Goal: Task Accomplishment & Management: Use online tool/utility

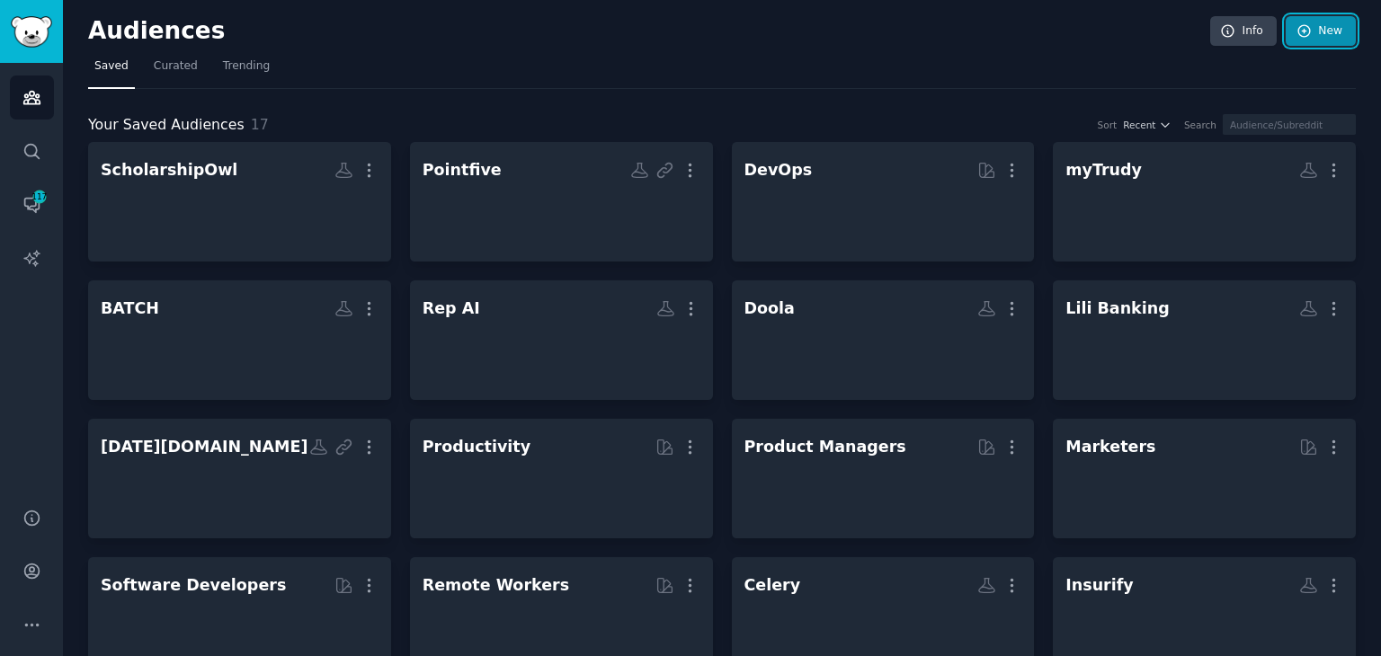
click at [1309, 31] on icon at bounding box center [1304, 31] width 16 height 16
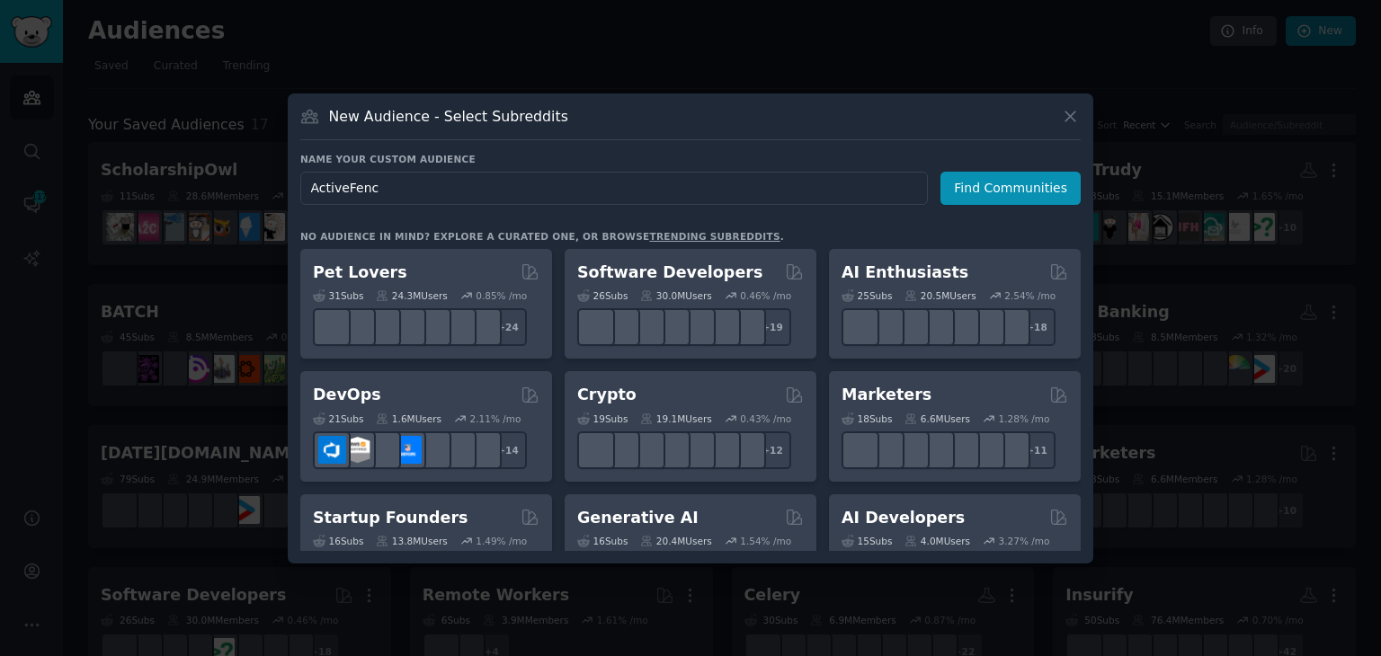
type input "ActiveFence"
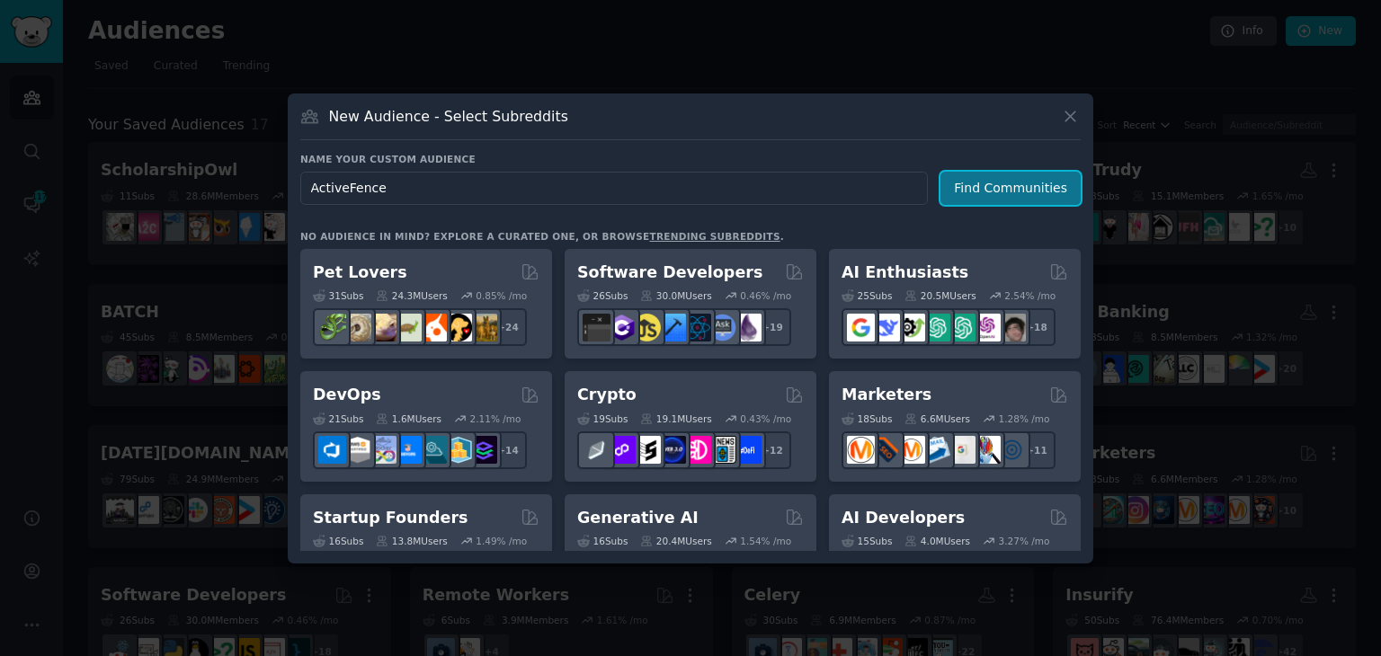
click at [1028, 199] on button "Find Communities" at bounding box center [1010, 188] width 140 height 33
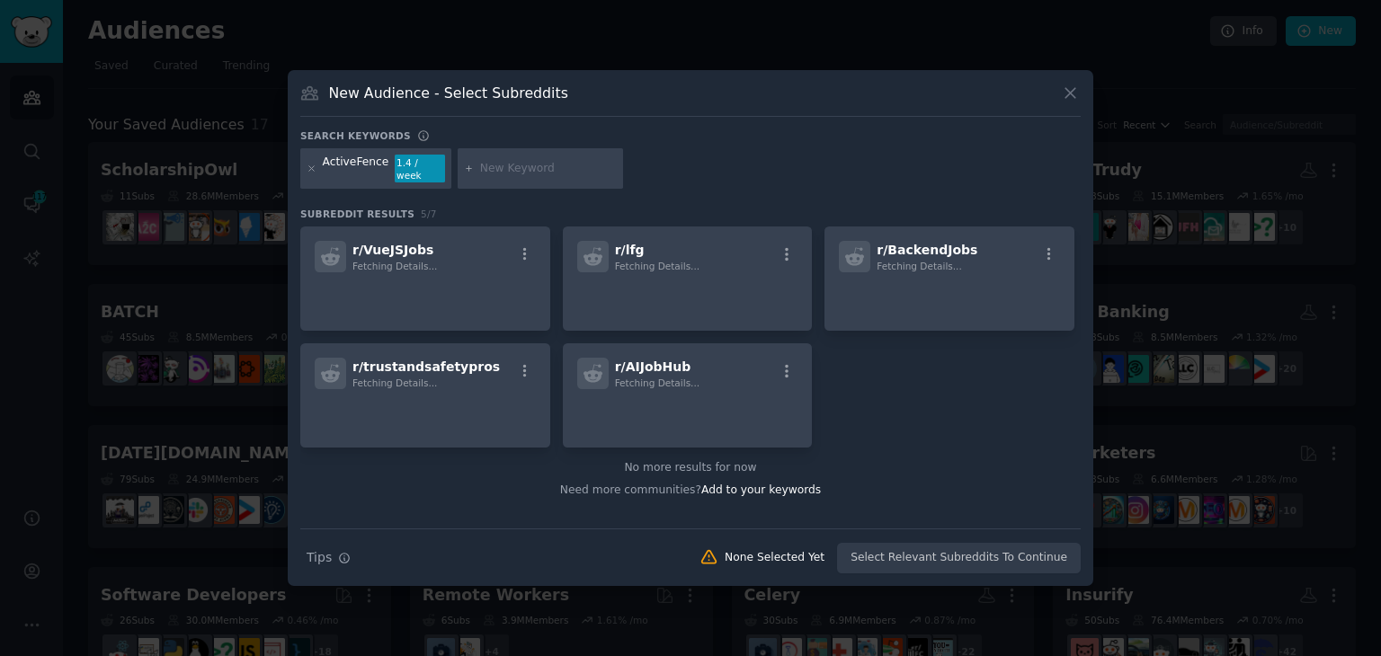
click at [527, 169] on input "text" at bounding box center [548, 169] width 137 height 16
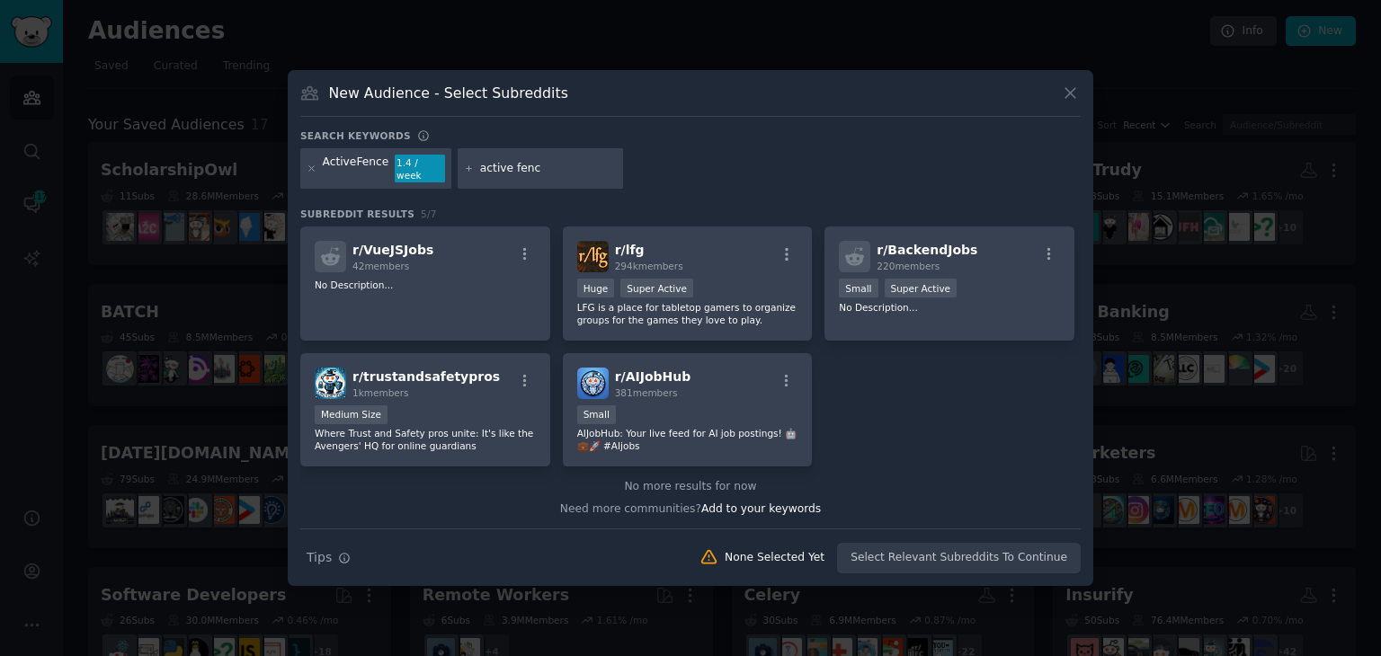
type input "active fence"
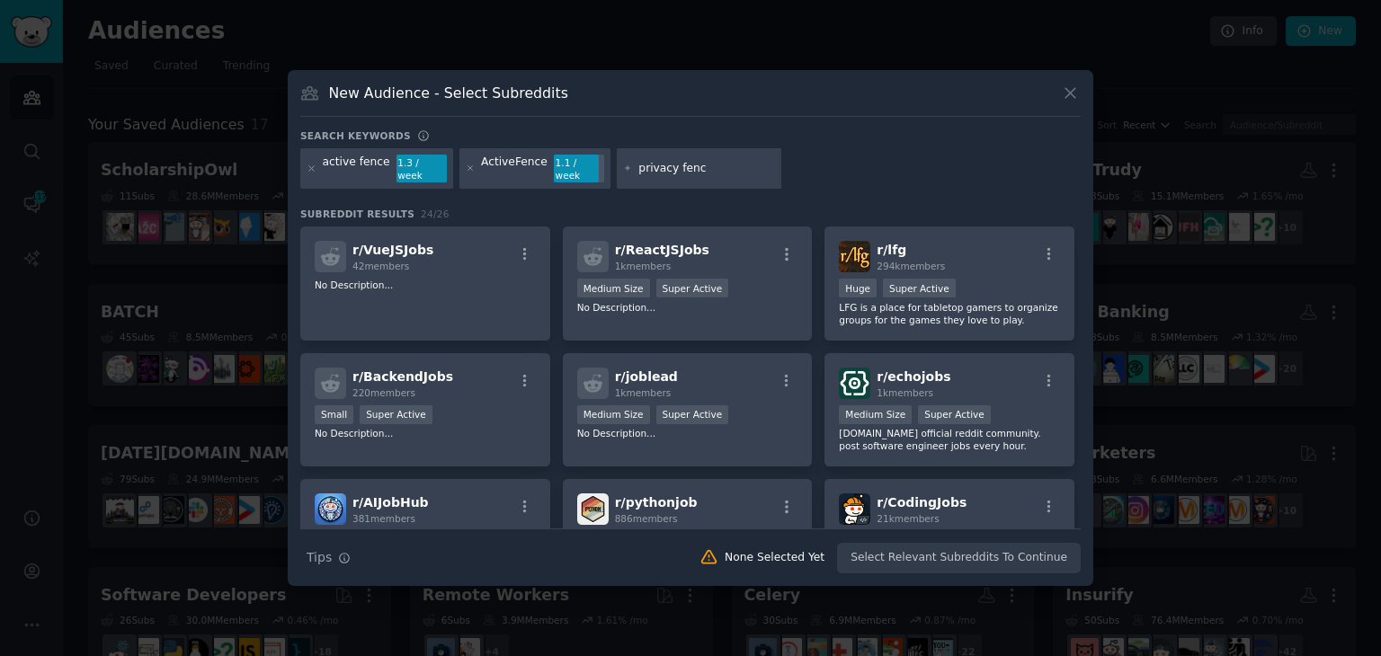
type input "privacy fence"
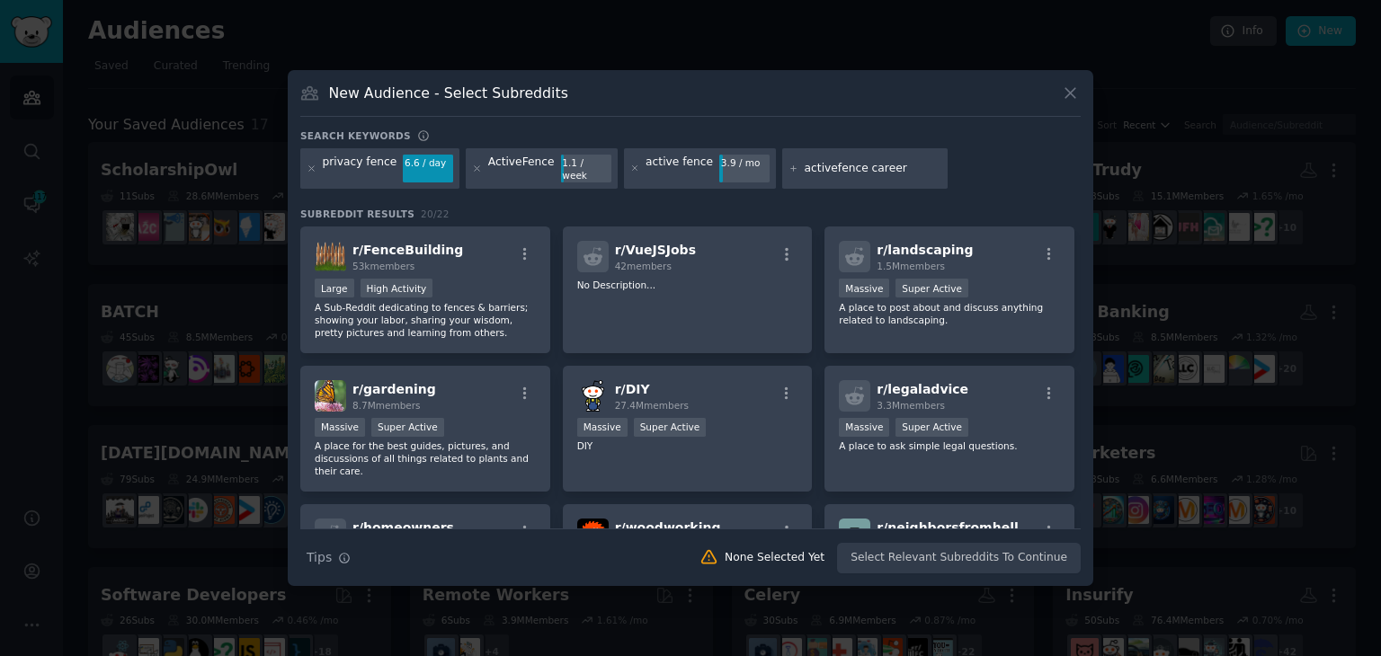
type input "activefence careers"
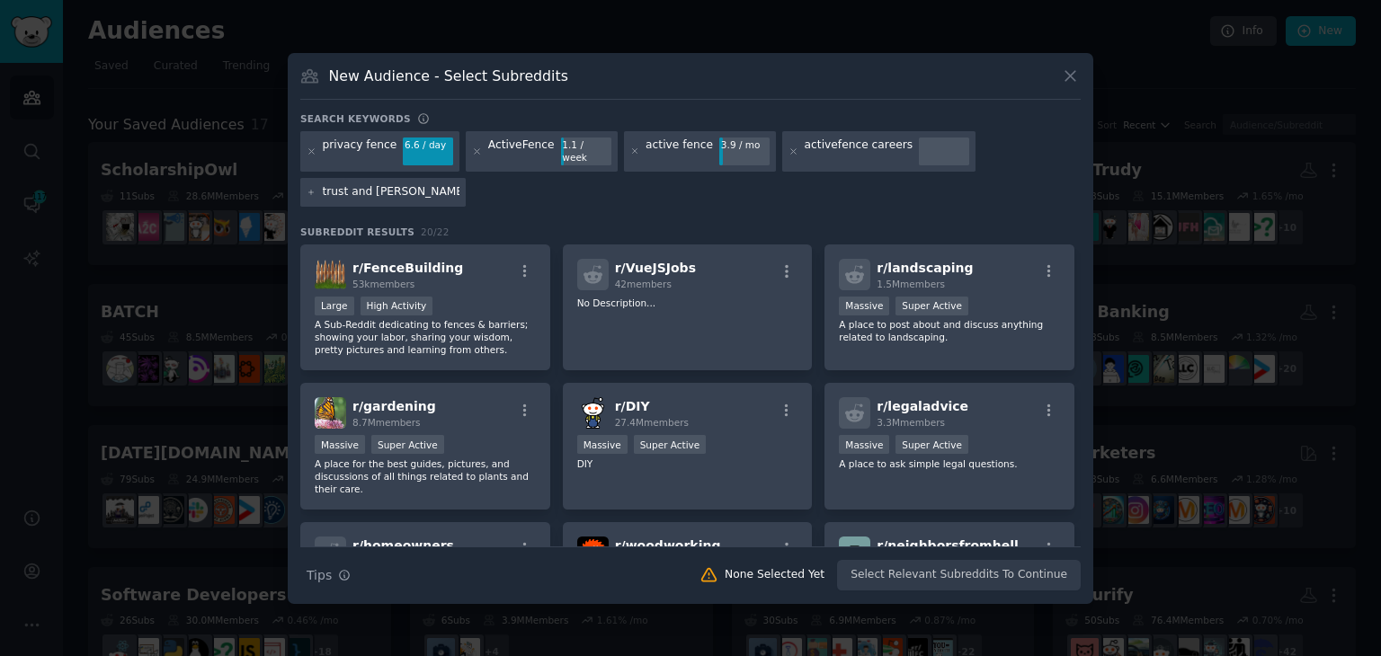
type input "trust and safety"
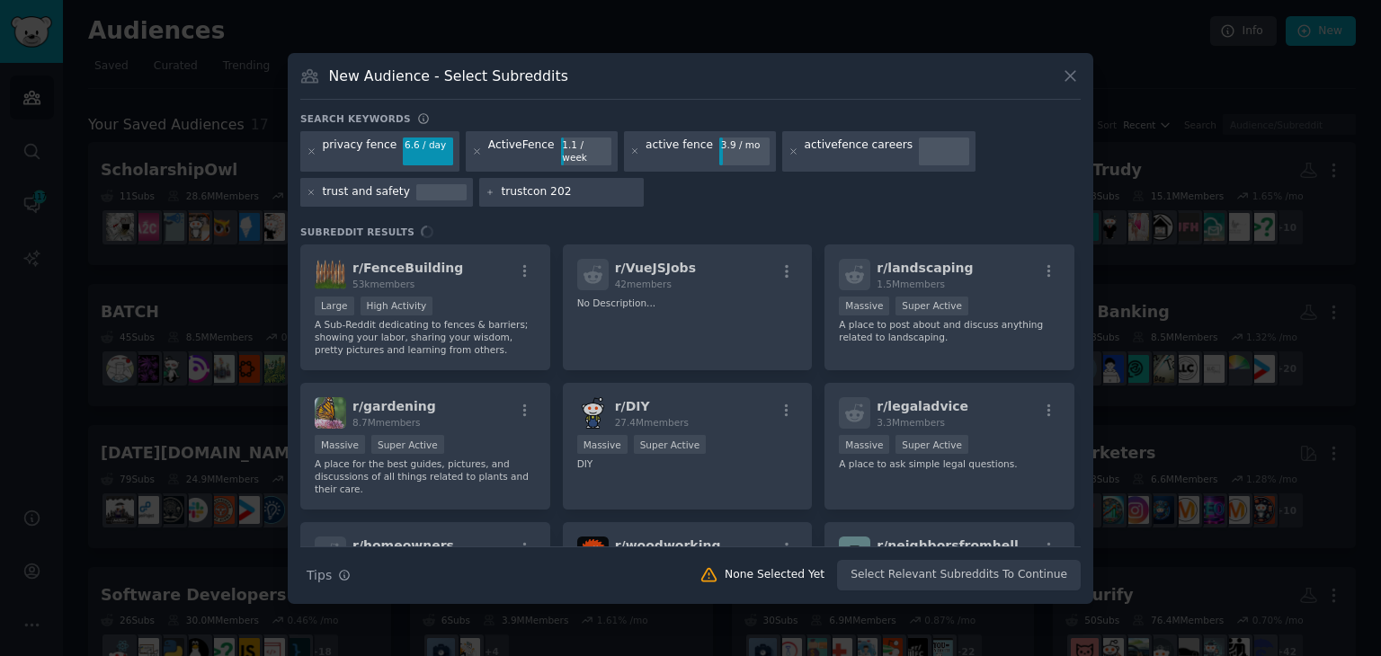
type input "trustcon 2025"
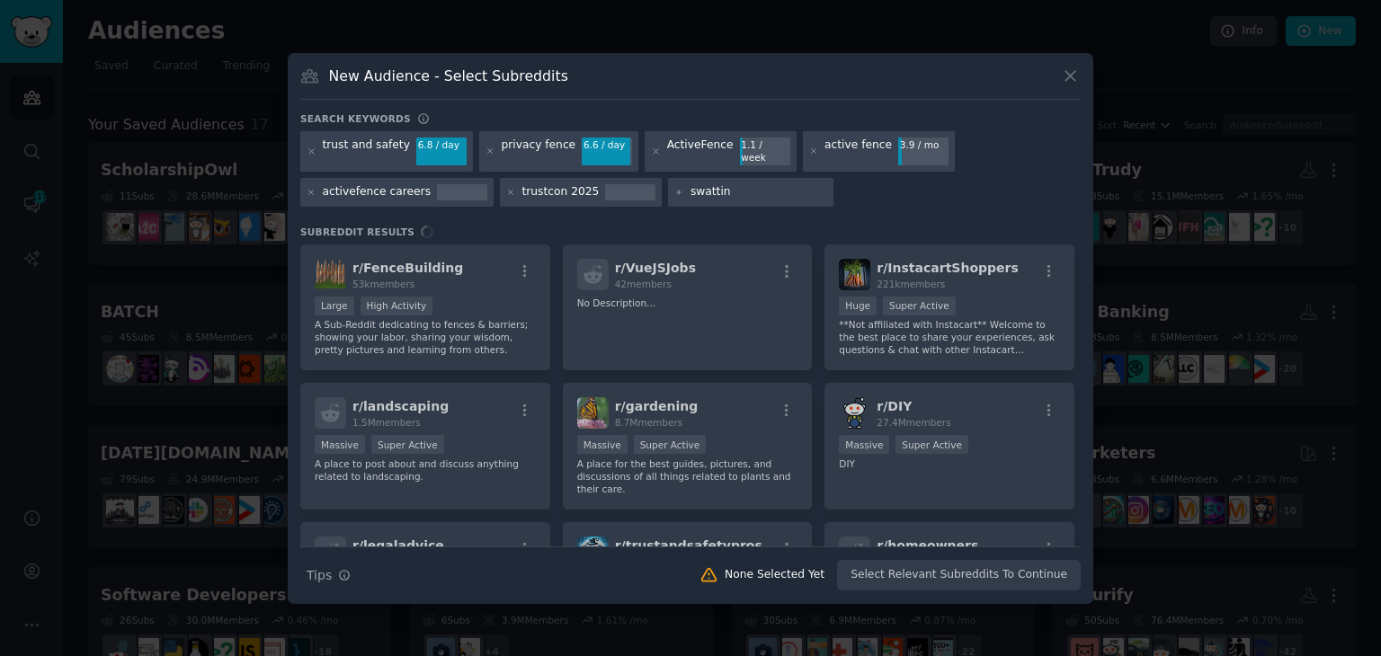
type input "swatting"
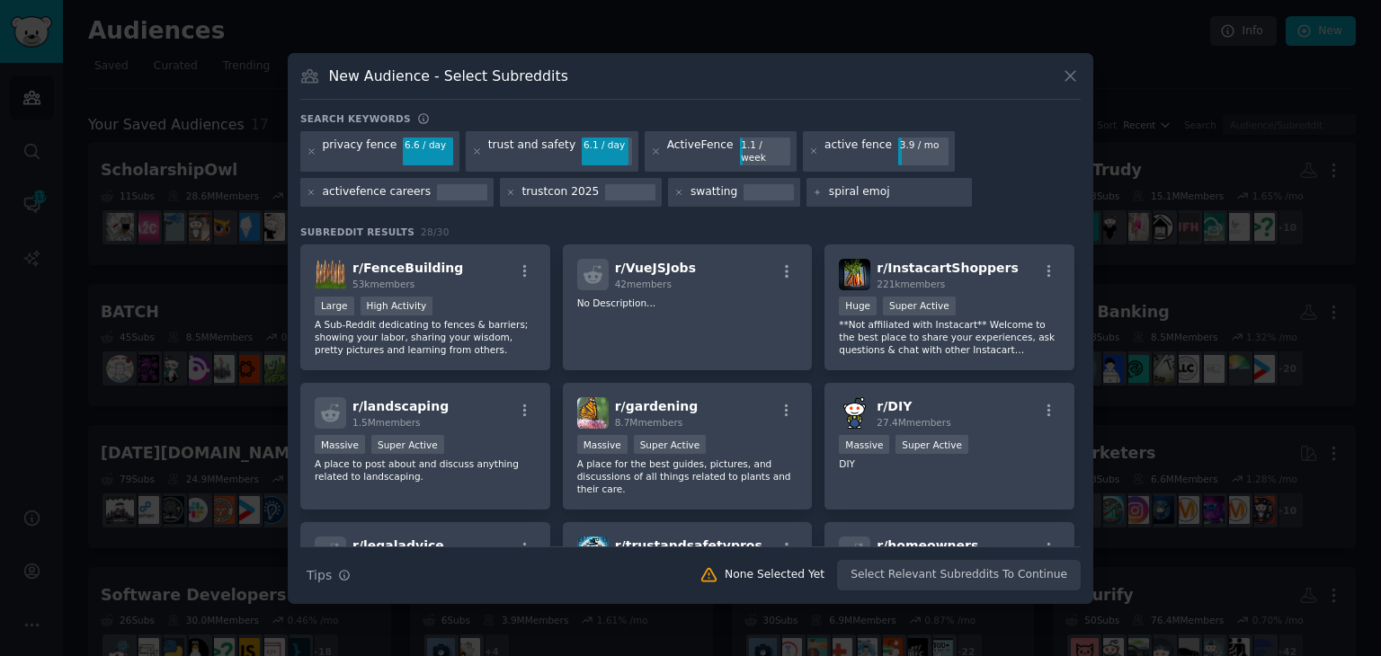
type input "spiral emoji"
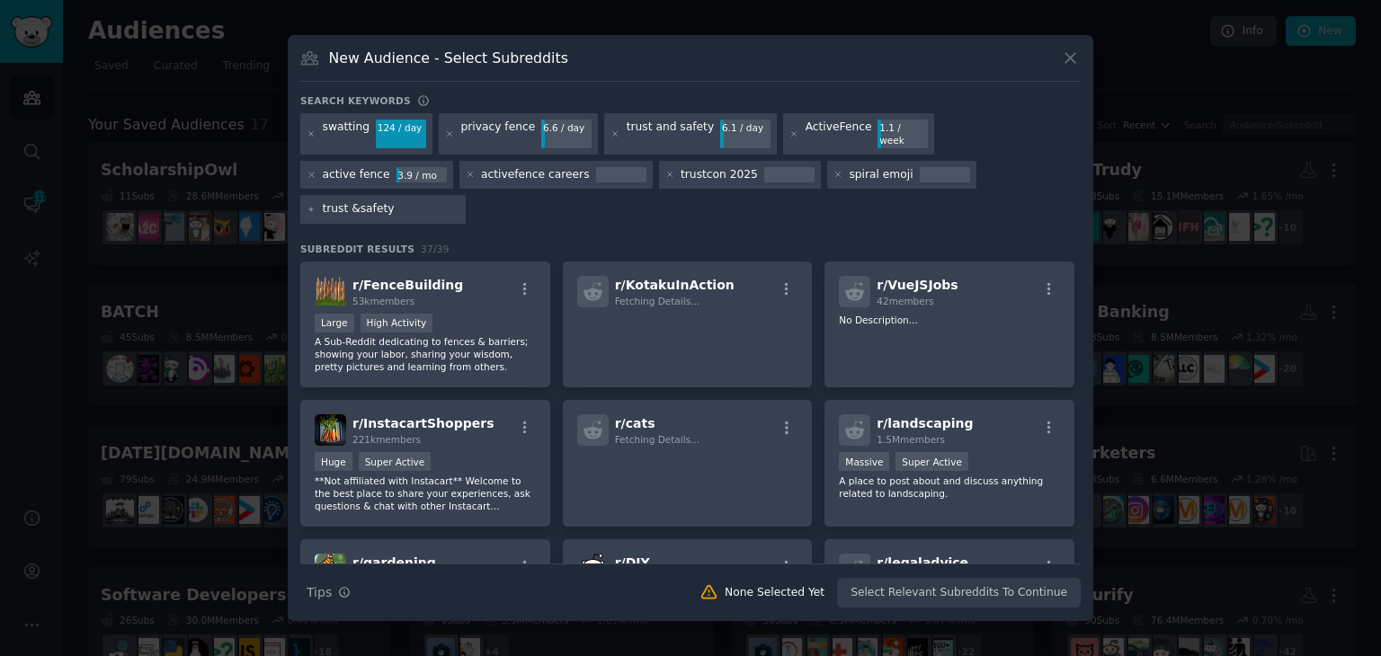
type input "trust & safety"
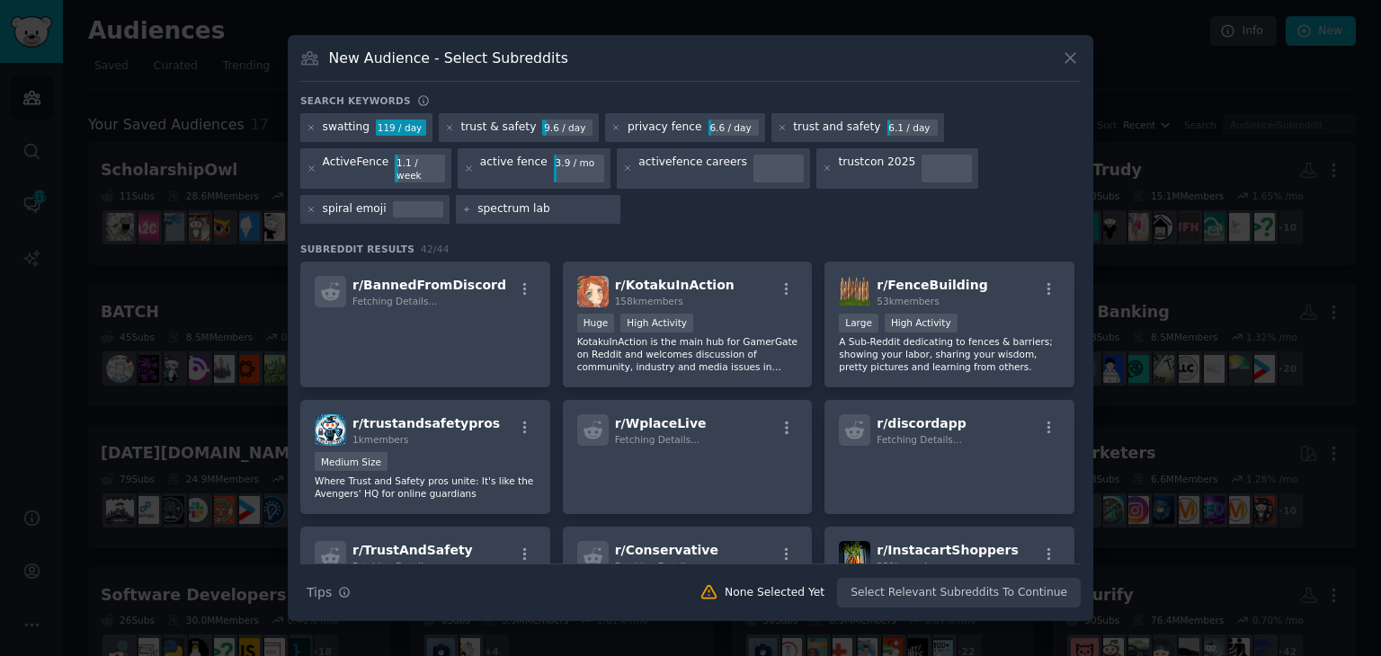
type input "spectrum labs"
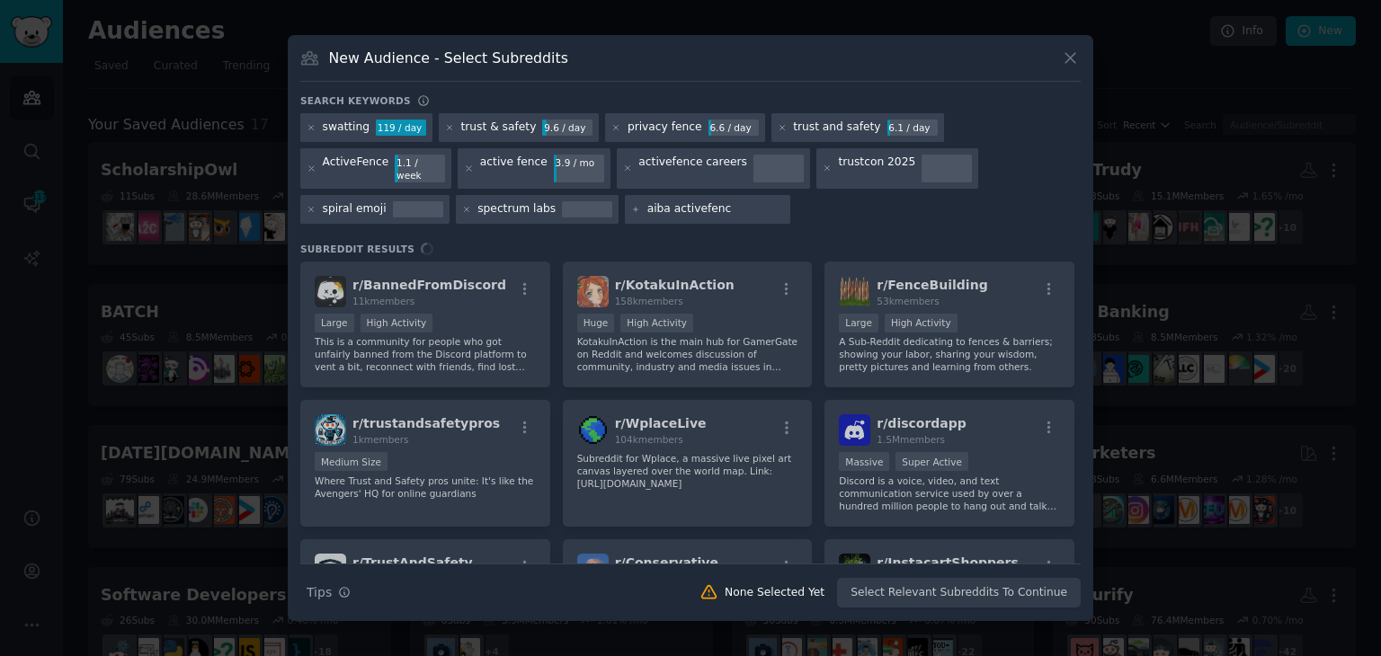
type input "aiba activefence"
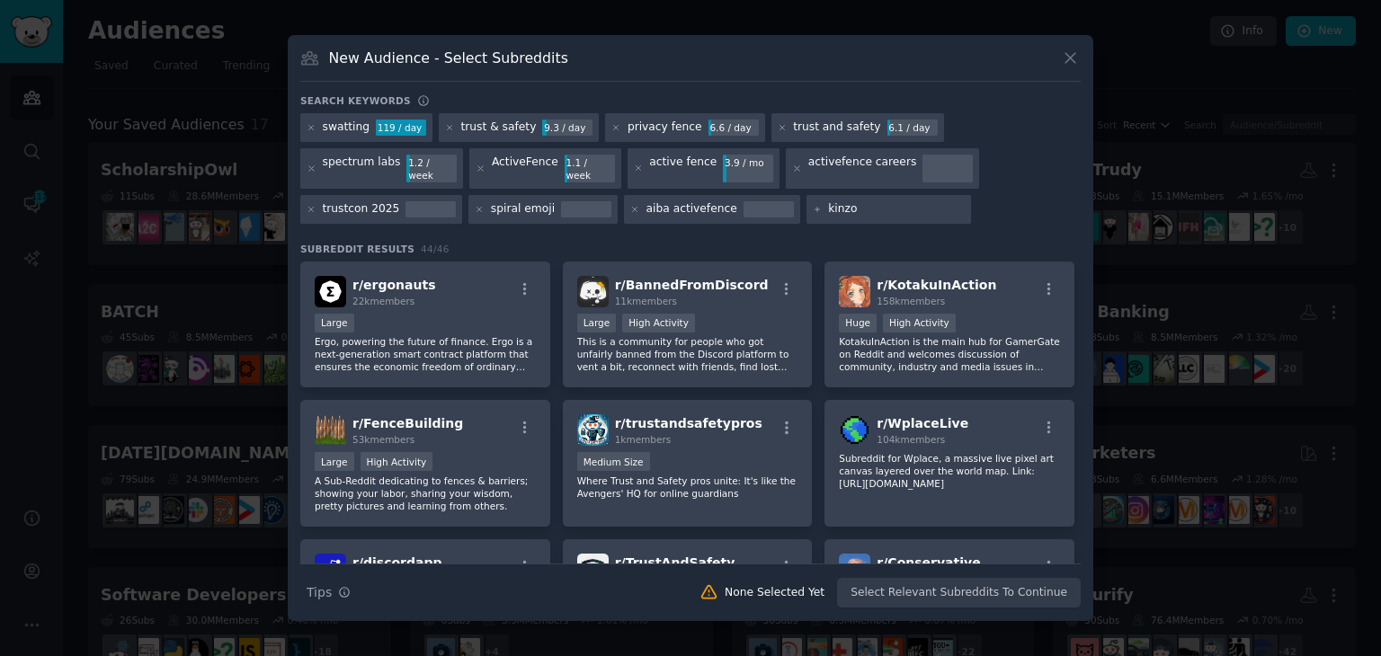
type input "kinzoo"
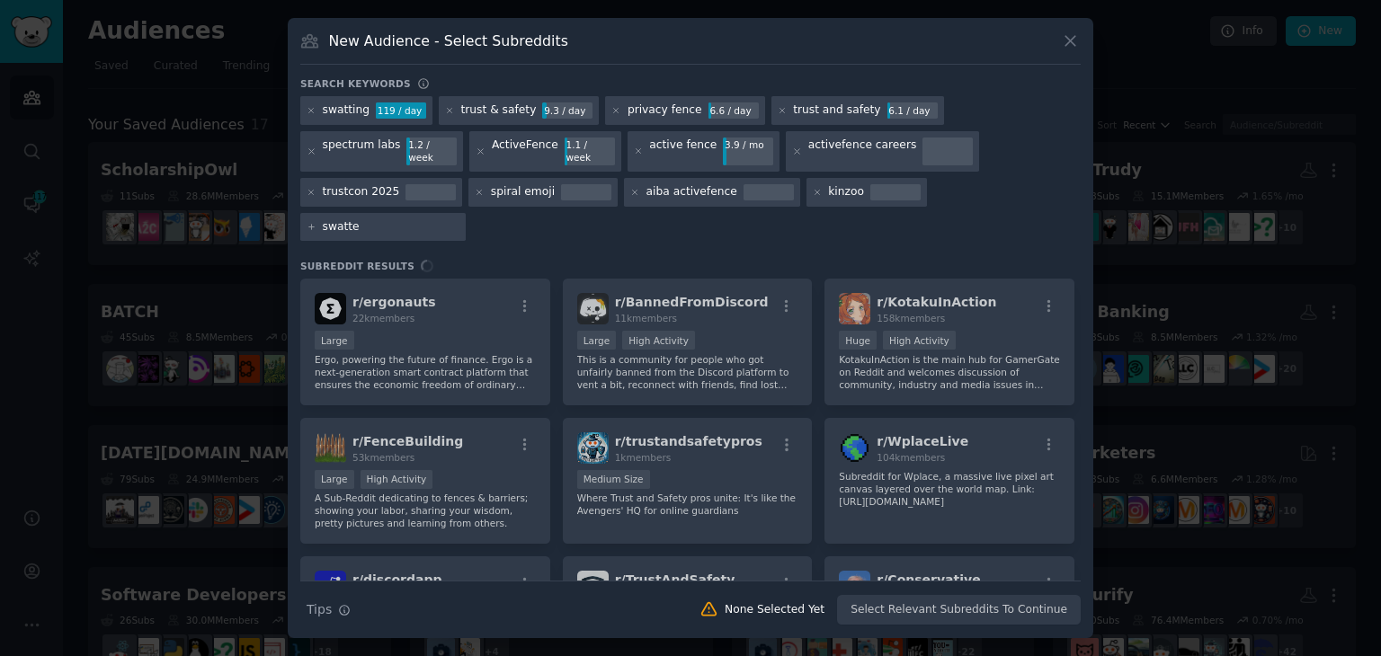
type input "swatted"
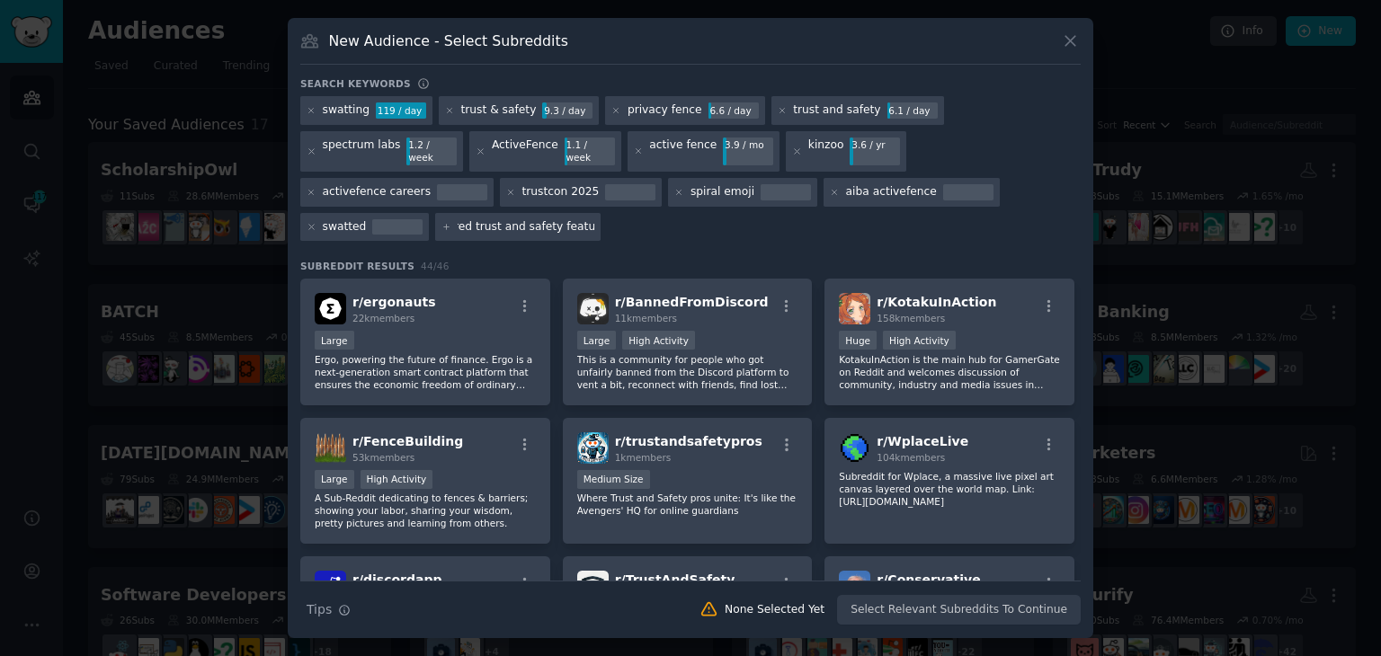
type input "ai-powered trust and safety features"
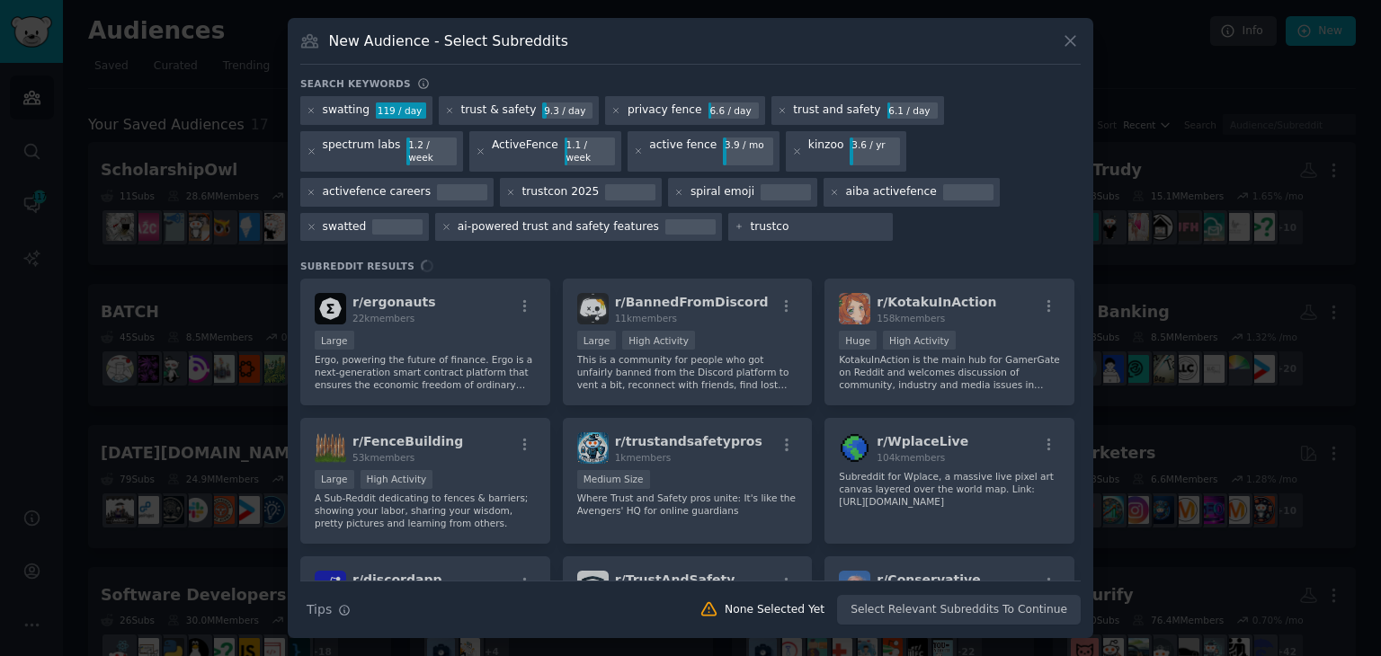
type input "trustcon"
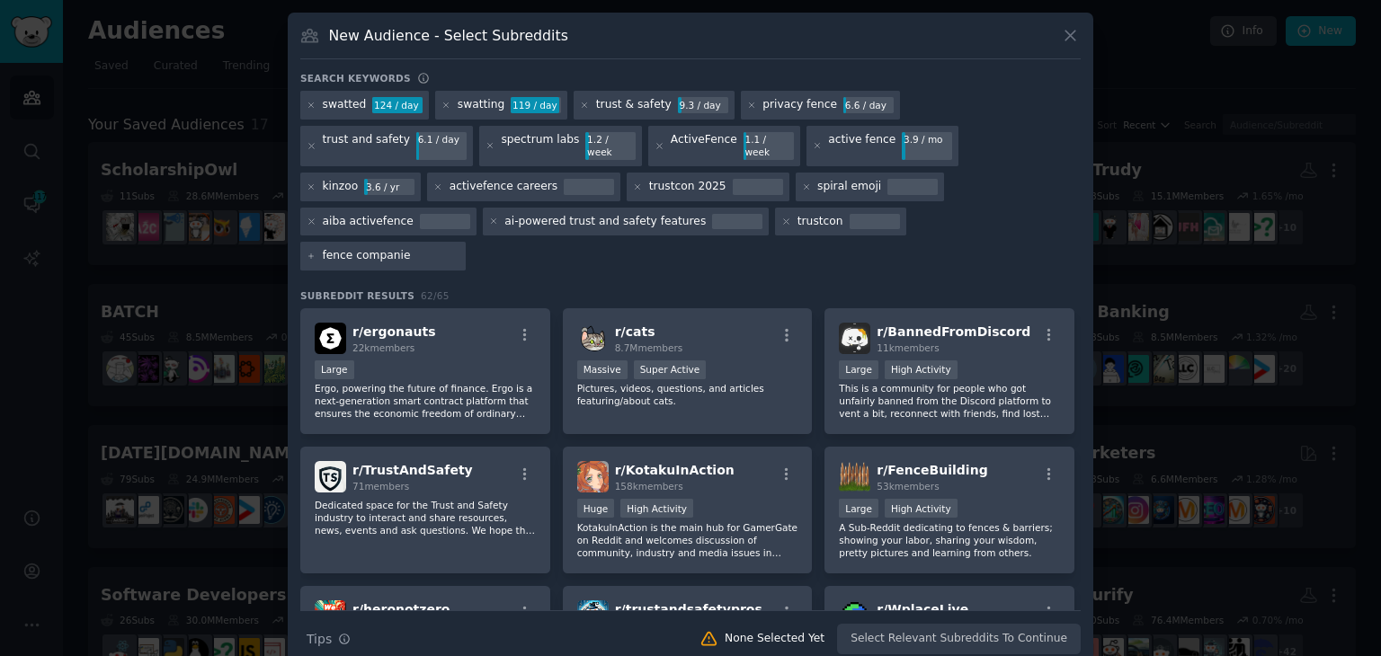
type input "fence companies"
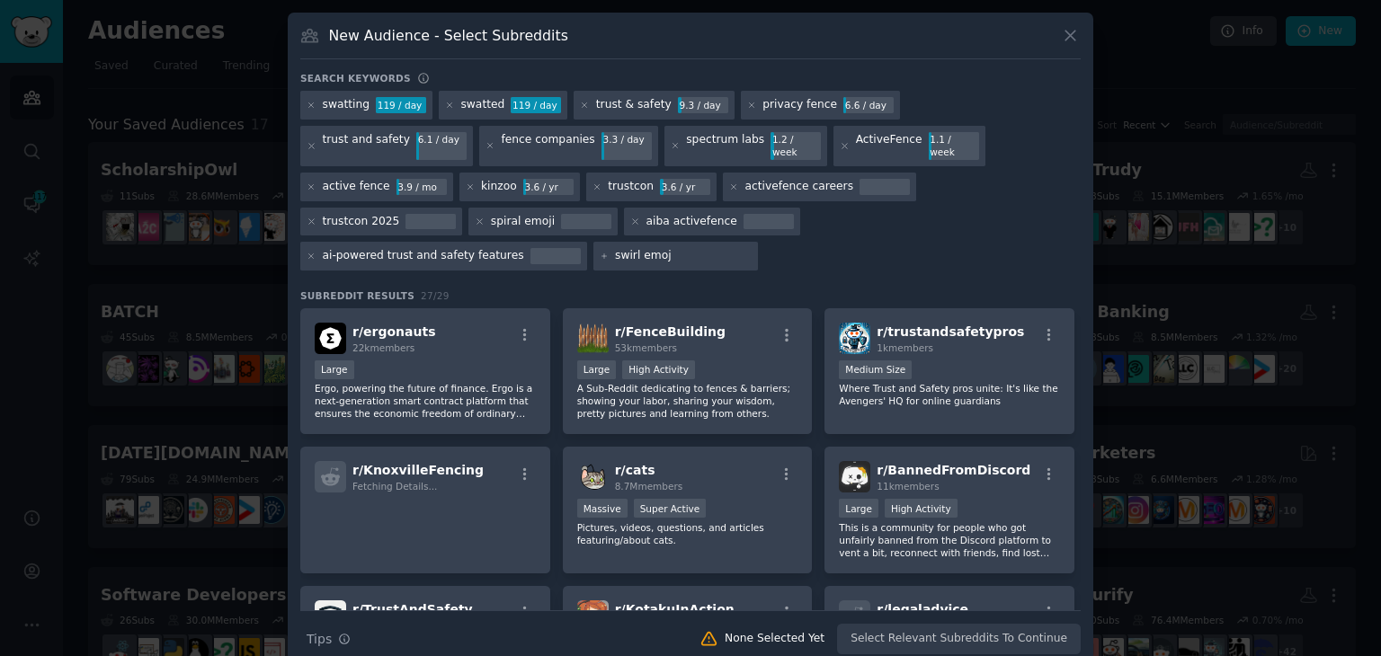
type input "swirl emoji"
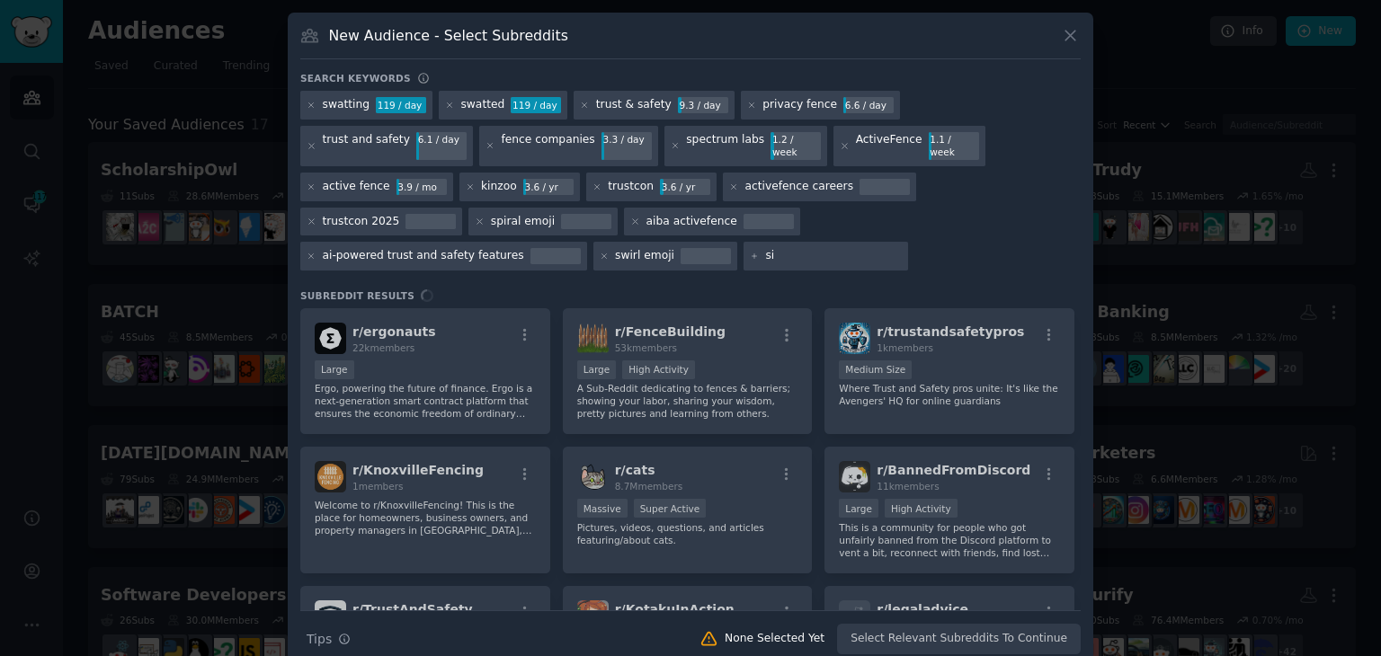
type input "s"
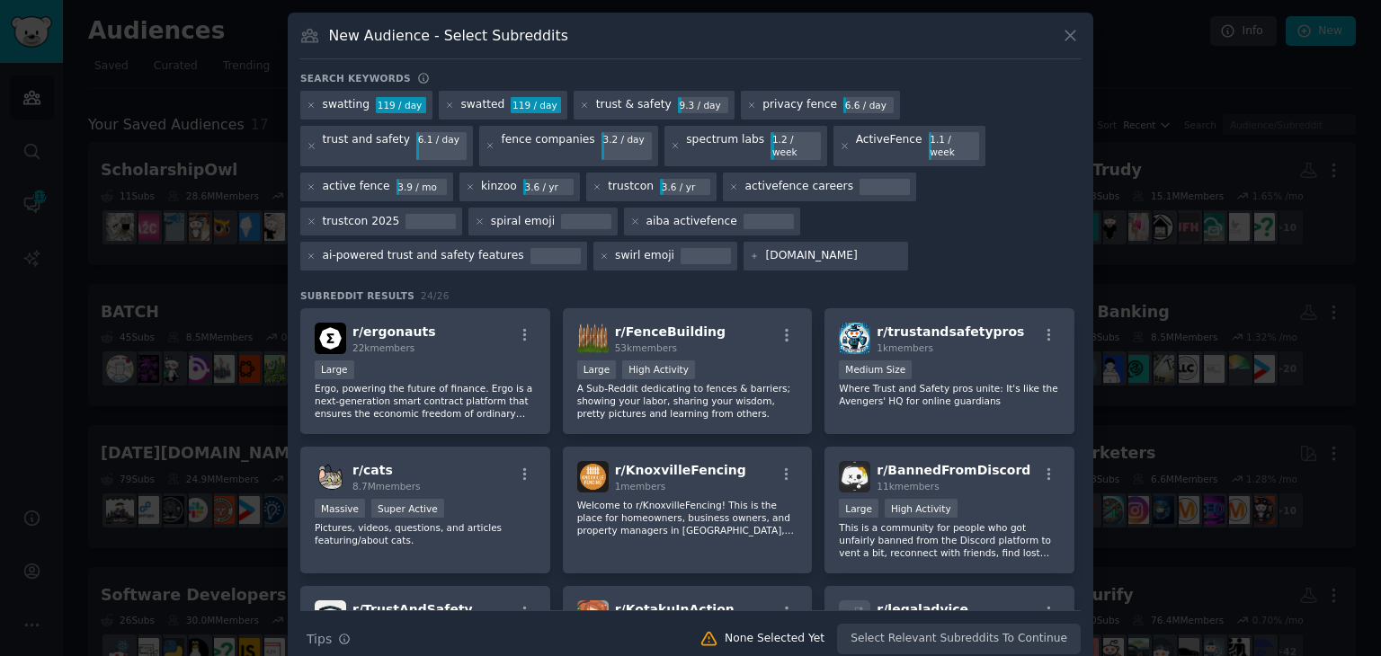
type input "[DOMAIN_NAME]"
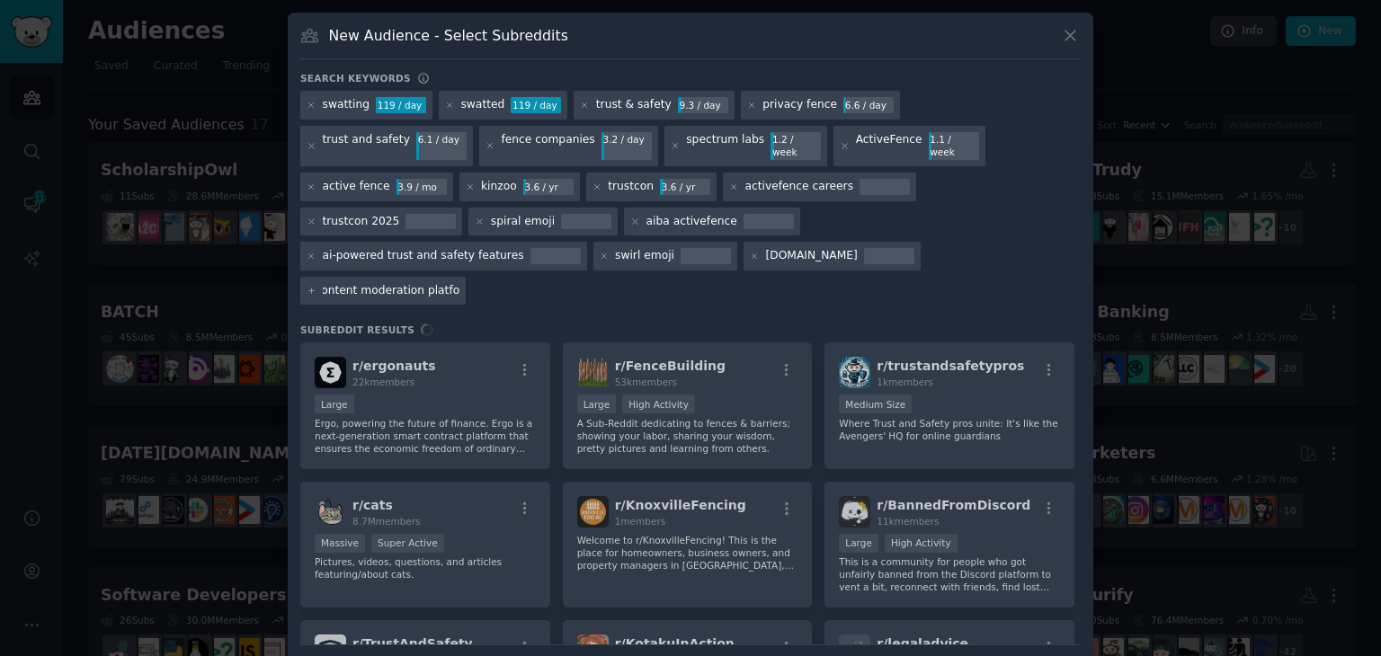
type input "content moderation platform"
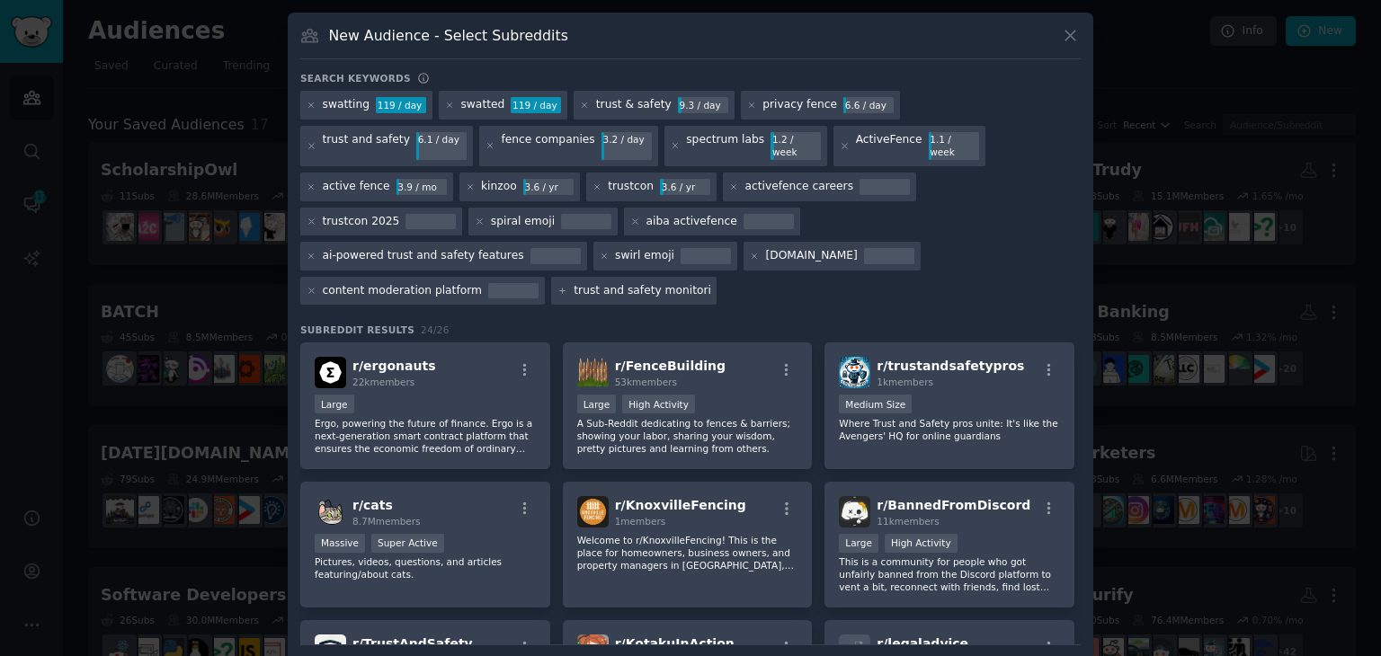
scroll to position [0, 22]
type input "ai trust and safety monitoring tools"
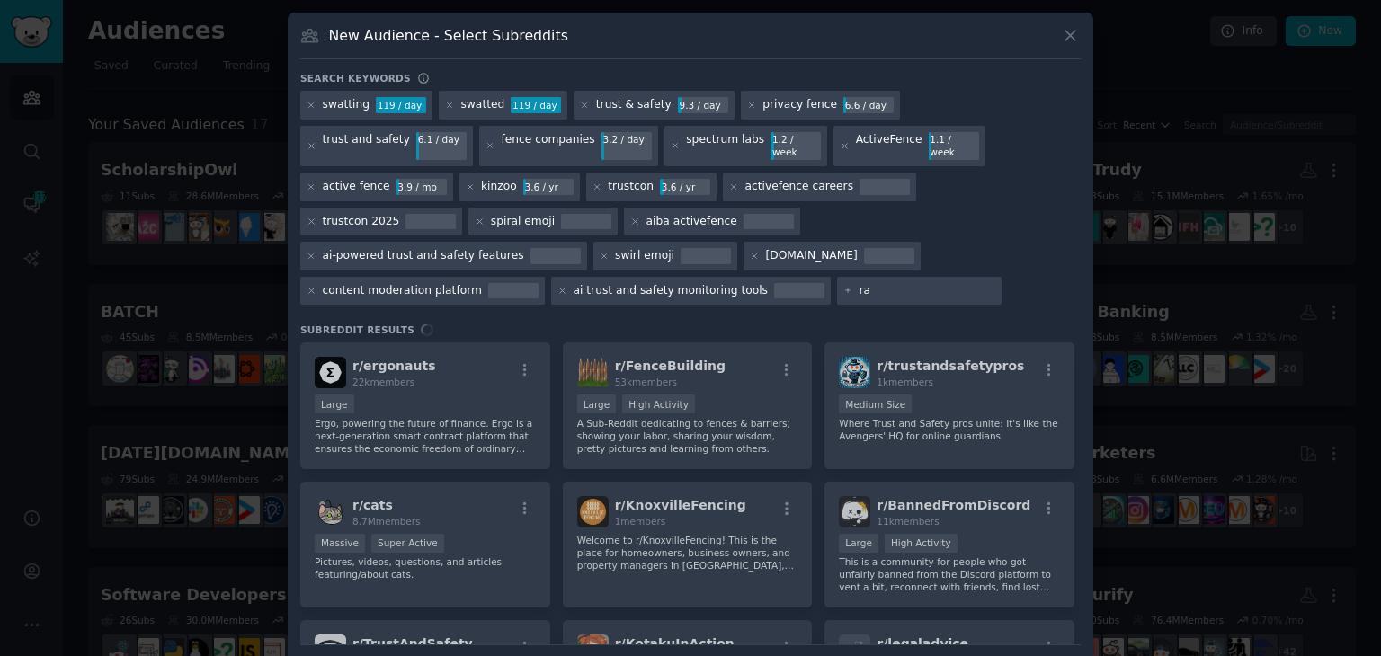
type input "r"
type input "brand protection solutions"
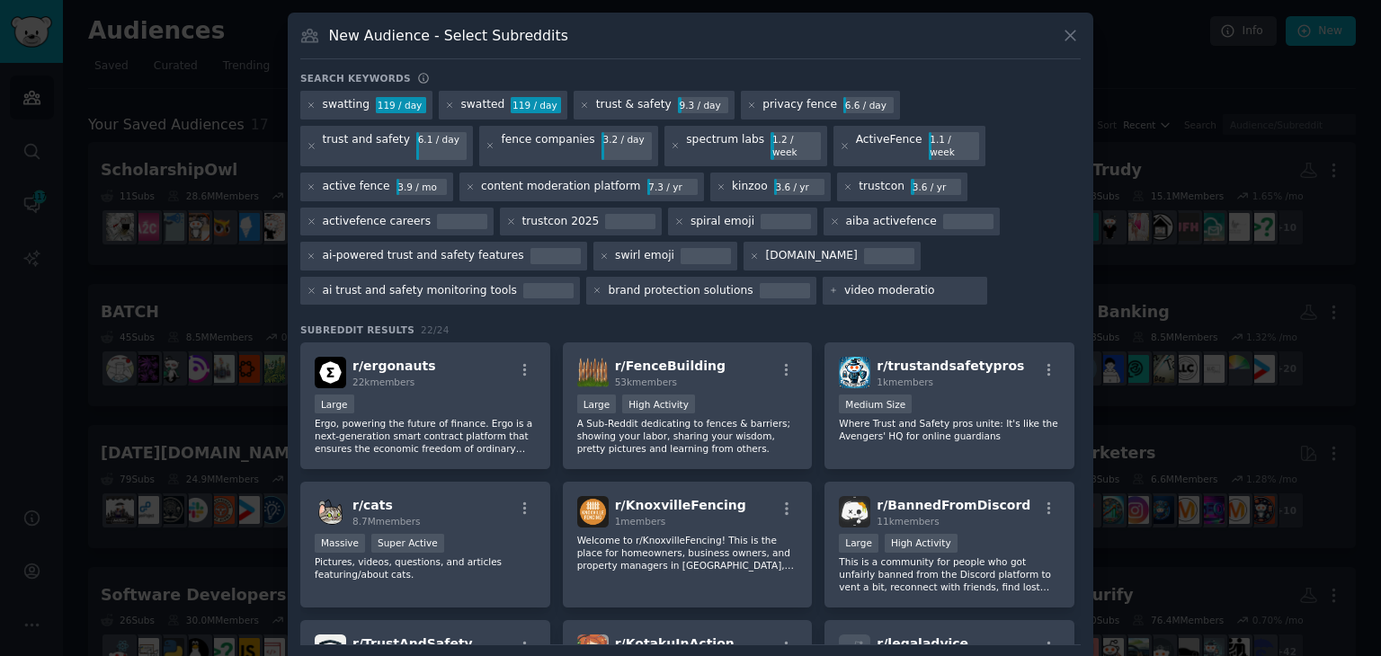
type input "video moderation"
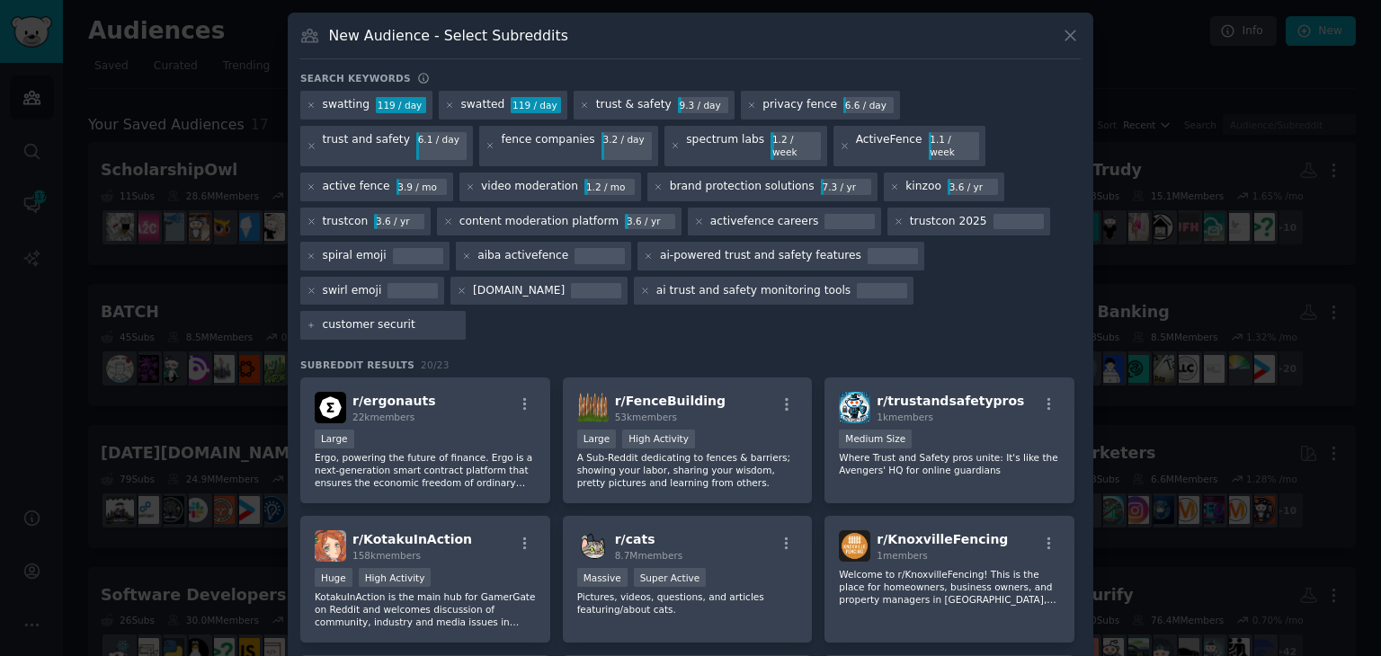
type input "customer security"
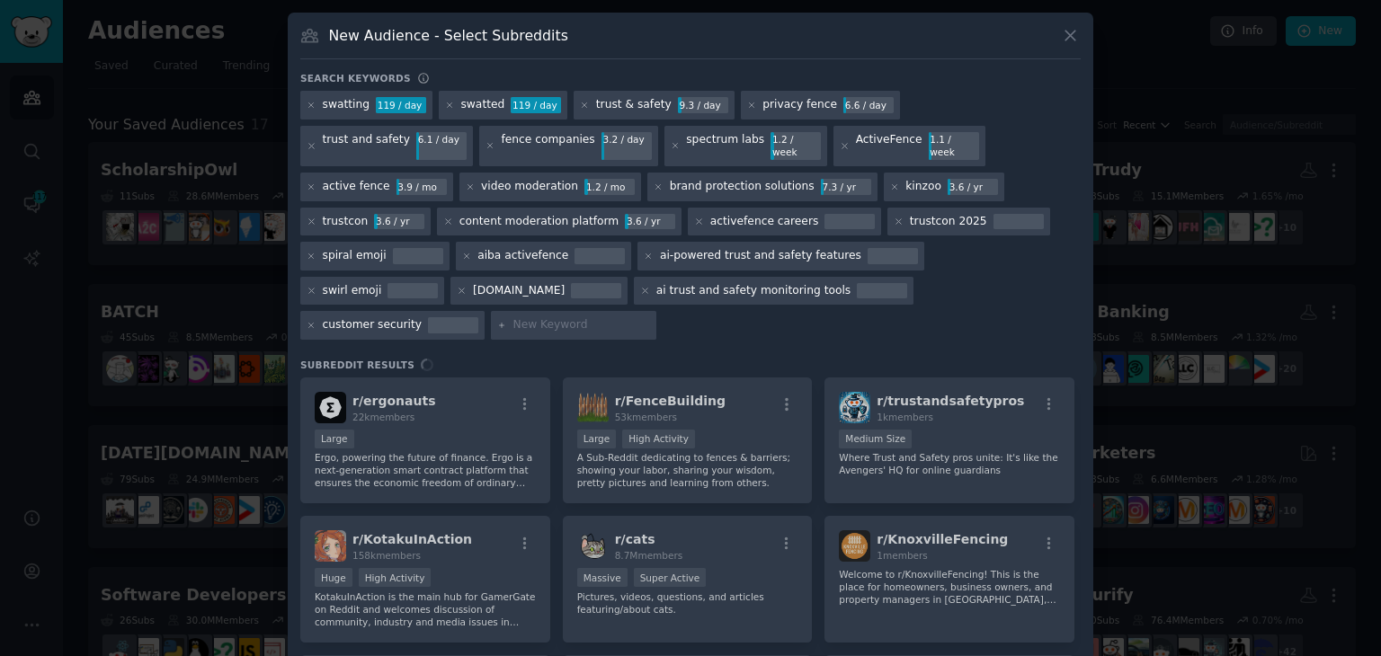
click at [947, 378] on div "r/ ergonauts 22k members Large Ergo, powering the future of finance. Ergo is a …" at bounding box center [690, 529] width 780 height 302
click at [1043, 378] on div "r/ ergonauts 22k members Large Ergo, powering the future of finance. Ergo is a …" at bounding box center [690, 529] width 780 height 302
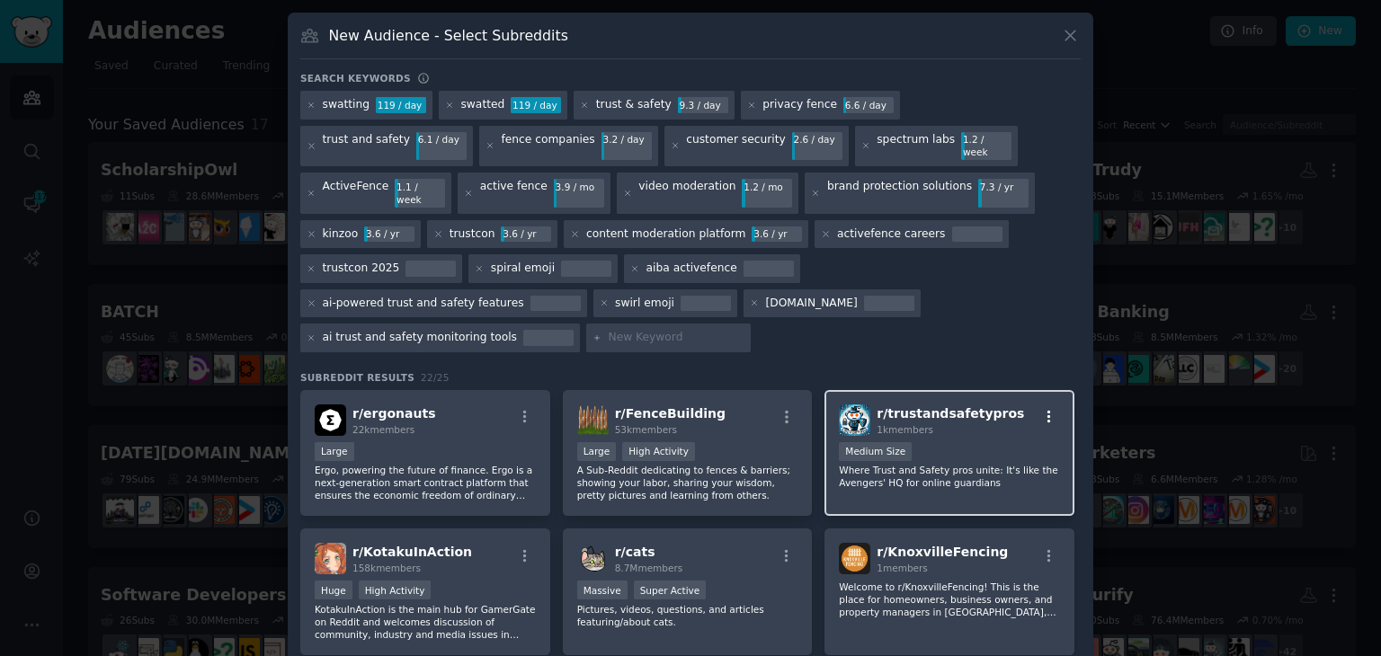
click at [1047, 411] on icon "button" at bounding box center [1049, 417] width 4 height 13
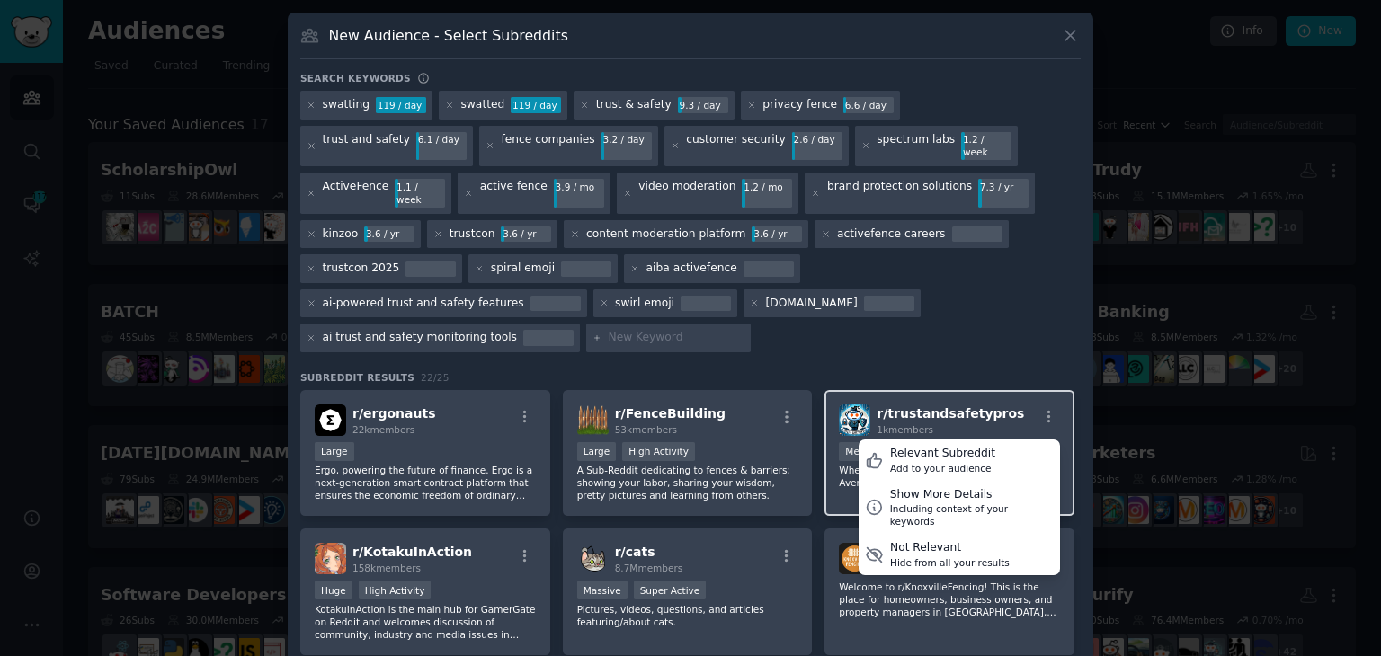
click at [982, 406] on span "r/ trustandsafetypros" at bounding box center [949, 413] width 147 height 14
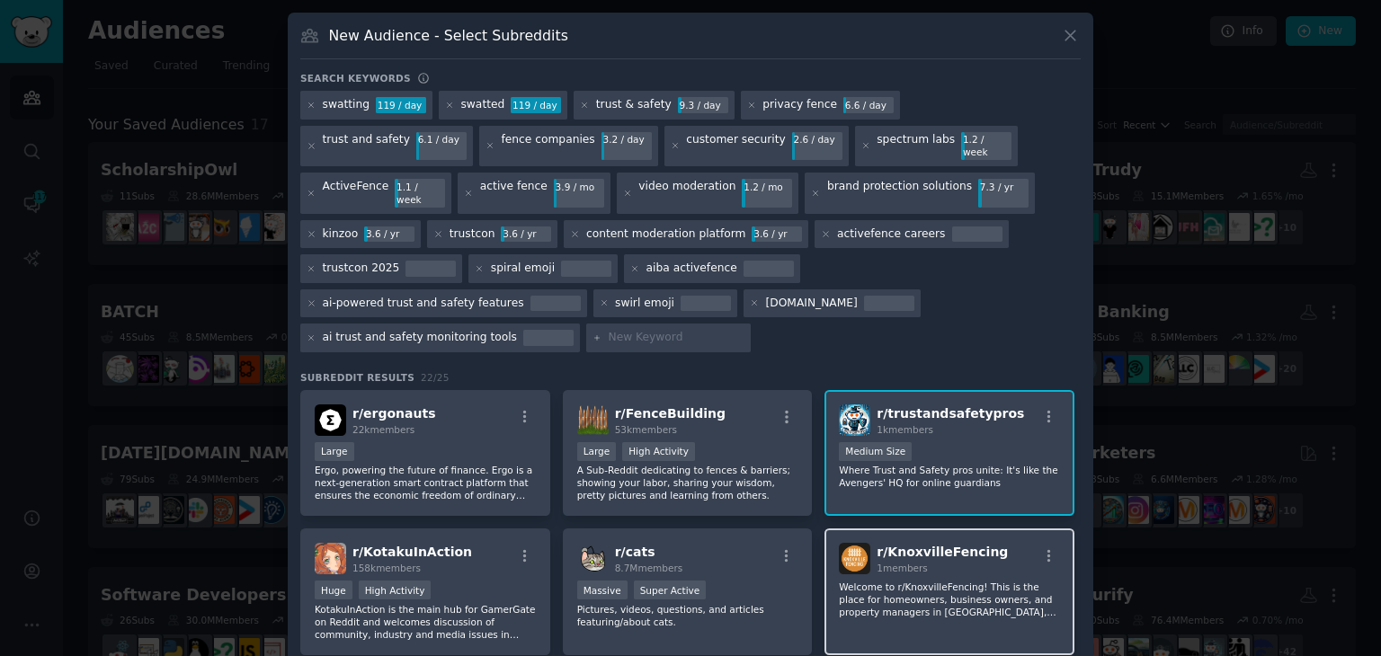
scroll to position [90, 0]
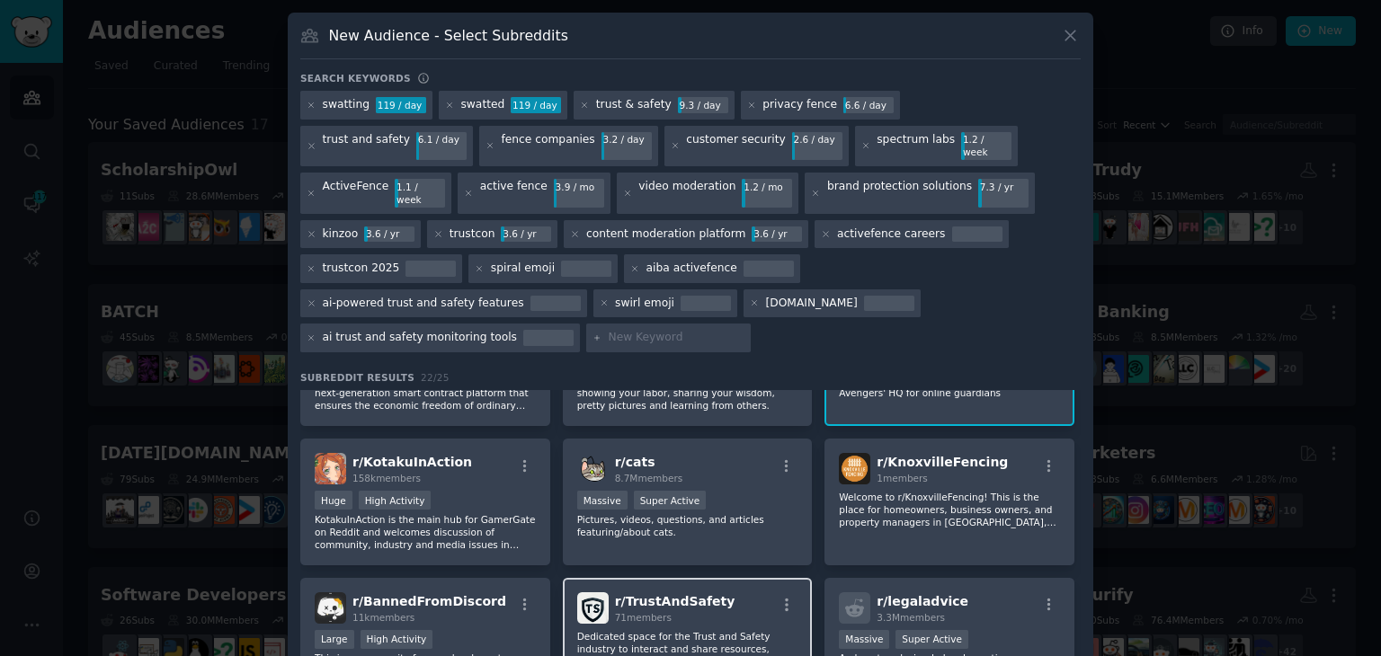
click at [653, 578] on div "r/ TrustAndSafety 71 members Dedicated space for the Trust and Safety industry …" at bounding box center [688, 641] width 250 height 127
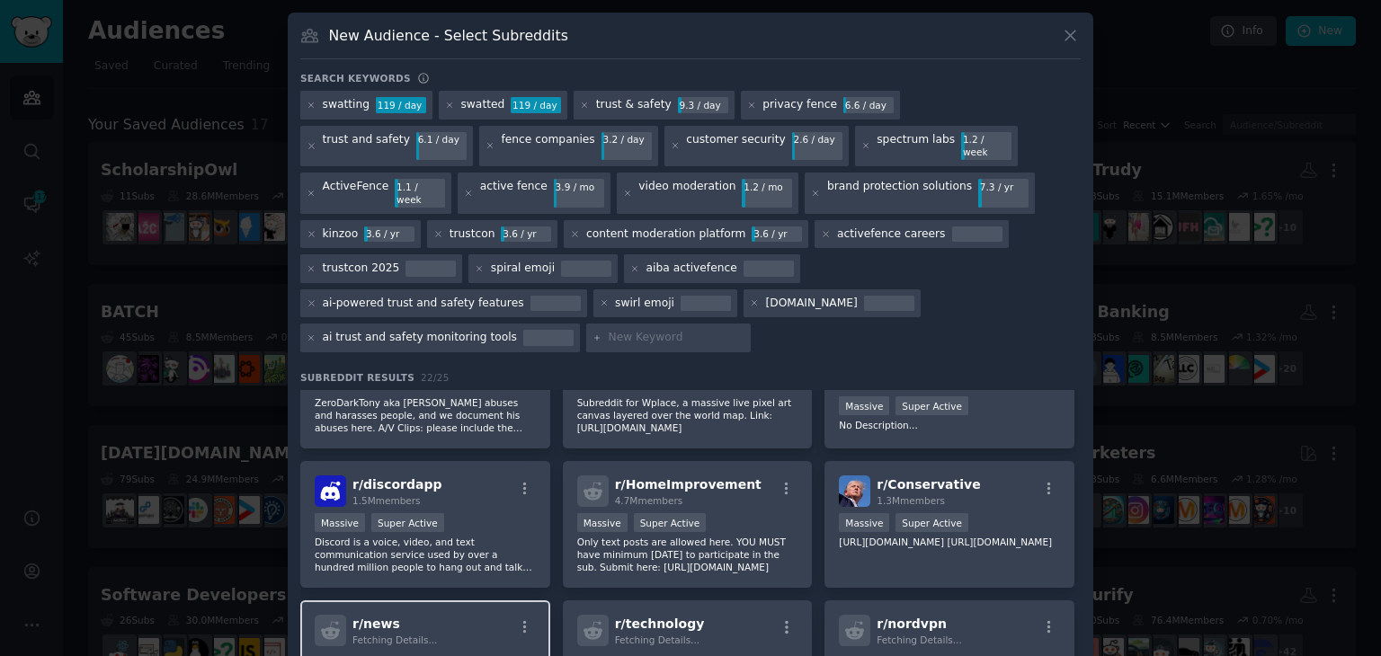
scroll to position [539, 0]
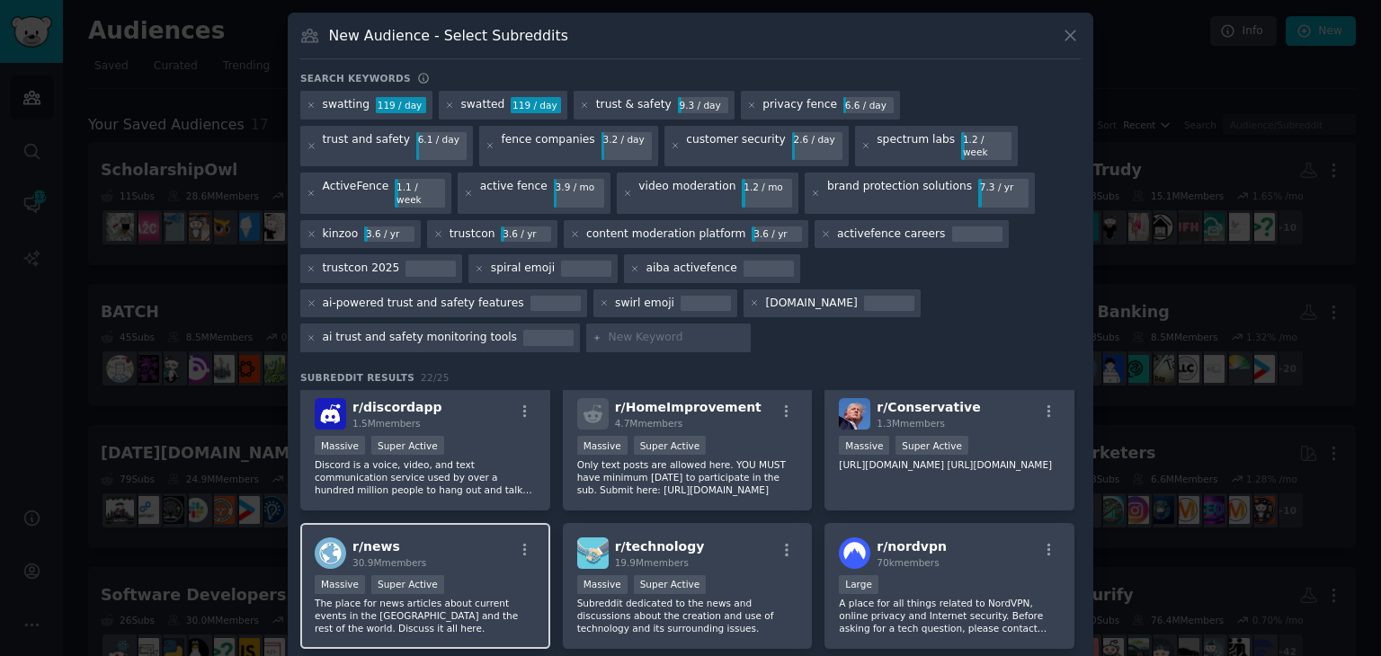
click at [442, 597] on p "The place for news articles about current events in the [GEOGRAPHIC_DATA] and t…" at bounding box center [425, 616] width 221 height 38
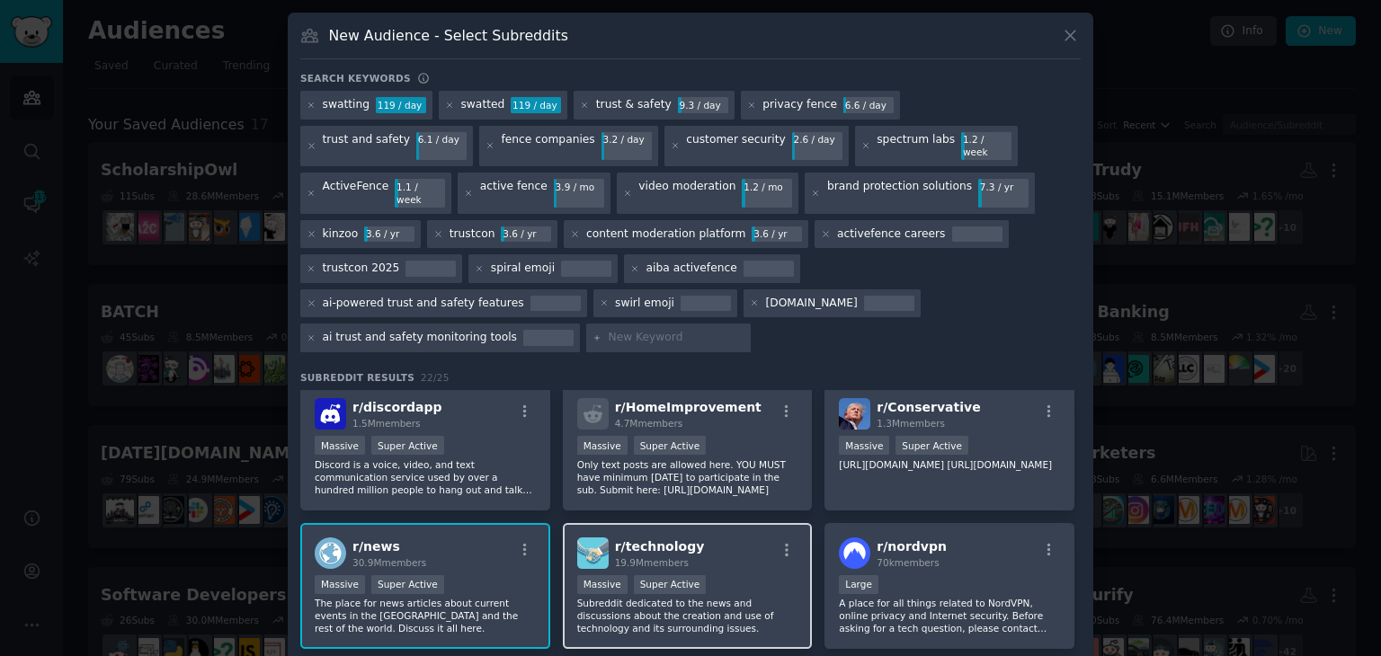
click at [701, 597] on p "Subreddit dedicated to the news and discussions about the creation and use of t…" at bounding box center [687, 616] width 221 height 38
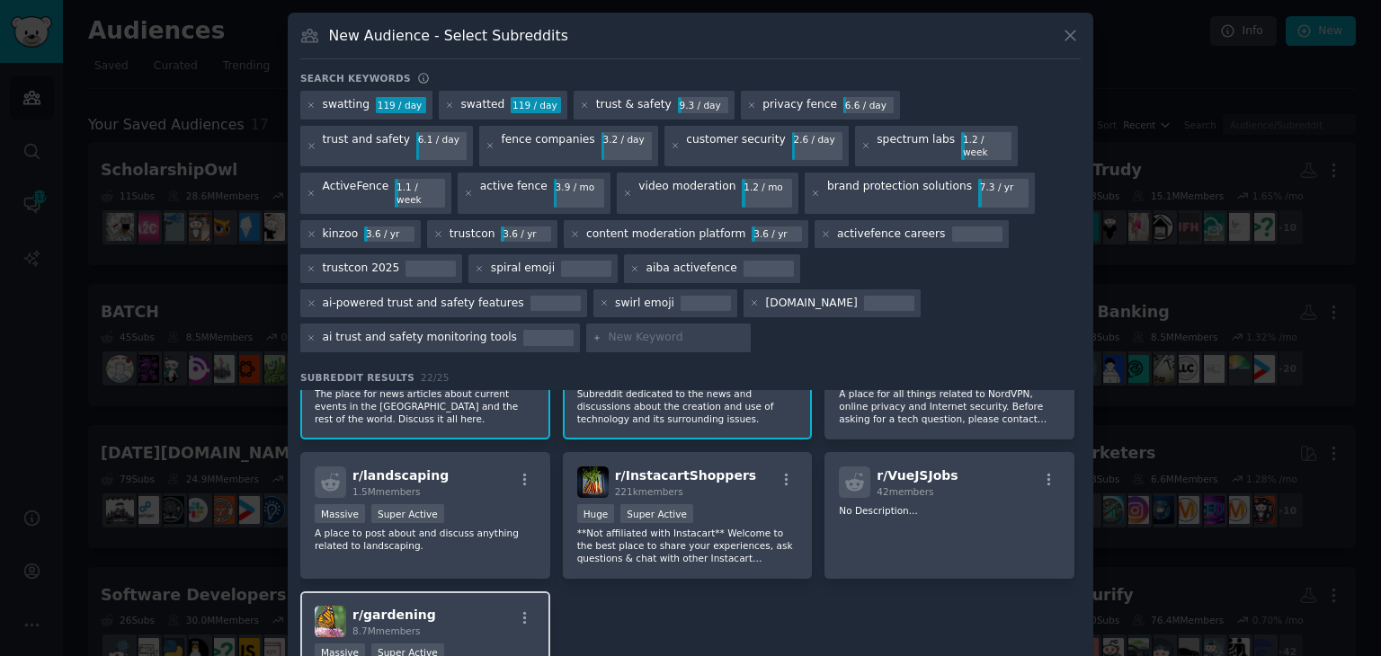
scroll to position [729, 0]
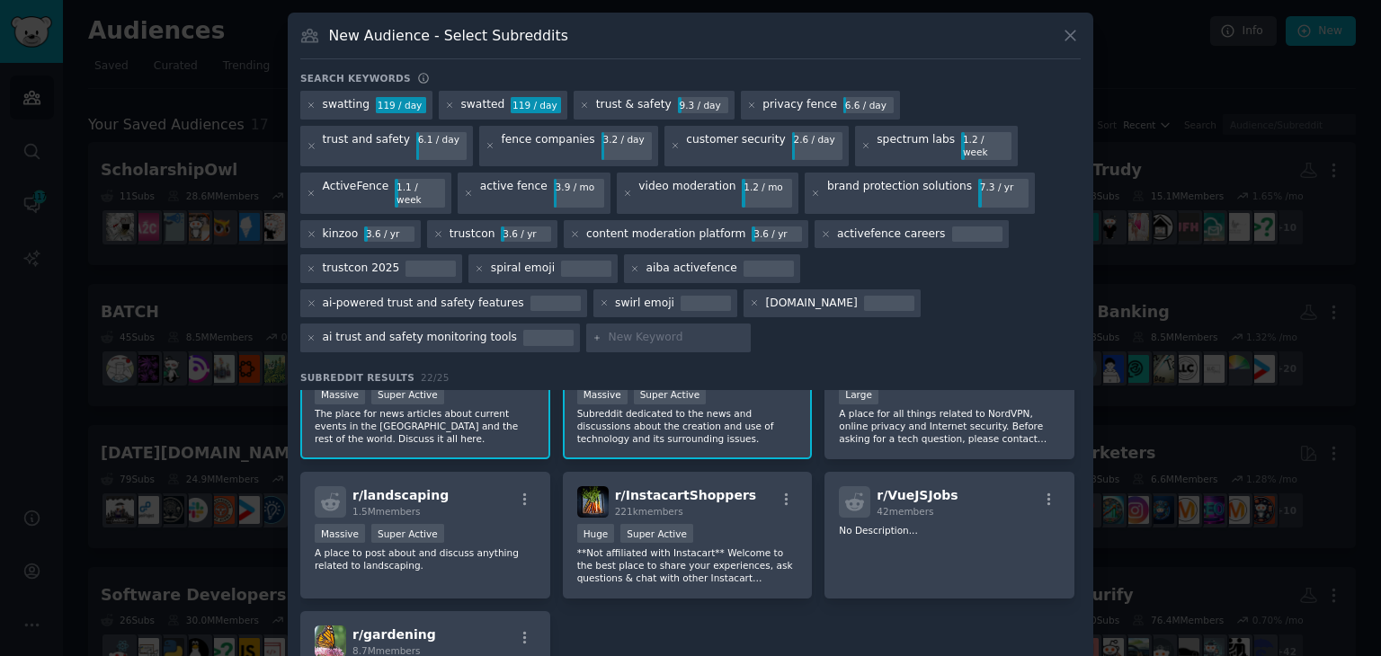
click at [744, 330] on input "text" at bounding box center [676, 338] width 137 height 16
type input "cybersecurity"
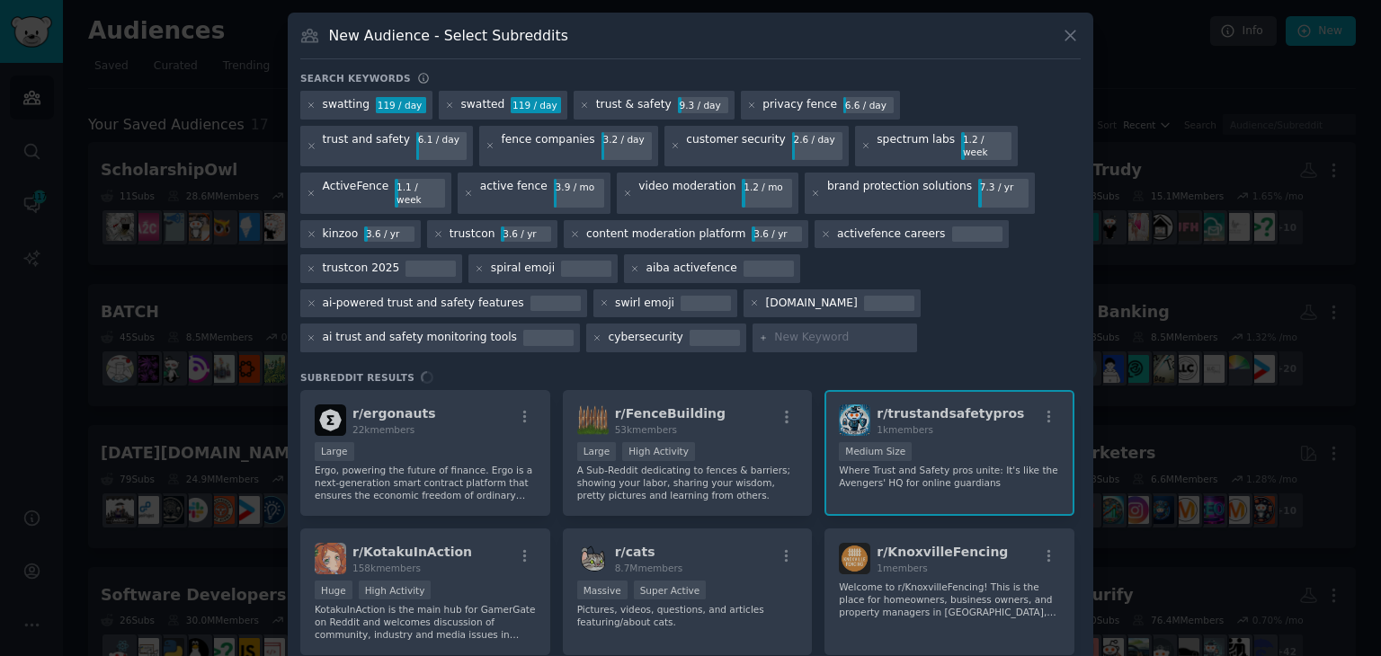
click at [740, 330] on div at bounding box center [714, 338] width 50 height 16
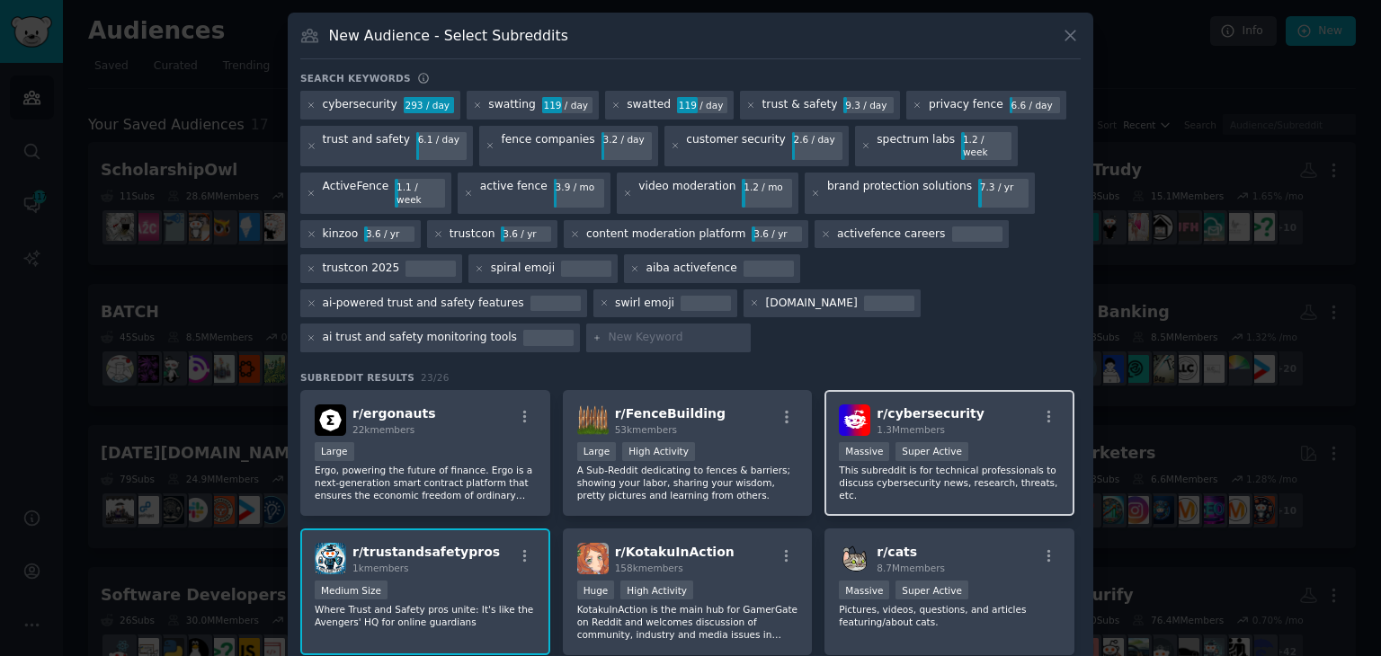
click at [982, 464] on p "This subreddit is for technical professionals to discuss cybersecurity news, re…" at bounding box center [949, 483] width 221 height 38
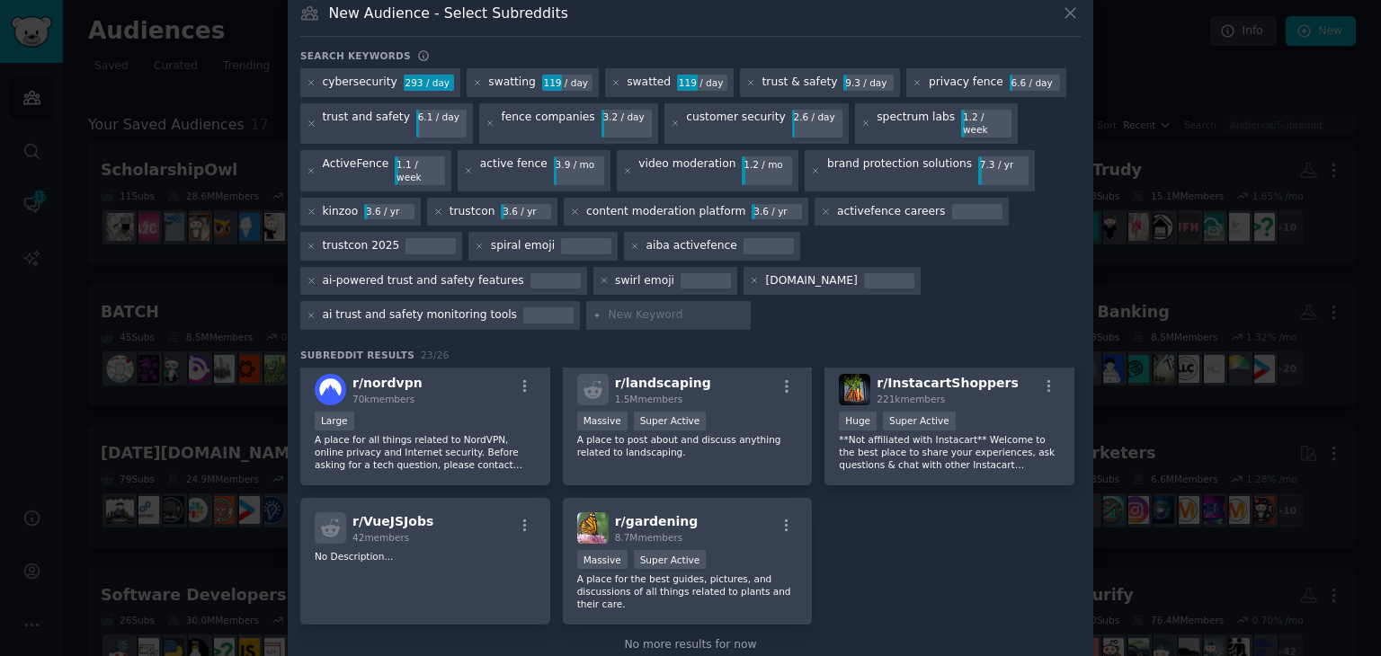
scroll to position [45, 0]
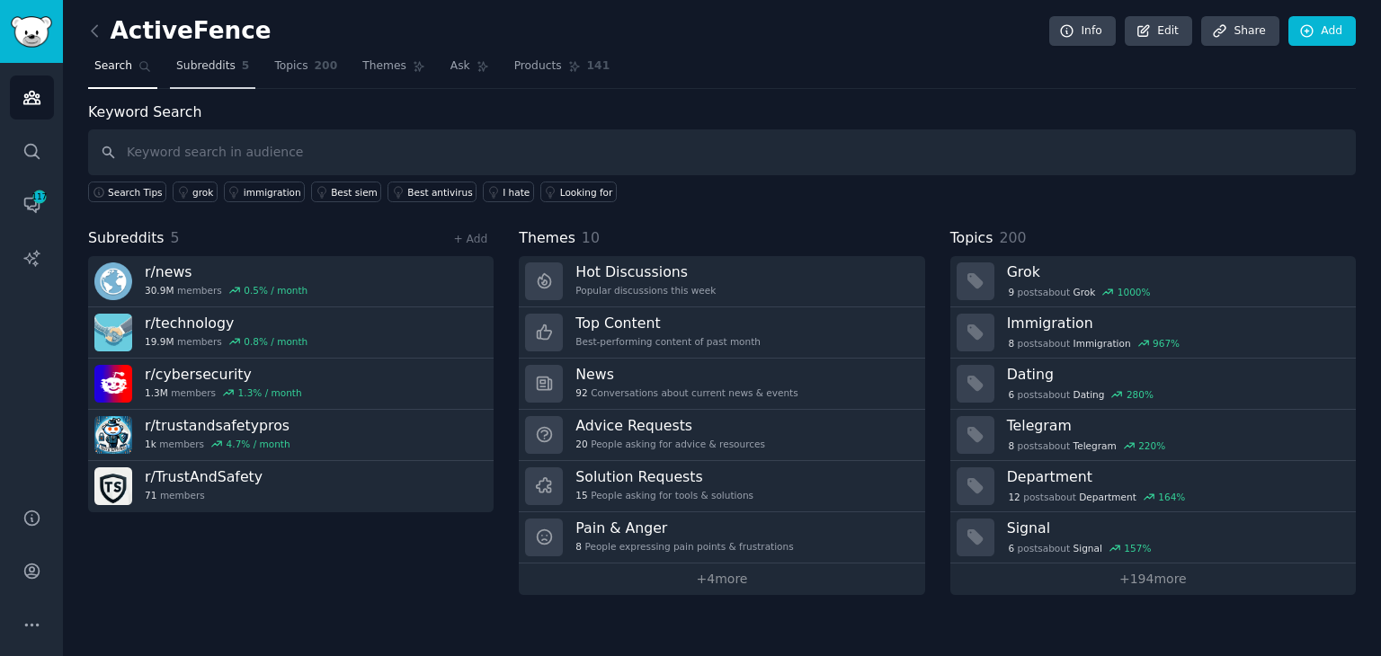
click at [176, 66] on span "Subreddits" at bounding box center [205, 66] width 59 height 16
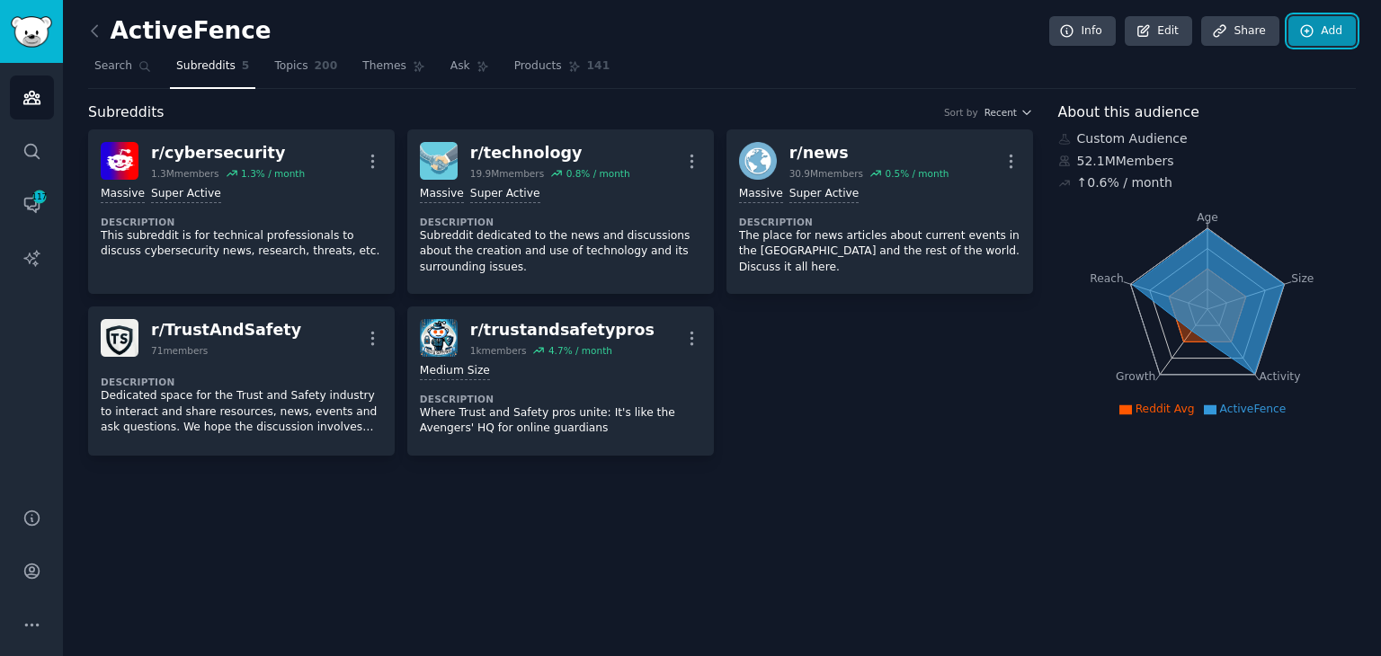
click at [1311, 27] on icon at bounding box center [1307, 31] width 16 height 16
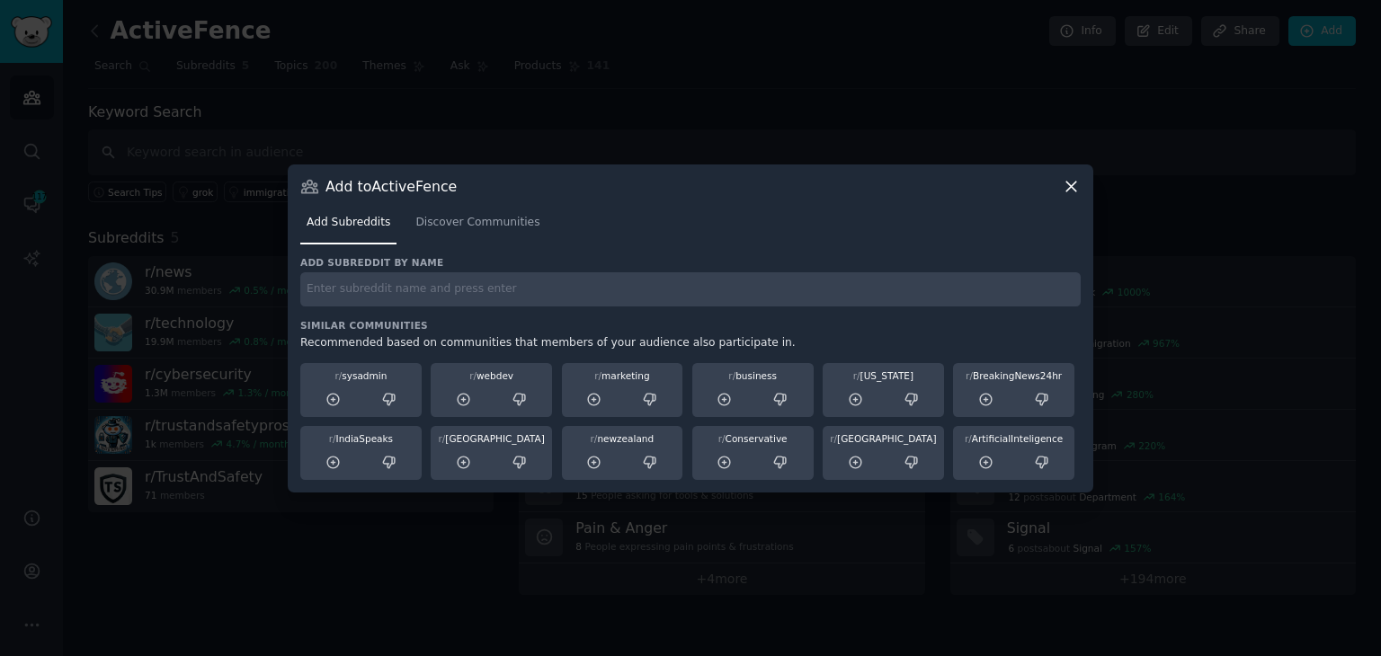
click at [353, 292] on input "text" at bounding box center [690, 289] width 780 height 35
type input "trustandsafetypros"
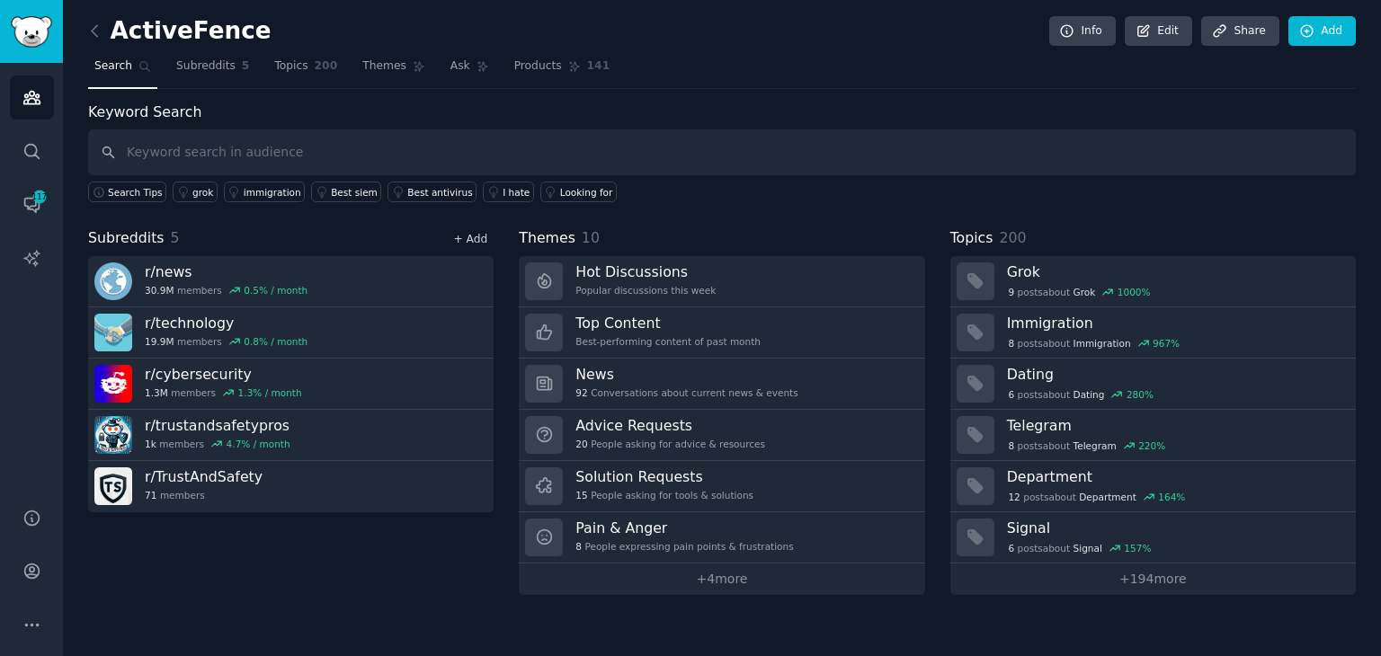
click at [473, 241] on link "+ Add" at bounding box center [470, 239] width 34 height 13
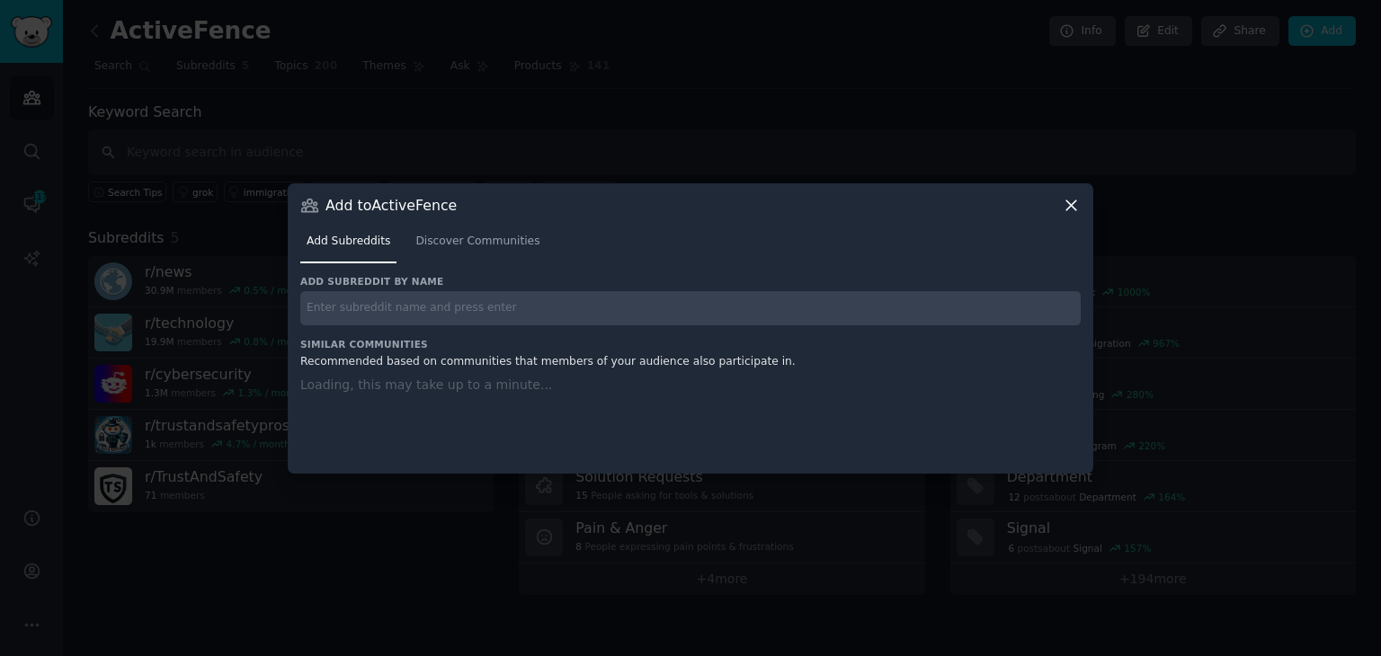
click at [451, 314] on input "text" at bounding box center [690, 308] width 780 height 35
click at [480, 242] on span "Discover Communities" at bounding box center [477, 242] width 124 height 16
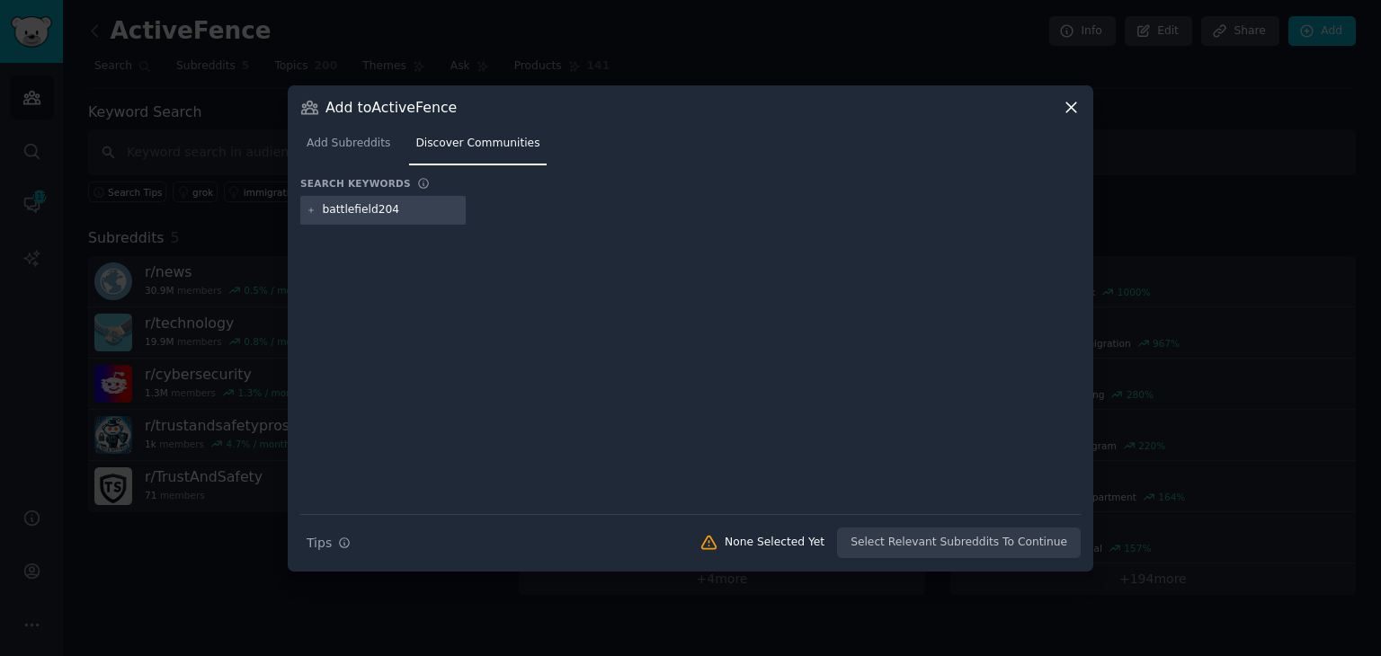
type input "battlefield2042"
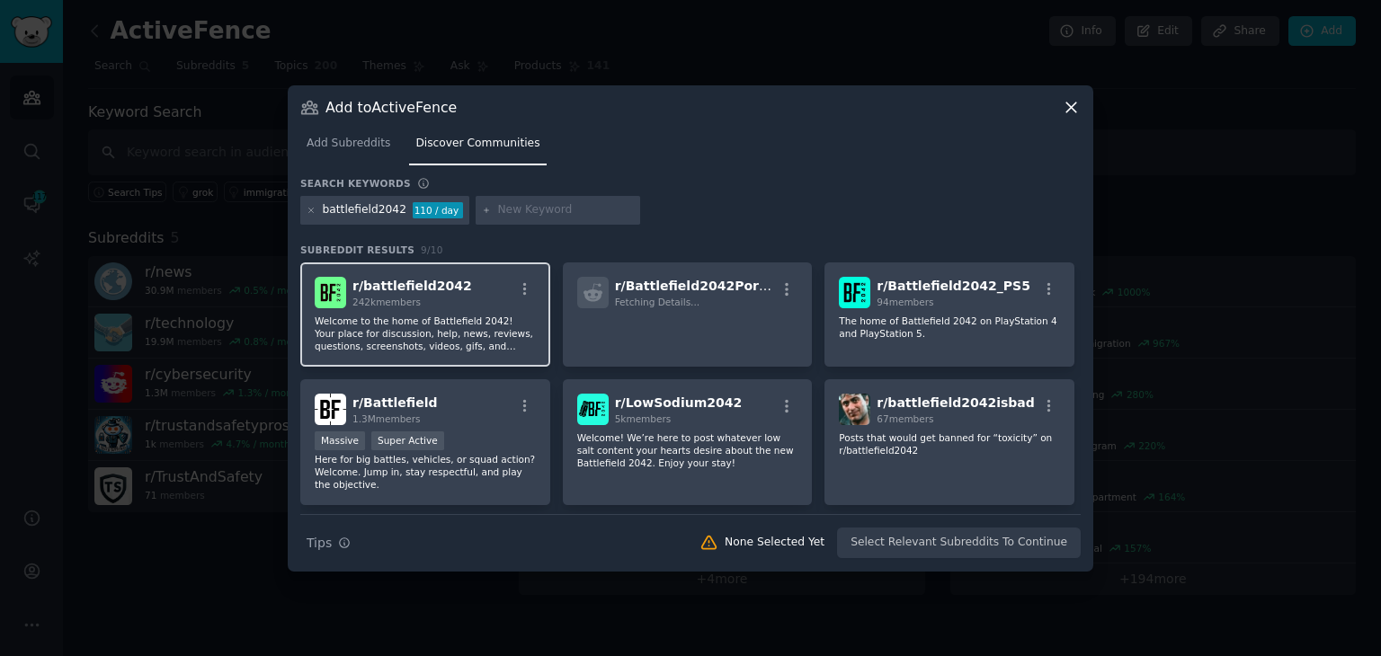
click at [486, 328] on p "Welcome to the home of Battlefield 2042! Your place for discussion, help, news,…" at bounding box center [425, 334] width 221 height 38
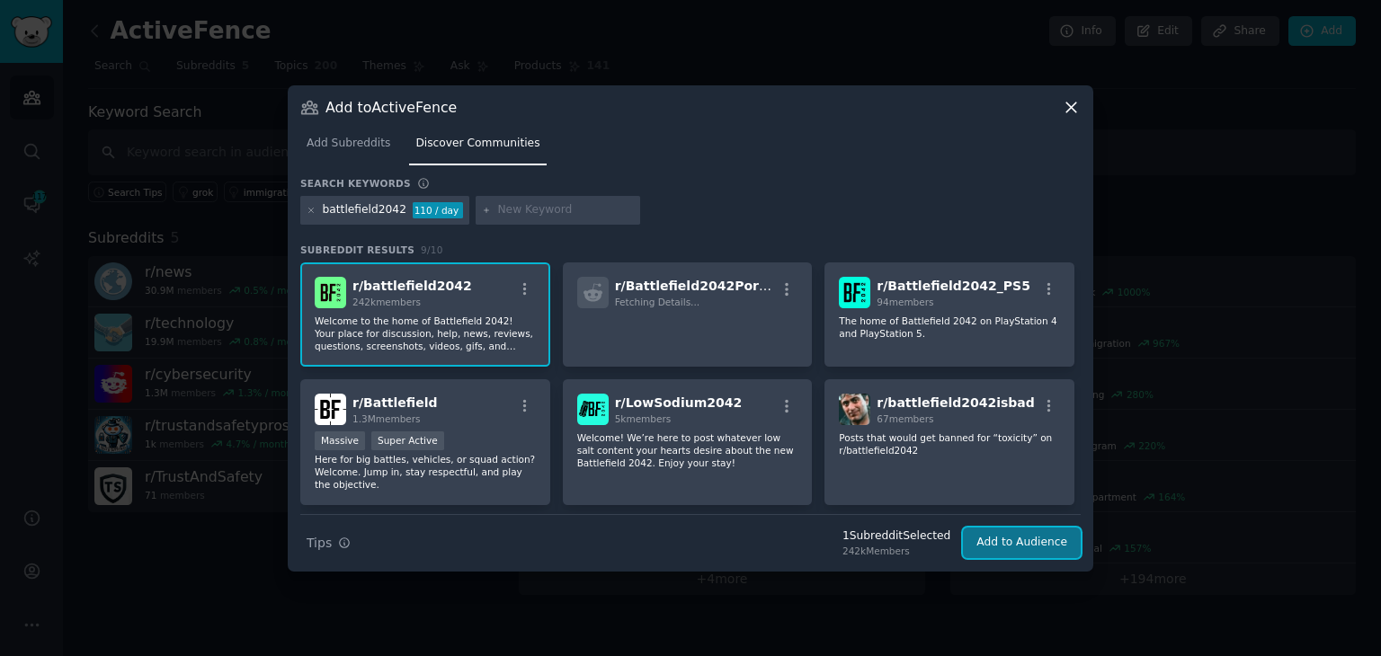
click at [1018, 536] on button "Add to Audience" at bounding box center [1022, 543] width 118 height 31
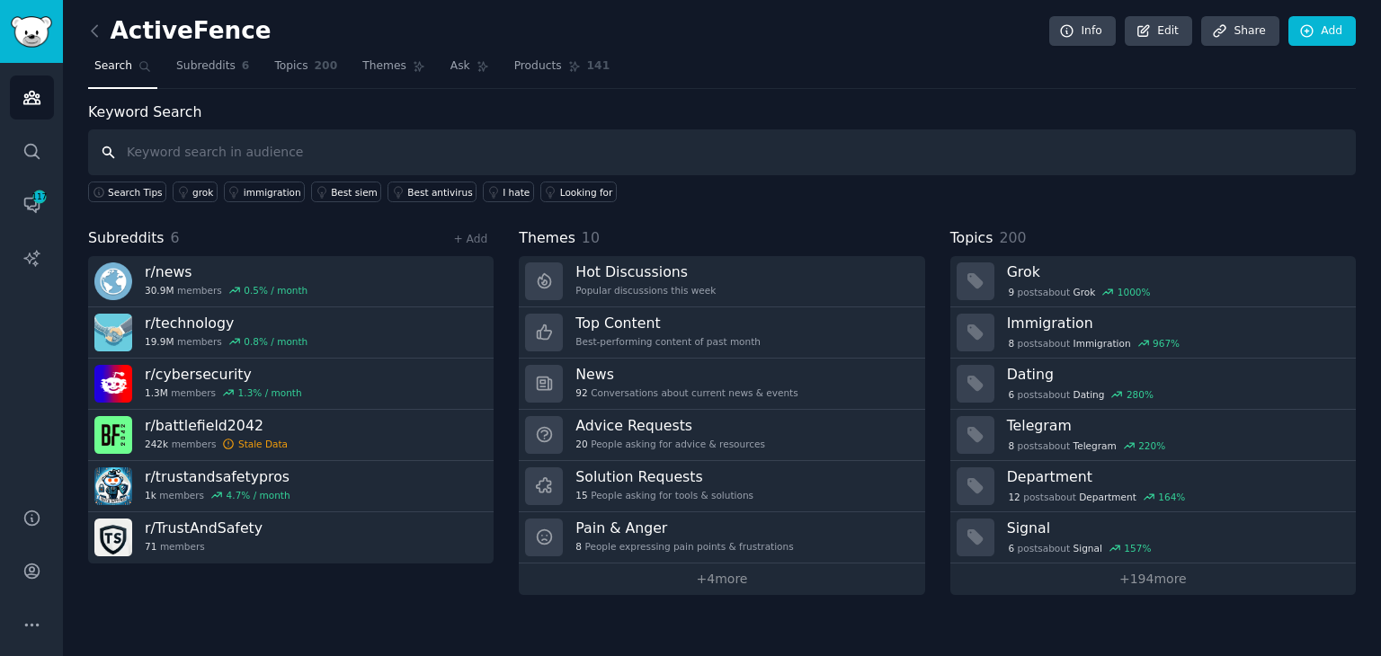
click at [366, 144] on input "text" at bounding box center [721, 152] width 1267 height 46
type input "g"
click at [200, 70] on span "Subreddits" at bounding box center [205, 66] width 59 height 16
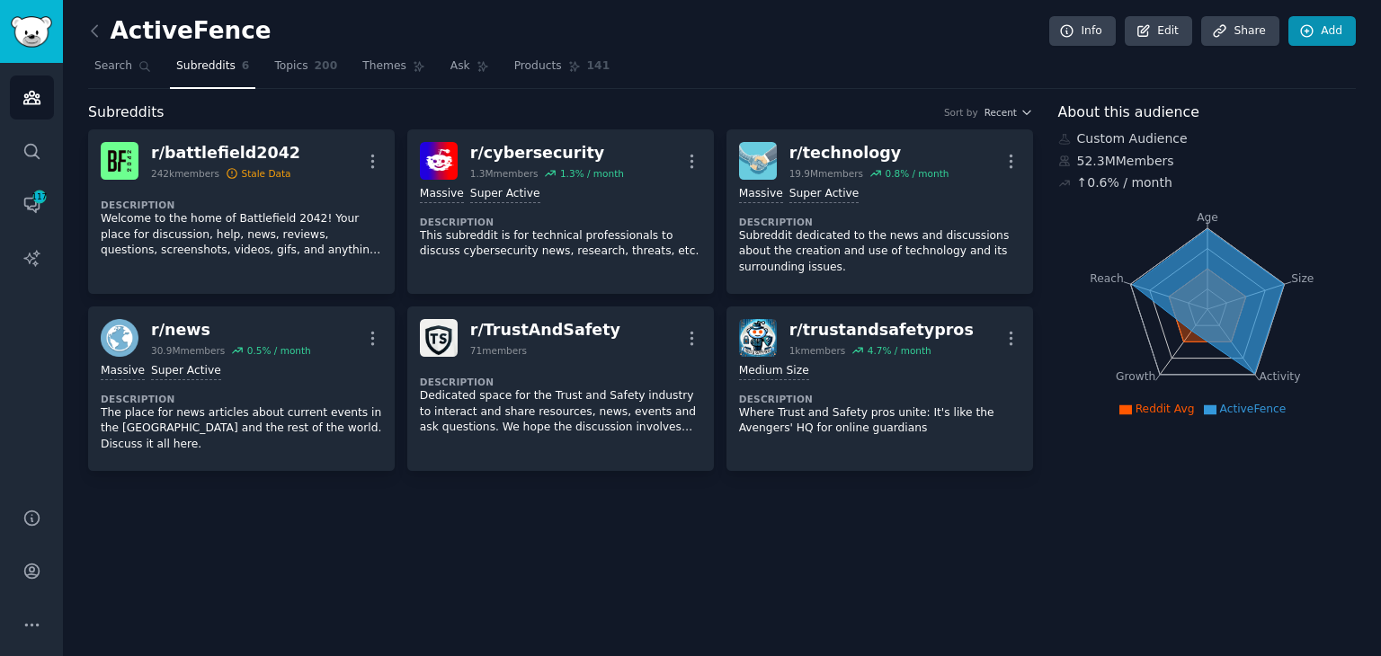
click at [1334, 32] on link "Add" at bounding box center [1321, 31] width 67 height 31
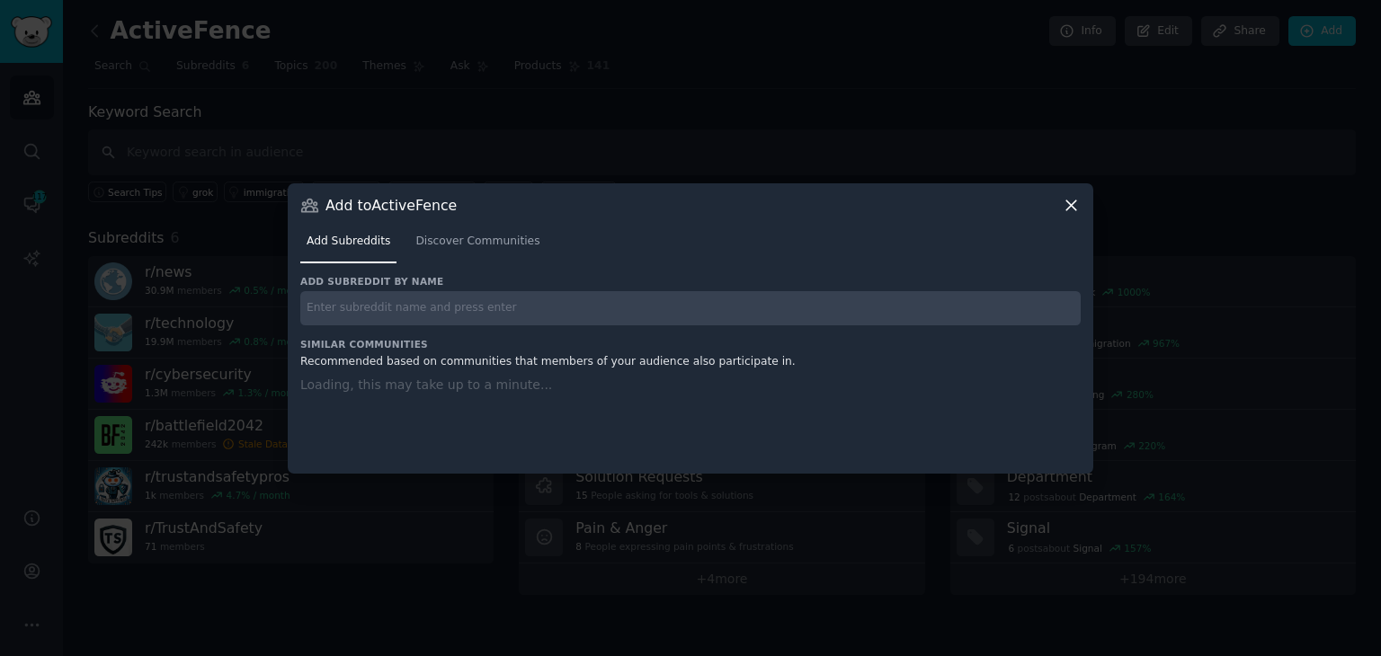
click at [413, 307] on div "Add subreddit by name Similar Communities Recommended based on communities that…" at bounding box center [690, 363] width 780 height 176
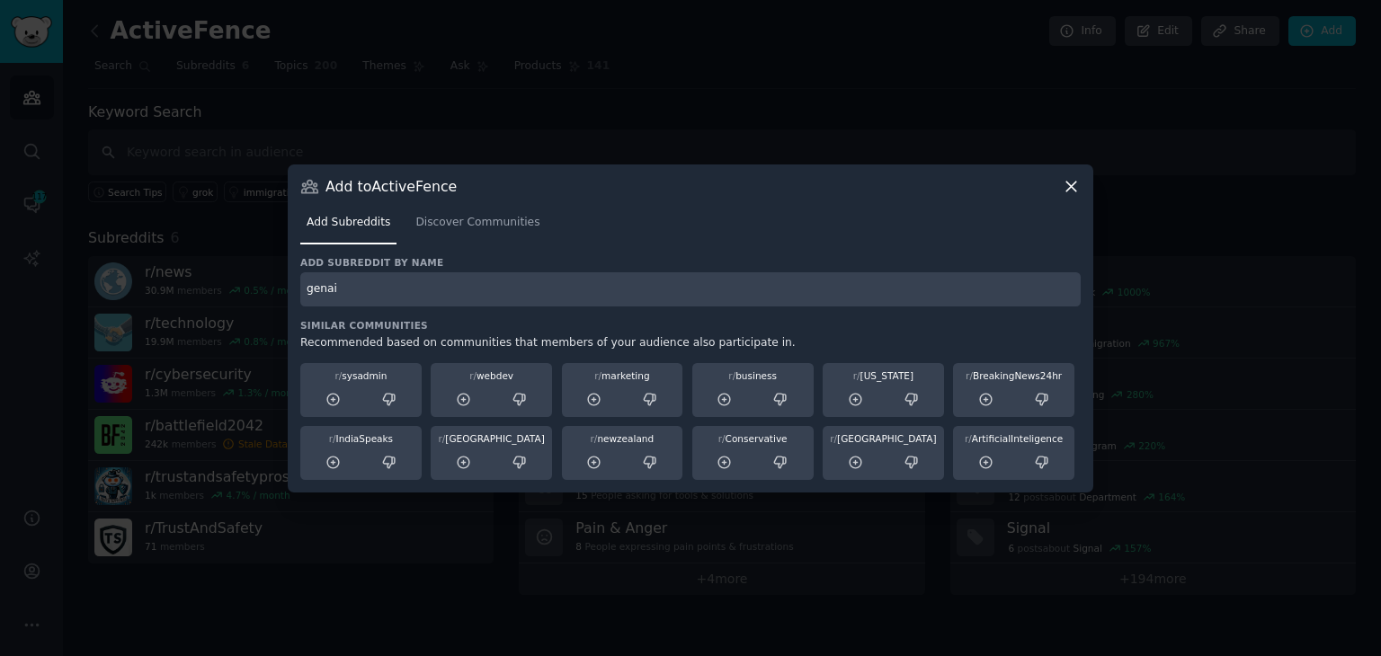
type input "genai"
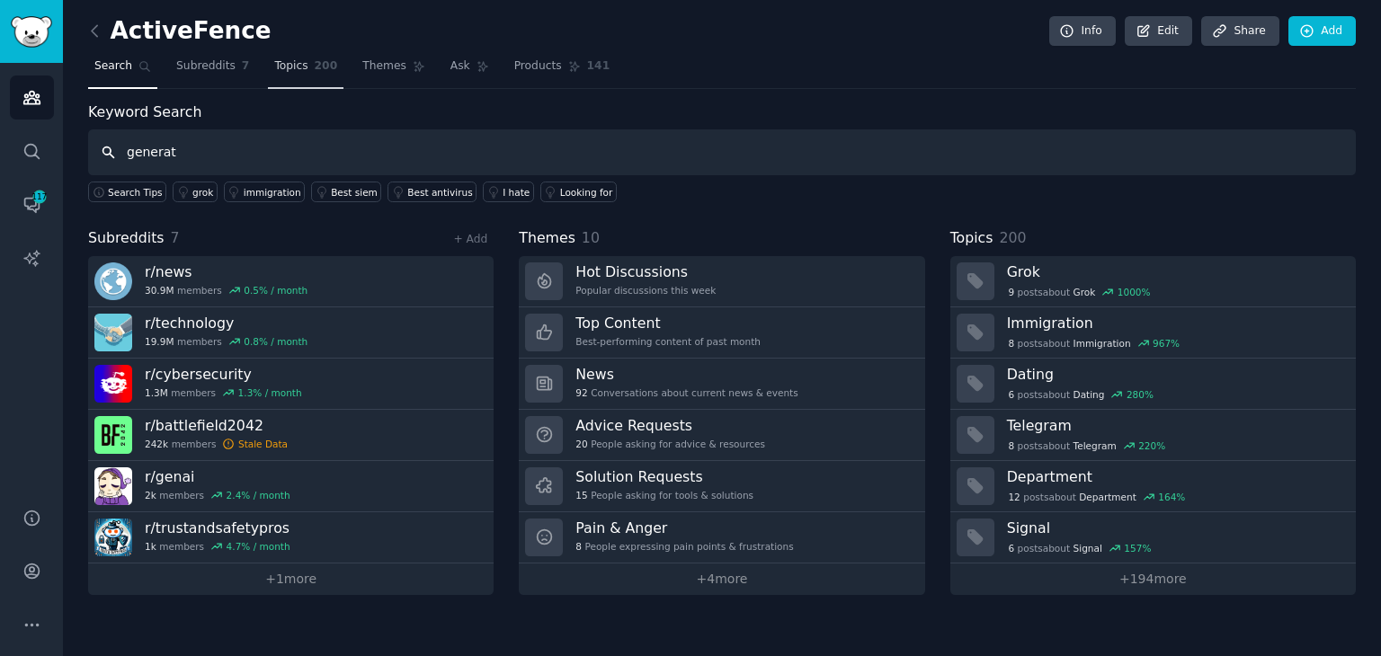
type input "generat"
click at [286, 73] on span "Topics" at bounding box center [290, 66] width 33 height 16
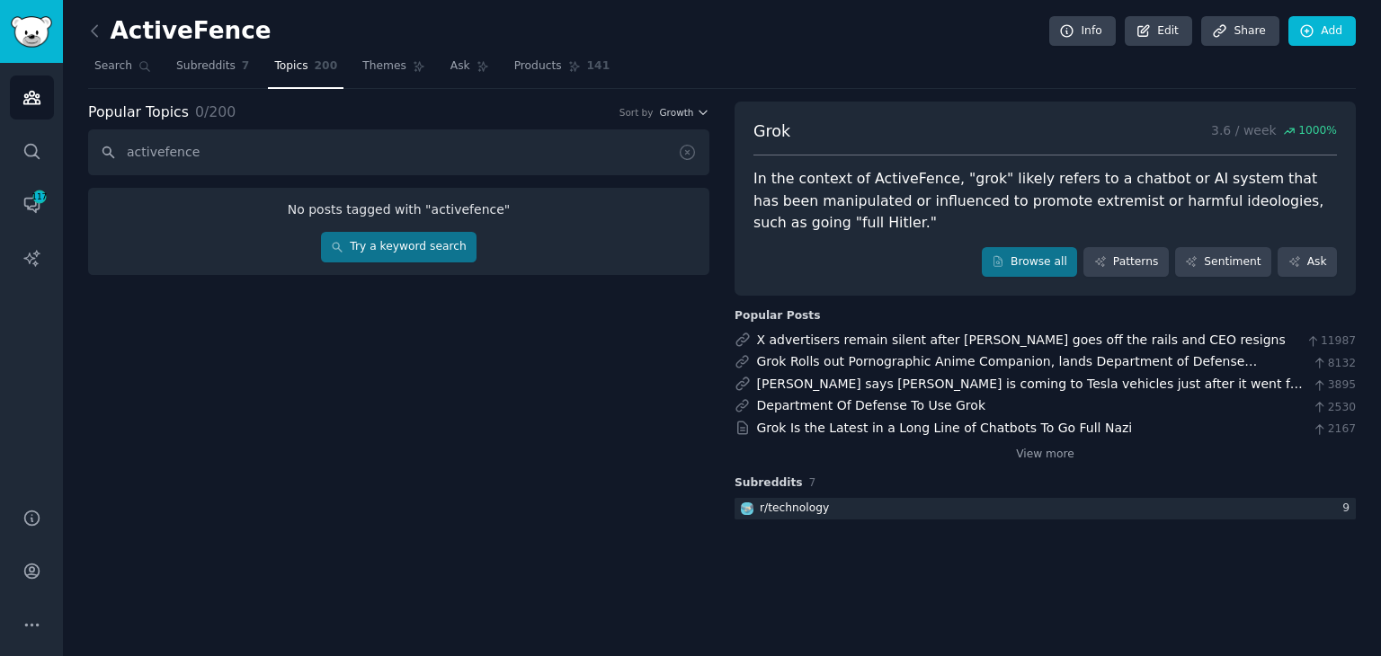
type input "activefence"
click at [693, 152] on icon at bounding box center [687, 152] width 19 height 19
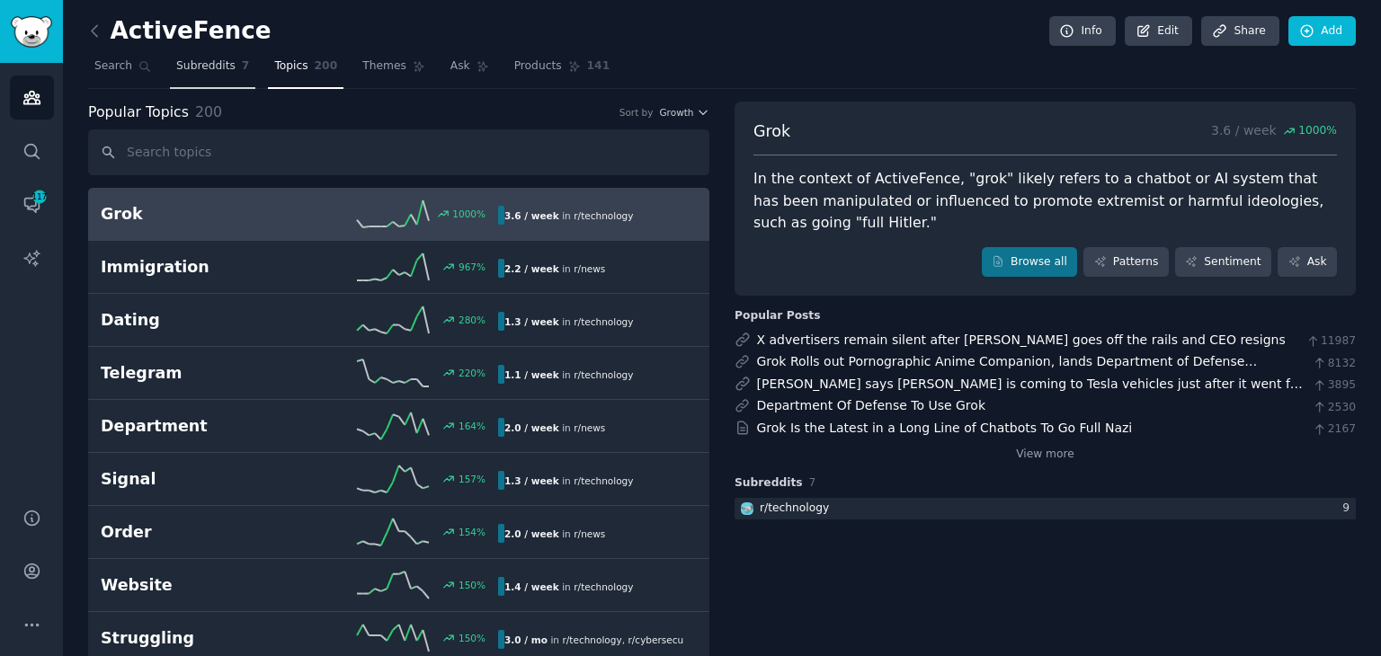
click at [212, 73] on span "Subreddits" at bounding box center [205, 66] width 59 height 16
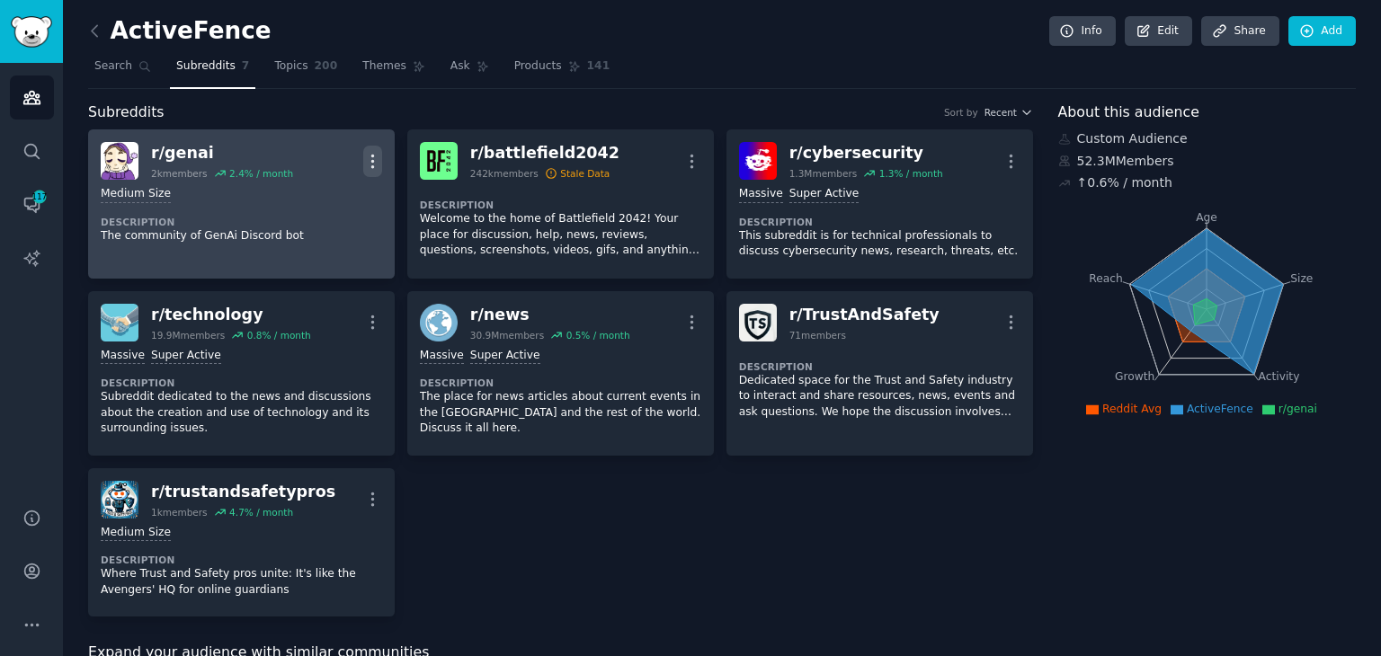
click at [376, 149] on button "More" at bounding box center [372, 161] width 19 height 31
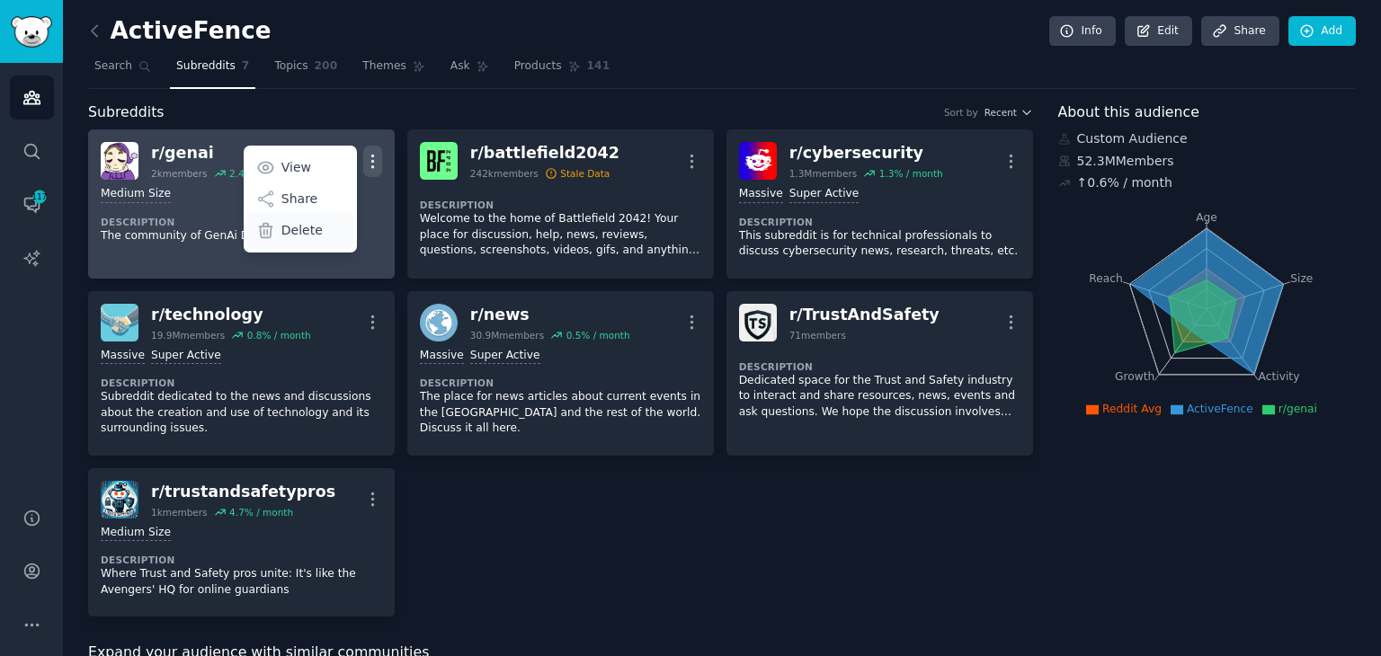
click at [299, 227] on p "Delete" at bounding box center [301, 230] width 41 height 19
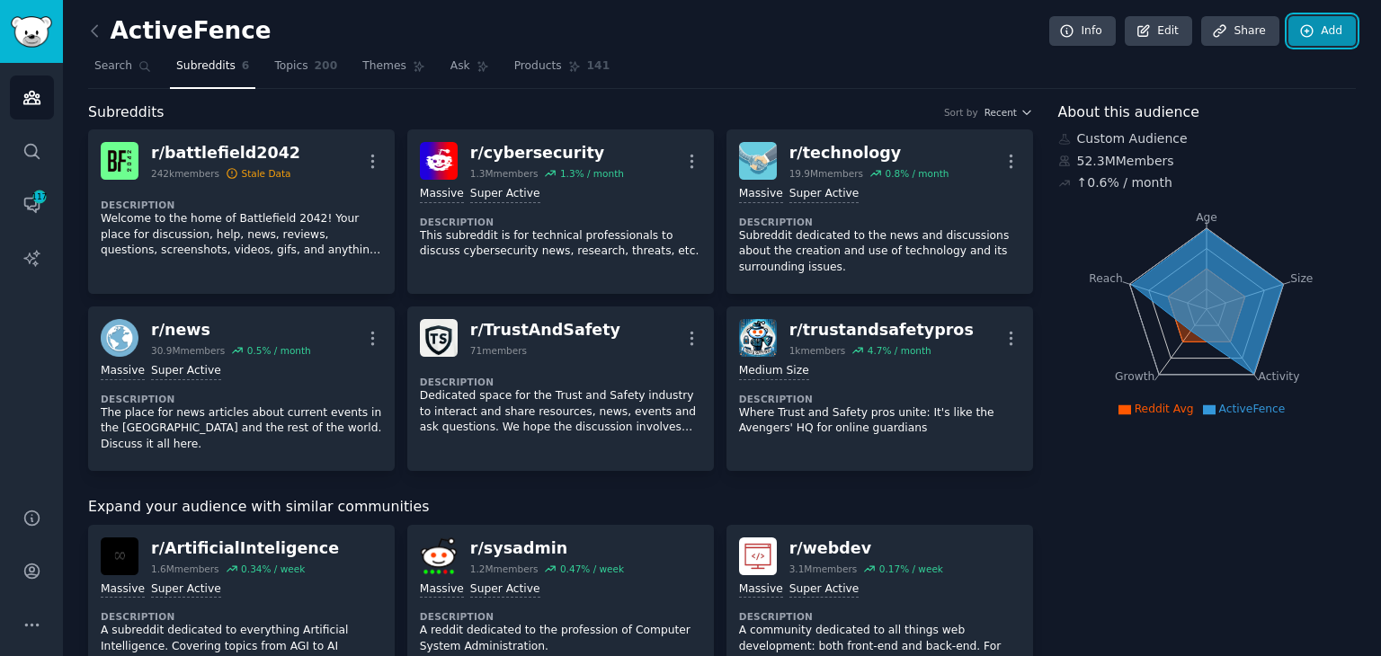
click at [1334, 31] on link "Add" at bounding box center [1321, 31] width 67 height 31
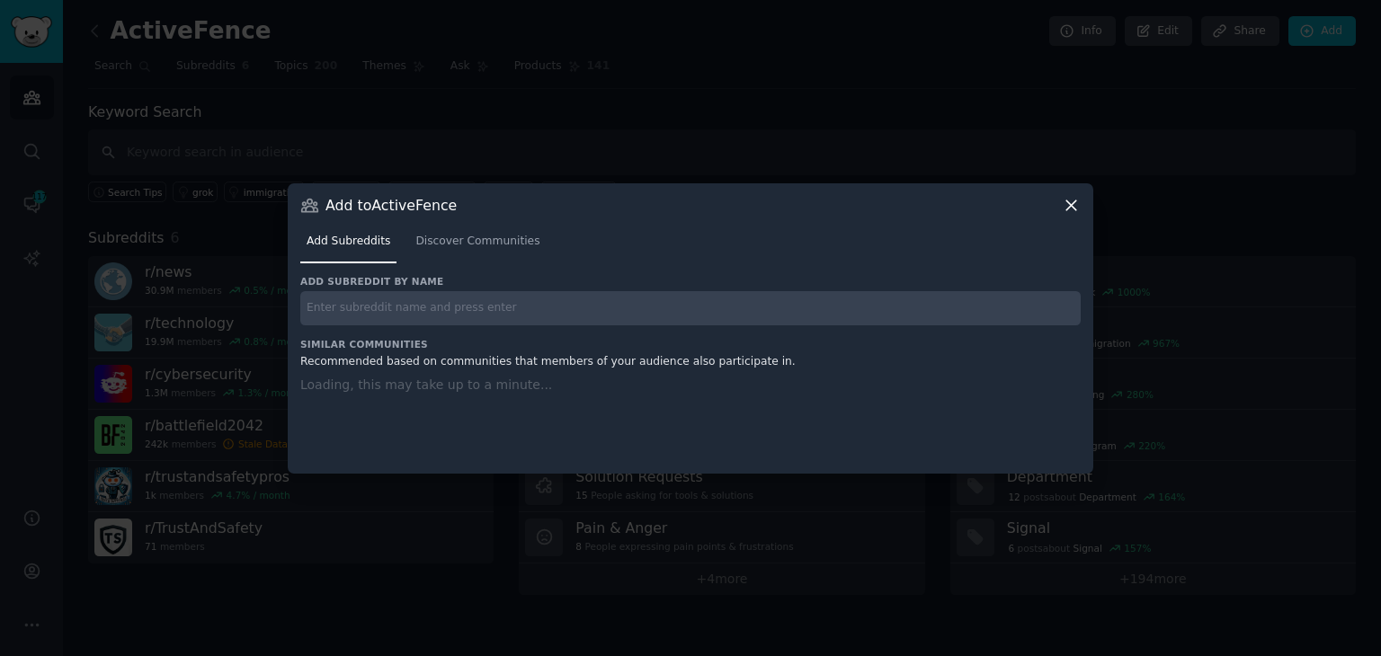
click at [409, 303] on input "text" at bounding box center [690, 308] width 780 height 35
paste input "generativeAI"
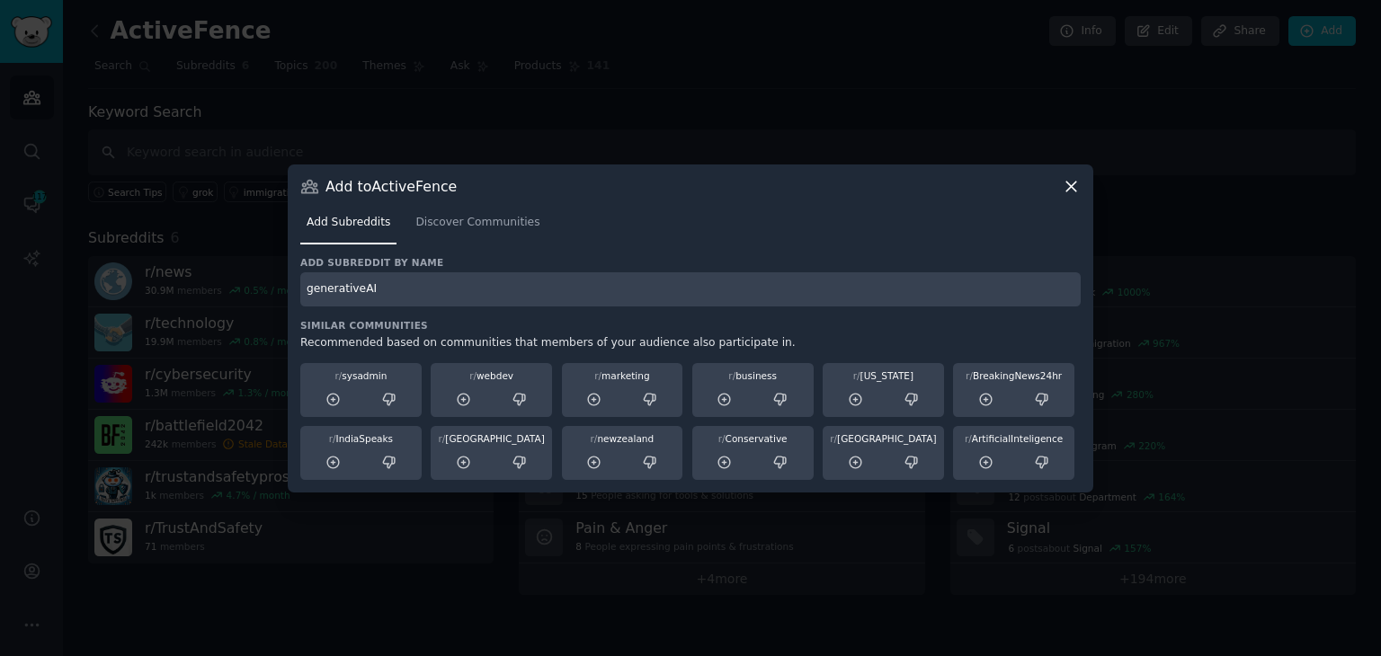
type input "generativeAI"
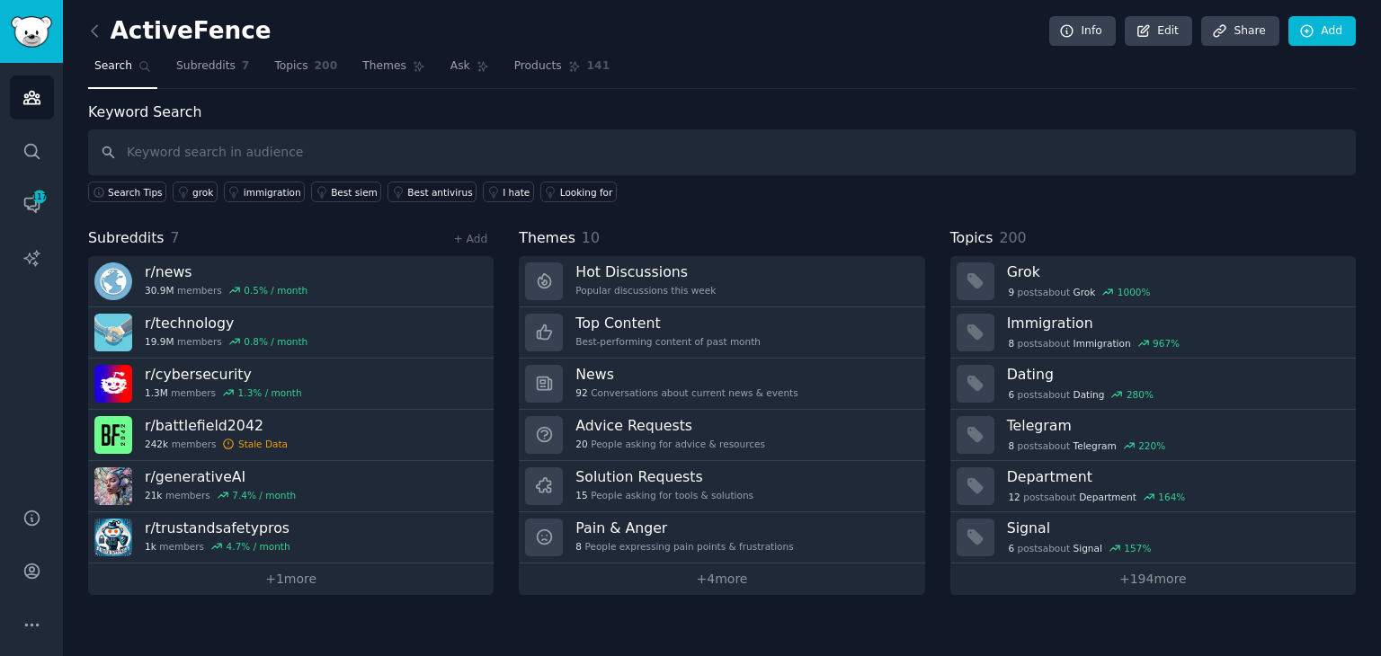
click at [478, 229] on div "+ Add" at bounding box center [470, 238] width 47 height 19
click at [457, 237] on link "+ Add" at bounding box center [470, 239] width 34 height 13
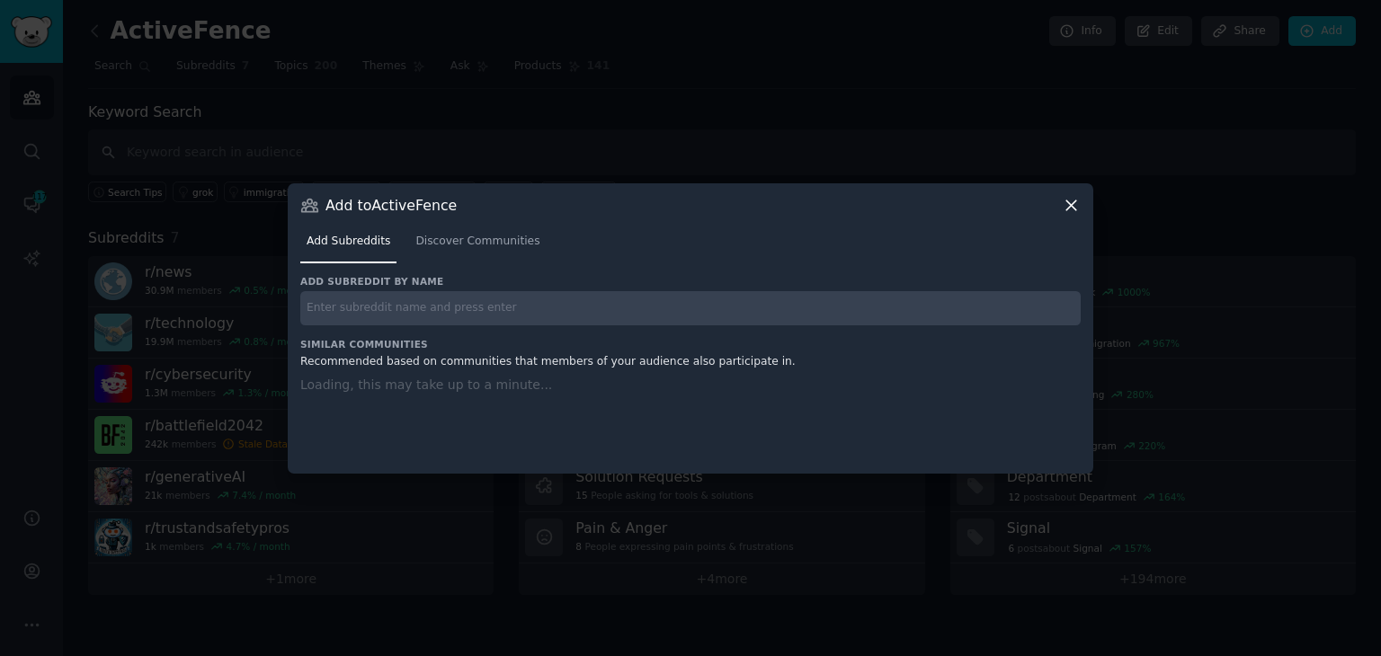
click at [409, 338] on h3 "Similar Communities" at bounding box center [690, 344] width 780 height 13
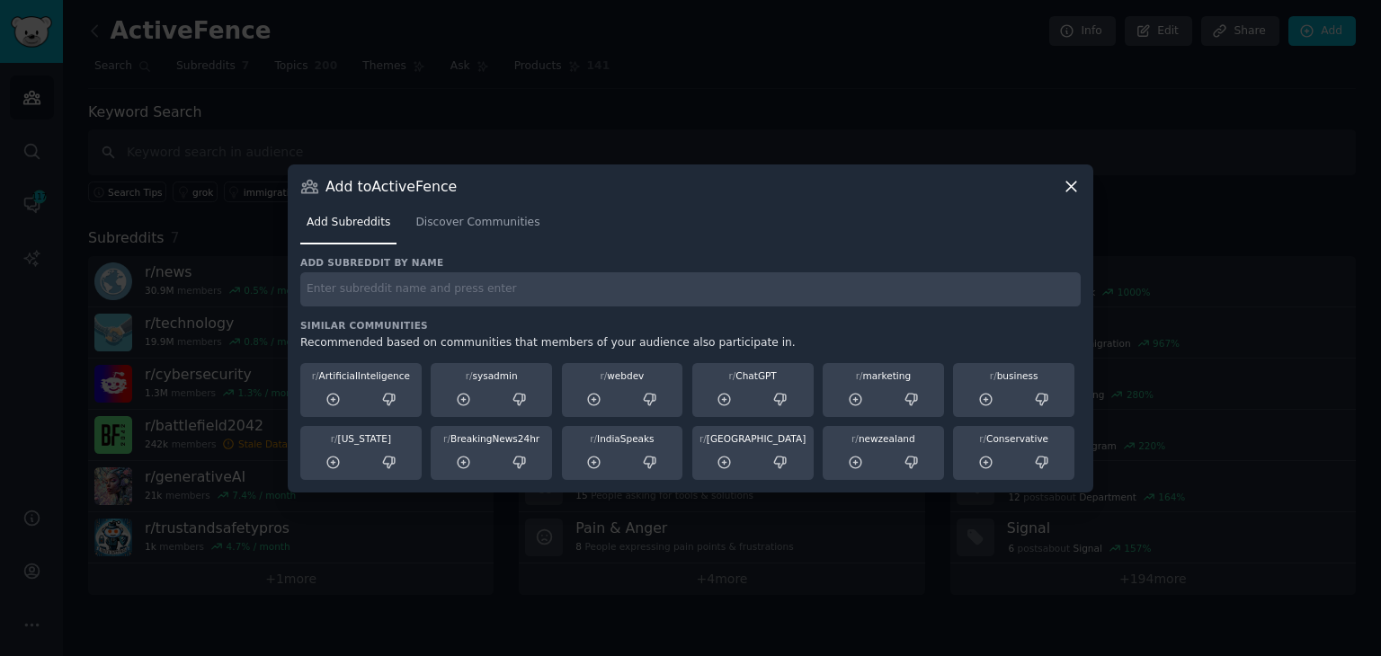
click at [419, 292] on input "text" at bounding box center [690, 289] width 780 height 35
type input "agenticai"
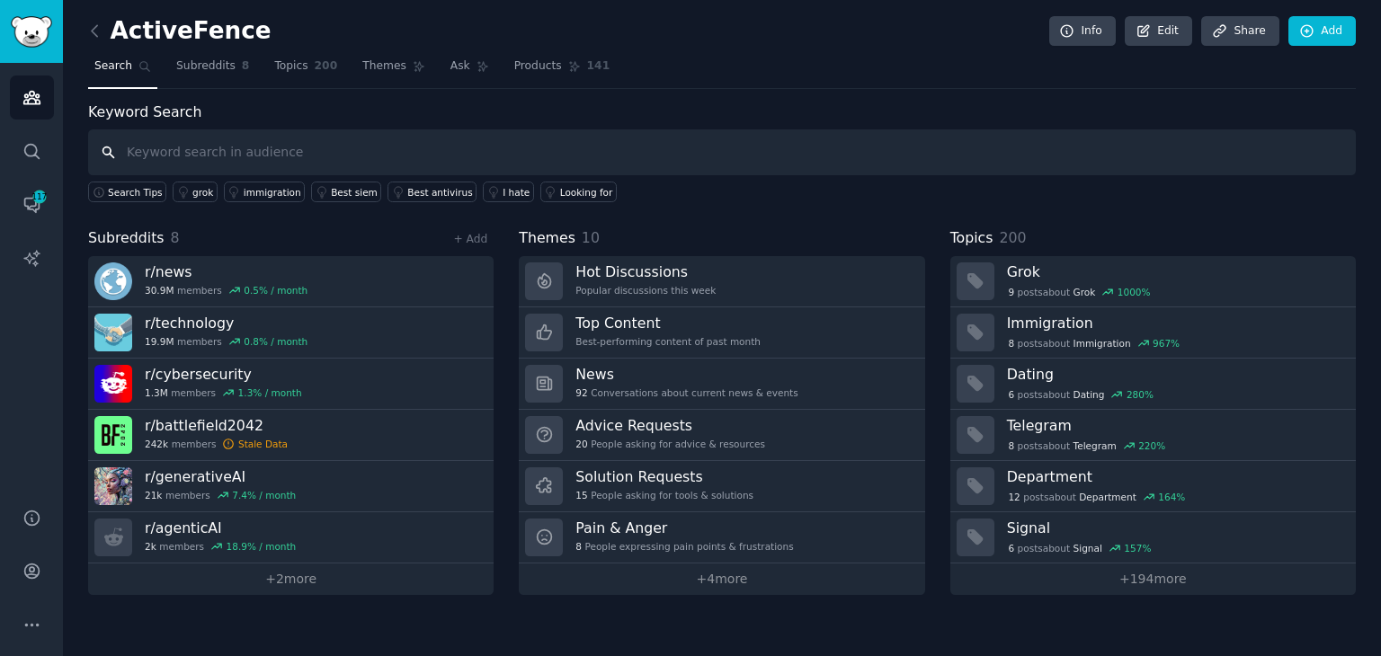
click at [454, 162] on input "text" at bounding box center [721, 152] width 1267 height 46
click at [1295, 33] on link "Add" at bounding box center [1321, 31] width 67 height 31
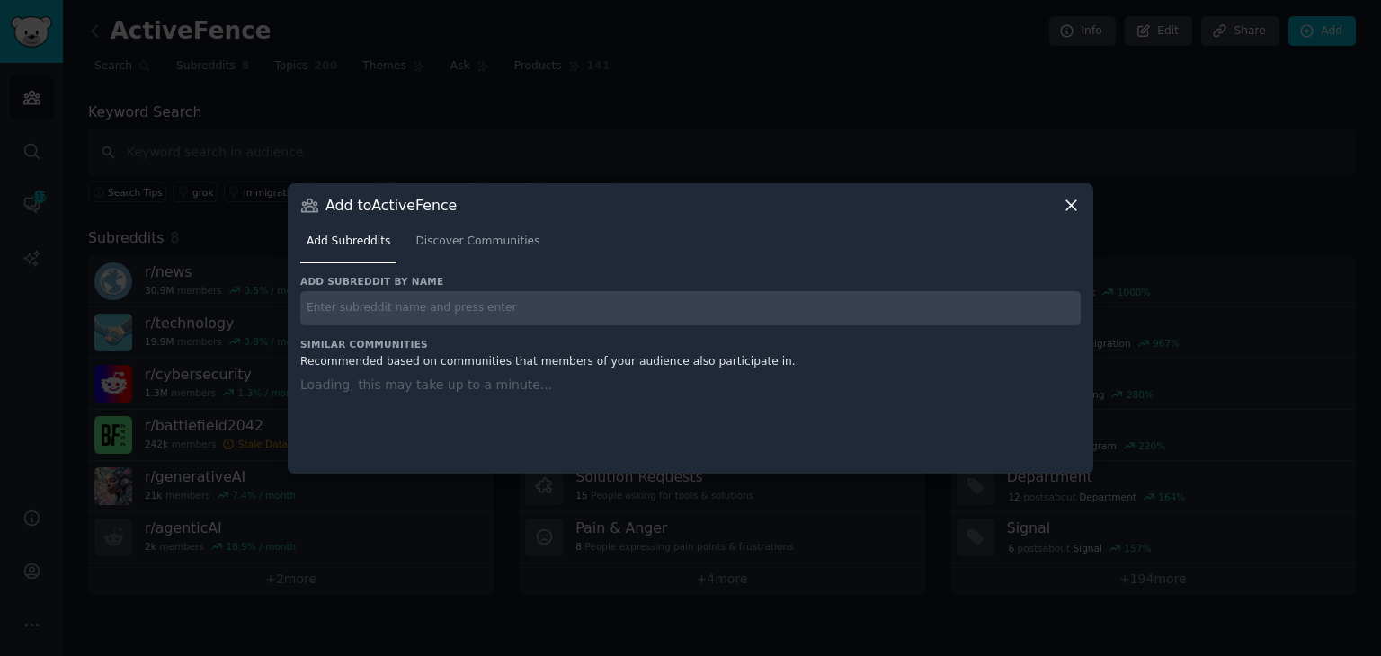
click at [515, 289] on div "Add subreddit by name" at bounding box center [690, 300] width 780 height 50
click at [510, 299] on input "text" at bounding box center [690, 308] width 780 height 35
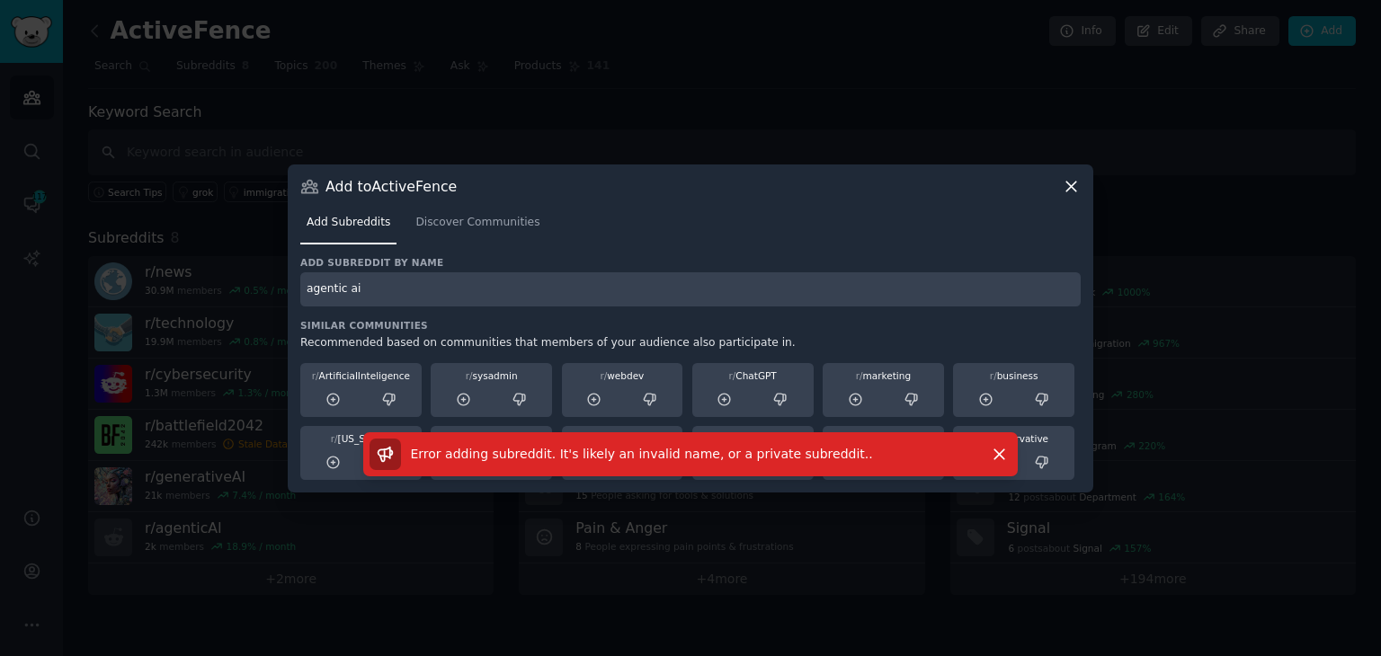
click at [554, 296] on input "agentic ai" at bounding box center [690, 289] width 780 height 35
type input "agenticai"
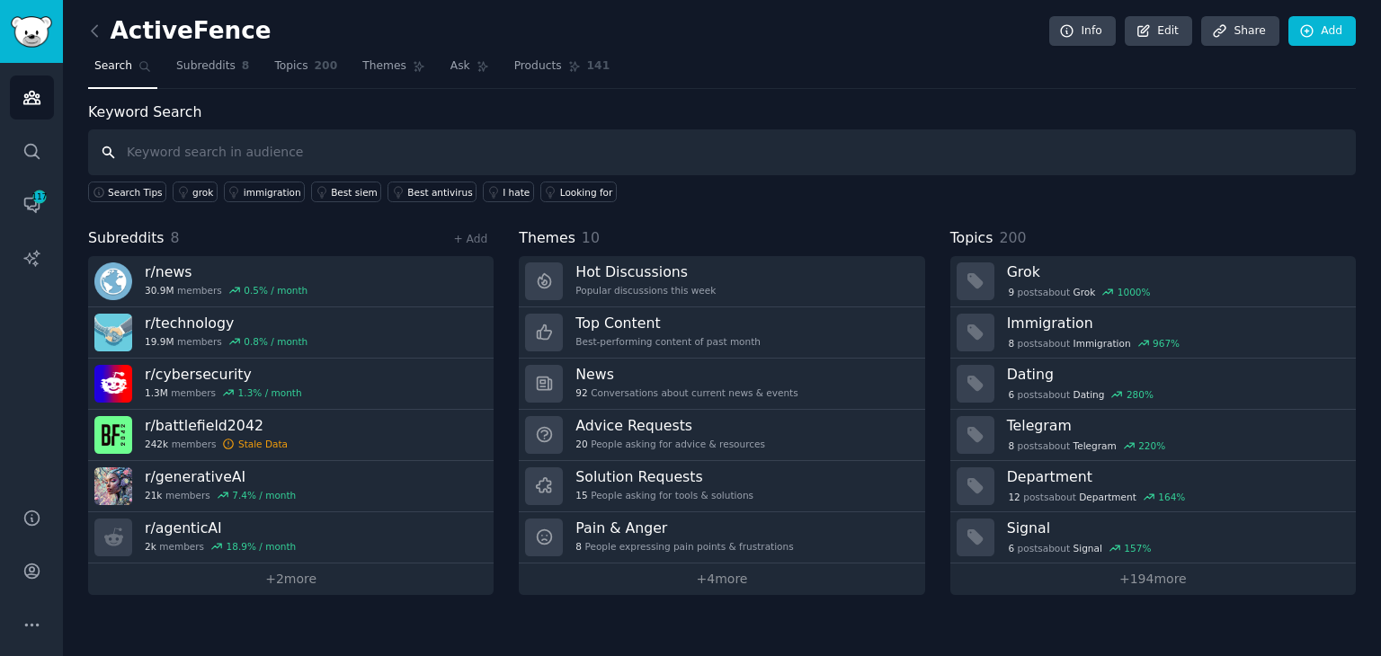
click at [168, 148] on input "text" at bounding box center [721, 152] width 1267 height 46
type input "activefence"
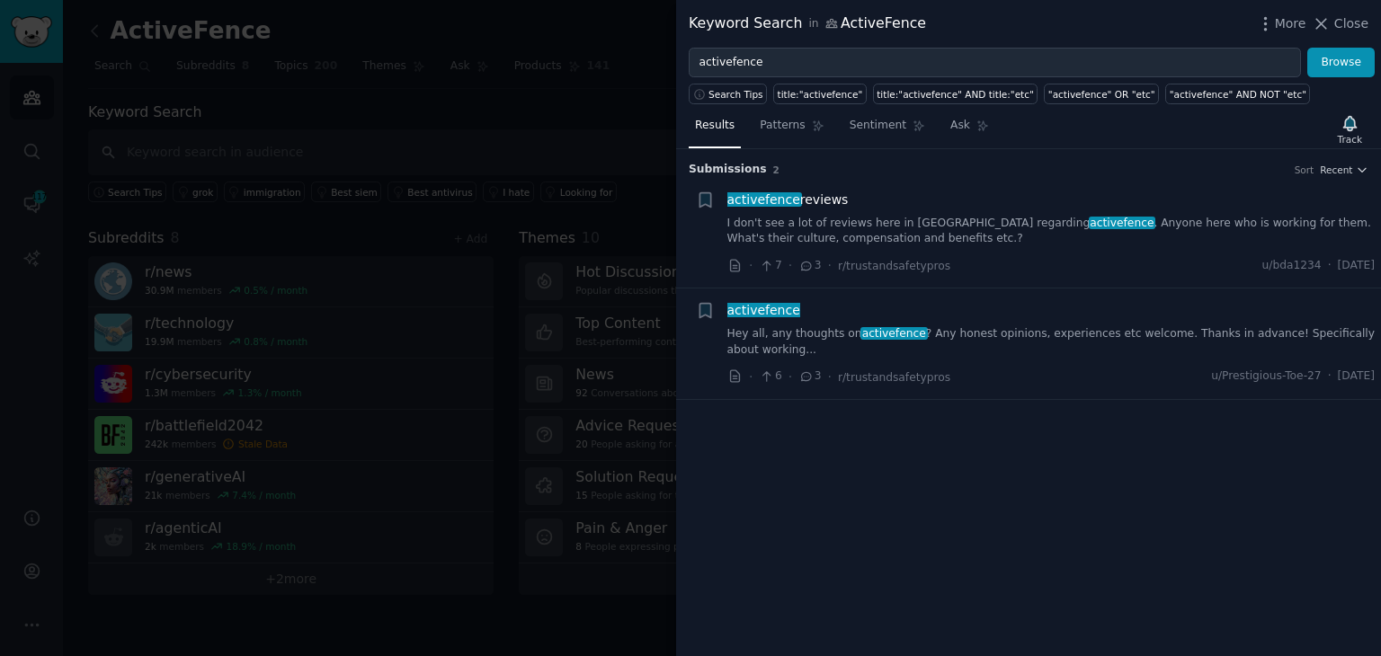
click at [484, 294] on div at bounding box center [690, 328] width 1381 height 656
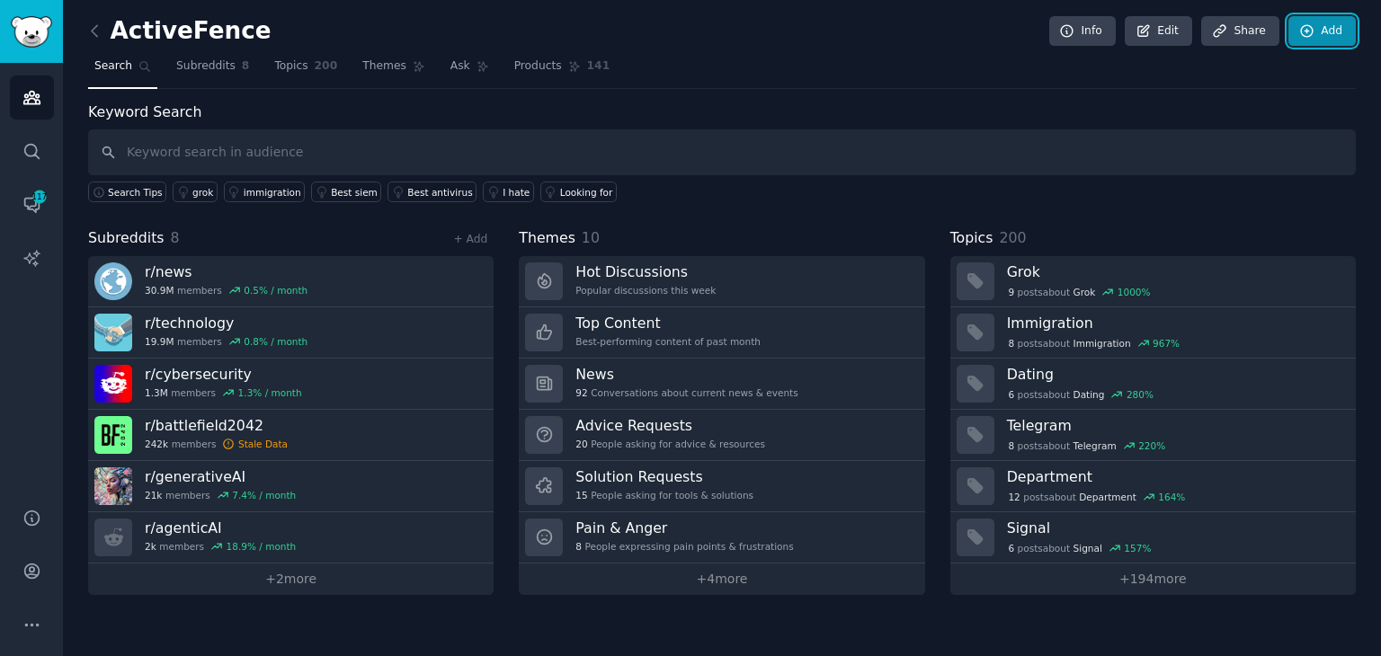
click at [1322, 36] on link "Add" at bounding box center [1321, 31] width 67 height 31
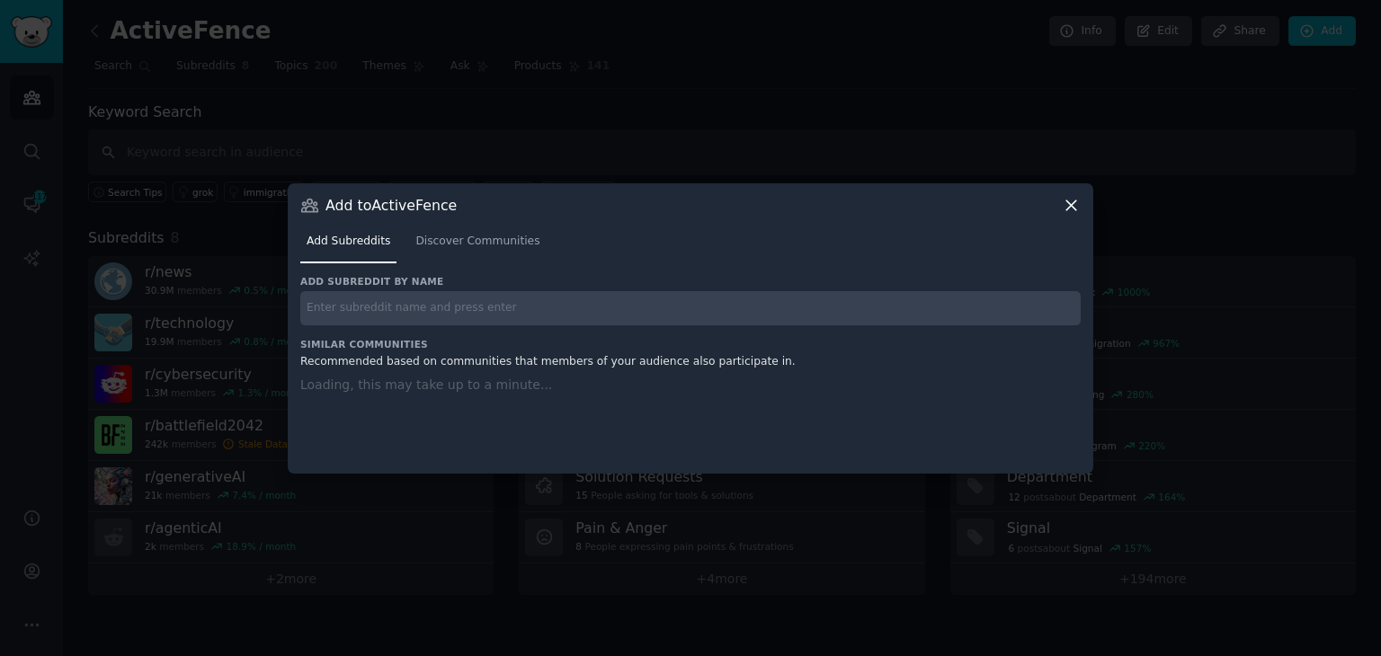
click at [544, 321] on input "text" at bounding box center [690, 308] width 780 height 35
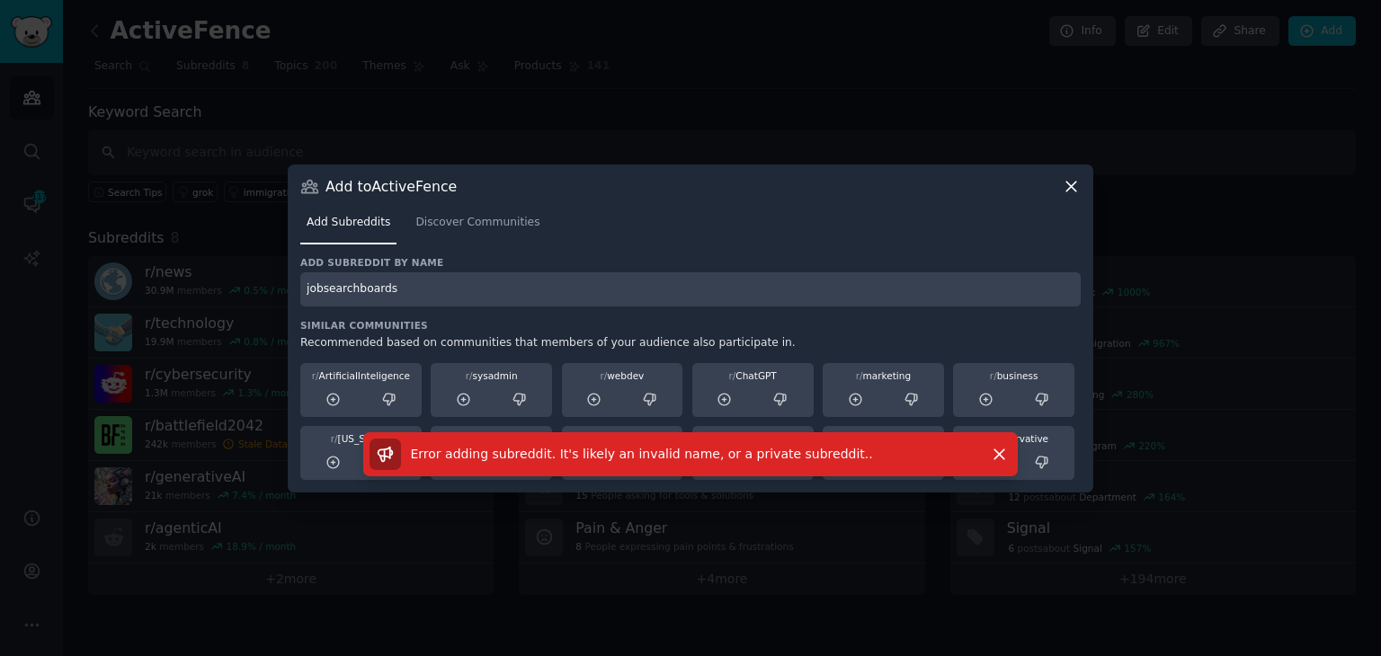
click at [350, 289] on input "jobsearchboards" at bounding box center [690, 289] width 780 height 35
type input "jobboardsearch"
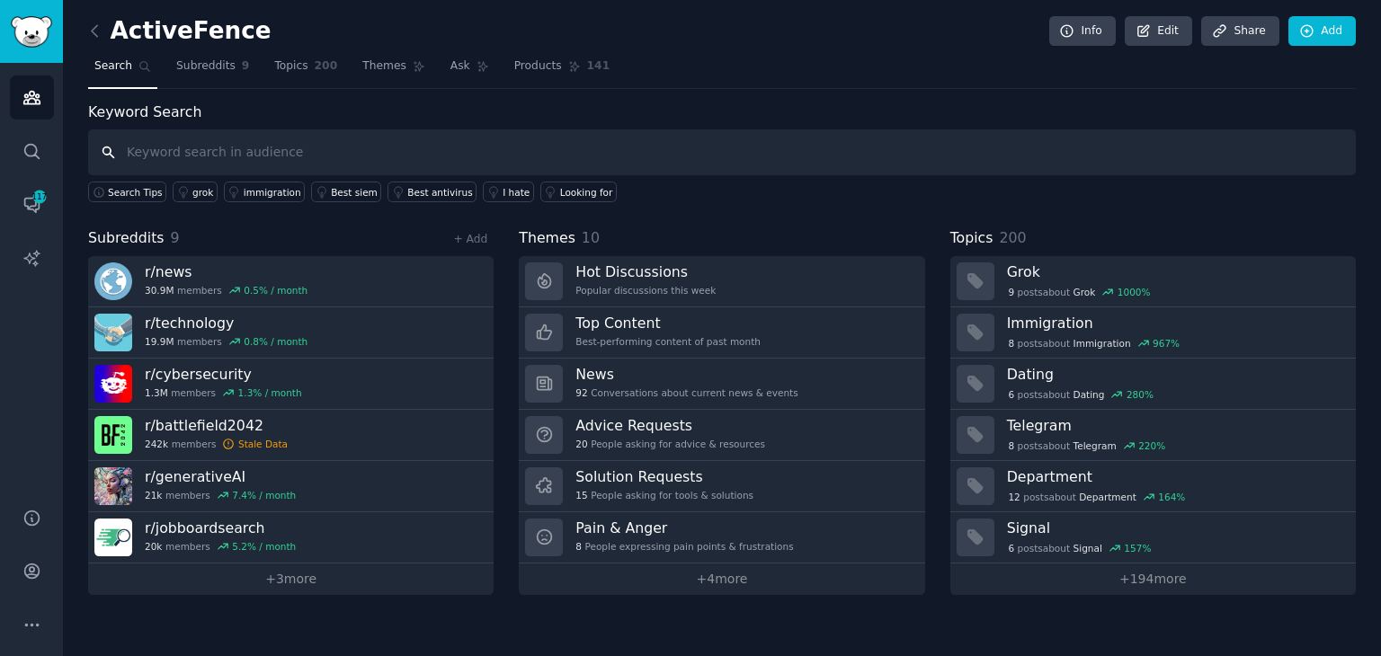
click at [217, 156] on input "text" at bounding box center [721, 152] width 1267 height 46
type input "activefence"
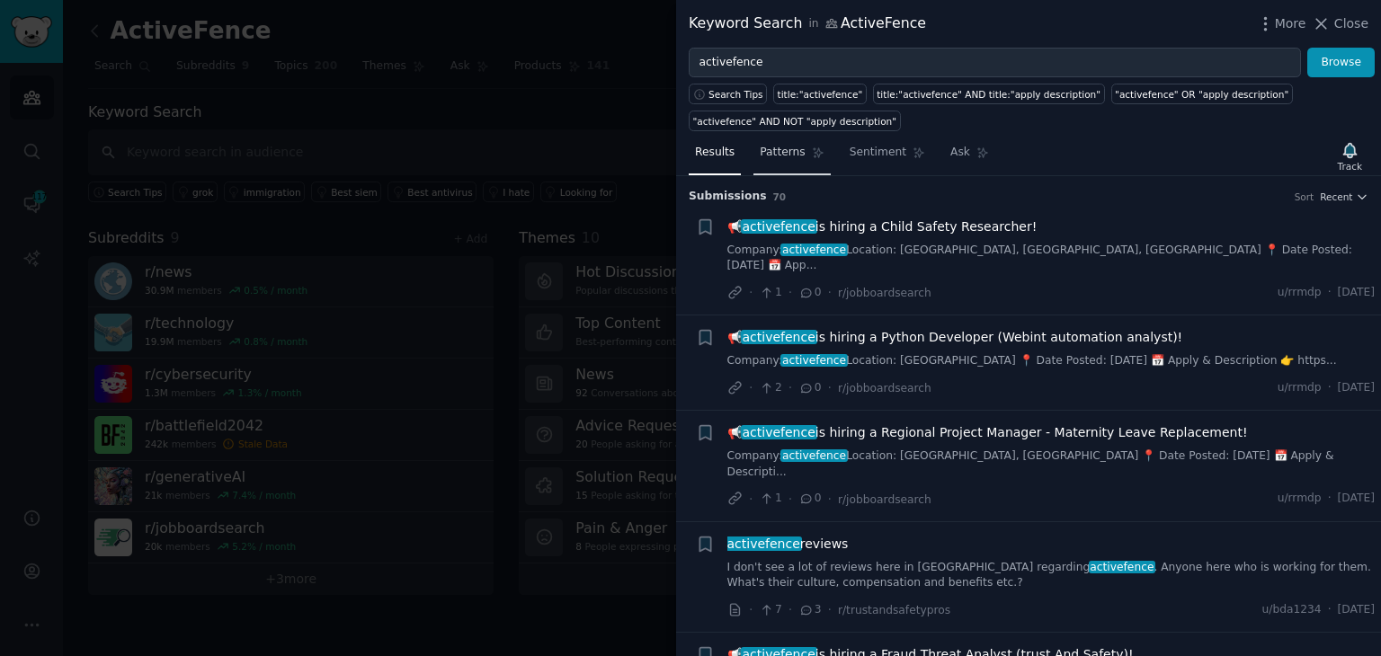
click at [791, 150] on span "Patterns" at bounding box center [782, 153] width 45 height 16
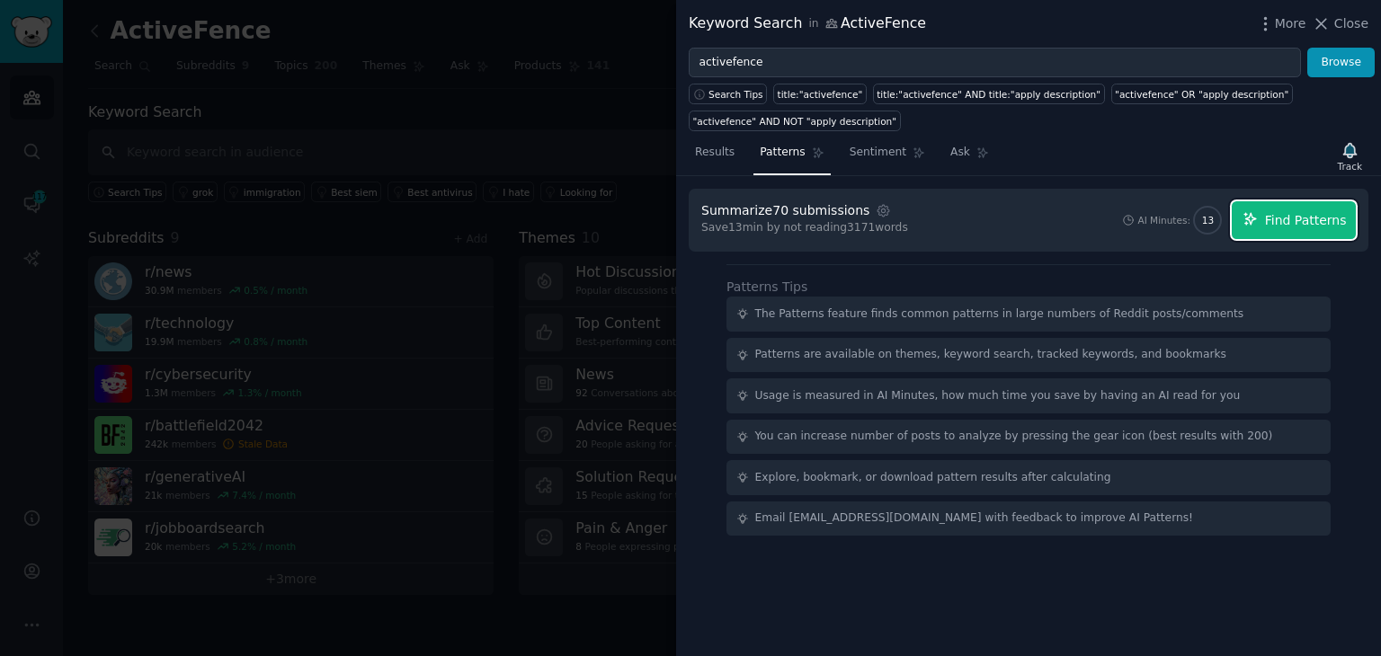
click at [1302, 224] on span "Find Patterns" at bounding box center [1306, 220] width 82 height 19
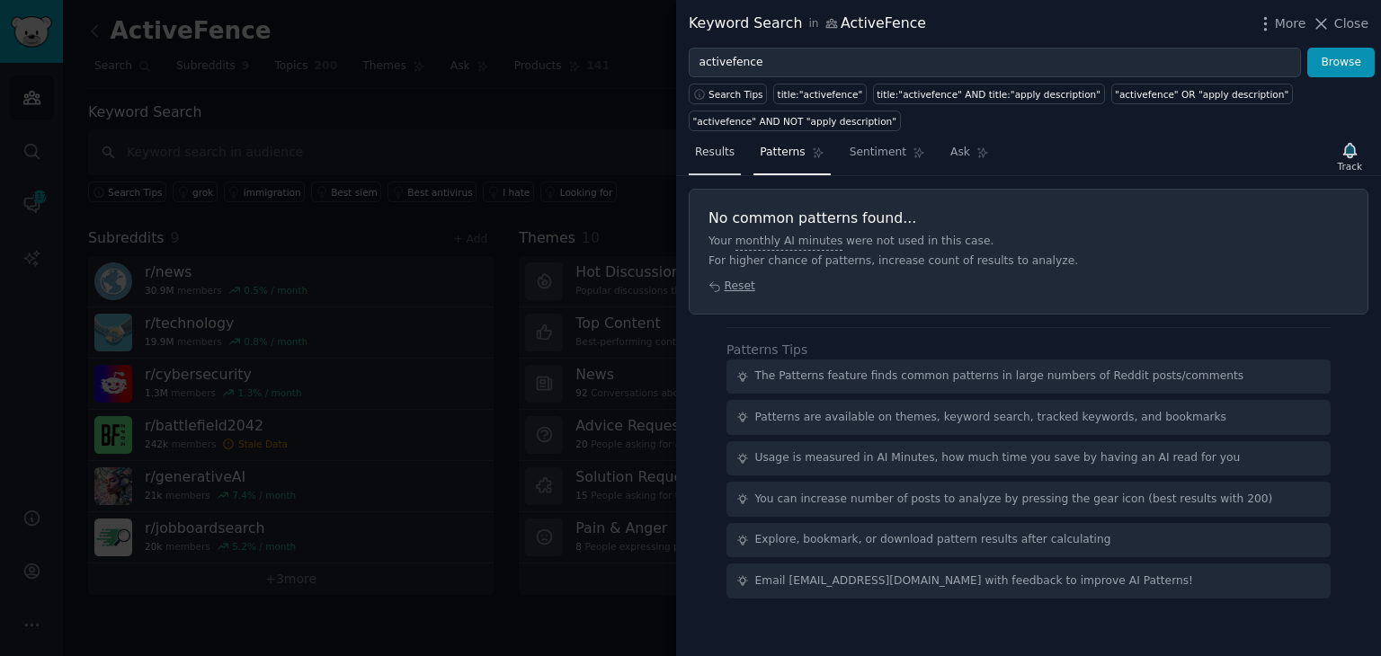
click at [715, 158] on span "Results" at bounding box center [715, 153] width 40 height 16
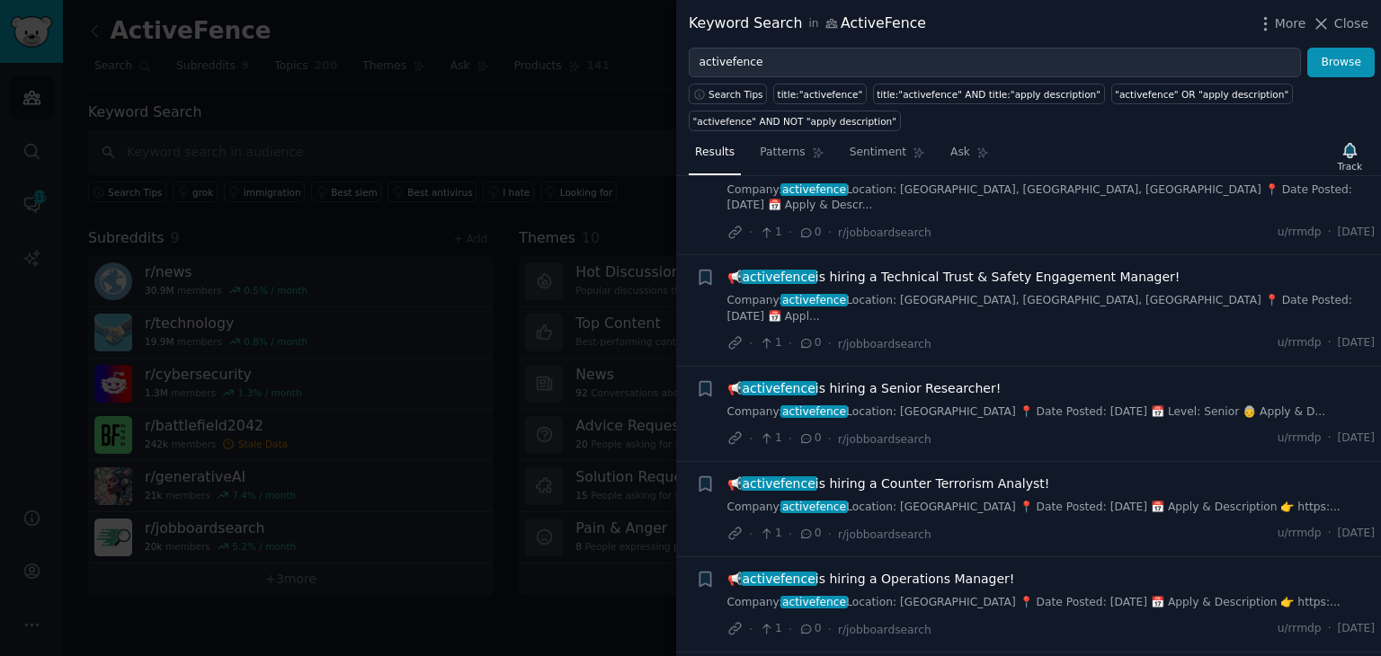
scroll to position [2600, 0]
click at [958, 154] on link "Ask" at bounding box center [969, 156] width 51 height 37
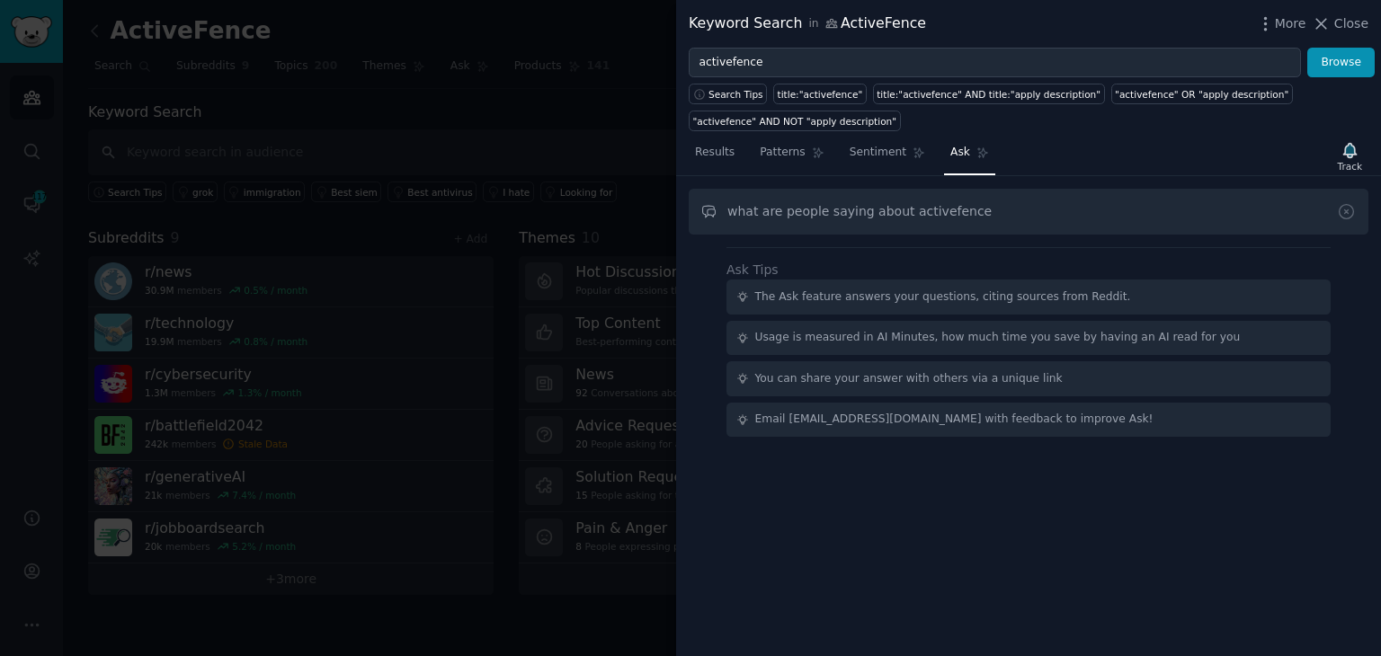
type input "what are people saying about activefence"
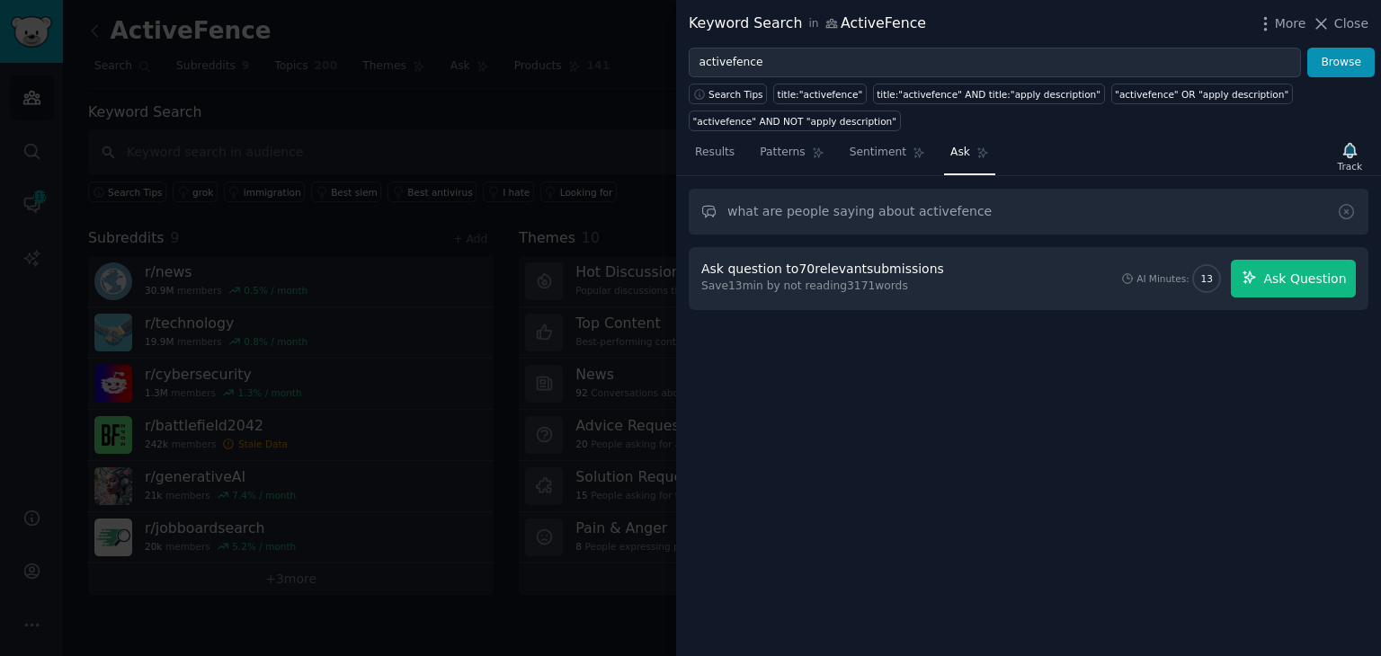
click at [1298, 280] on span "Ask Question" at bounding box center [1304, 279] width 83 height 19
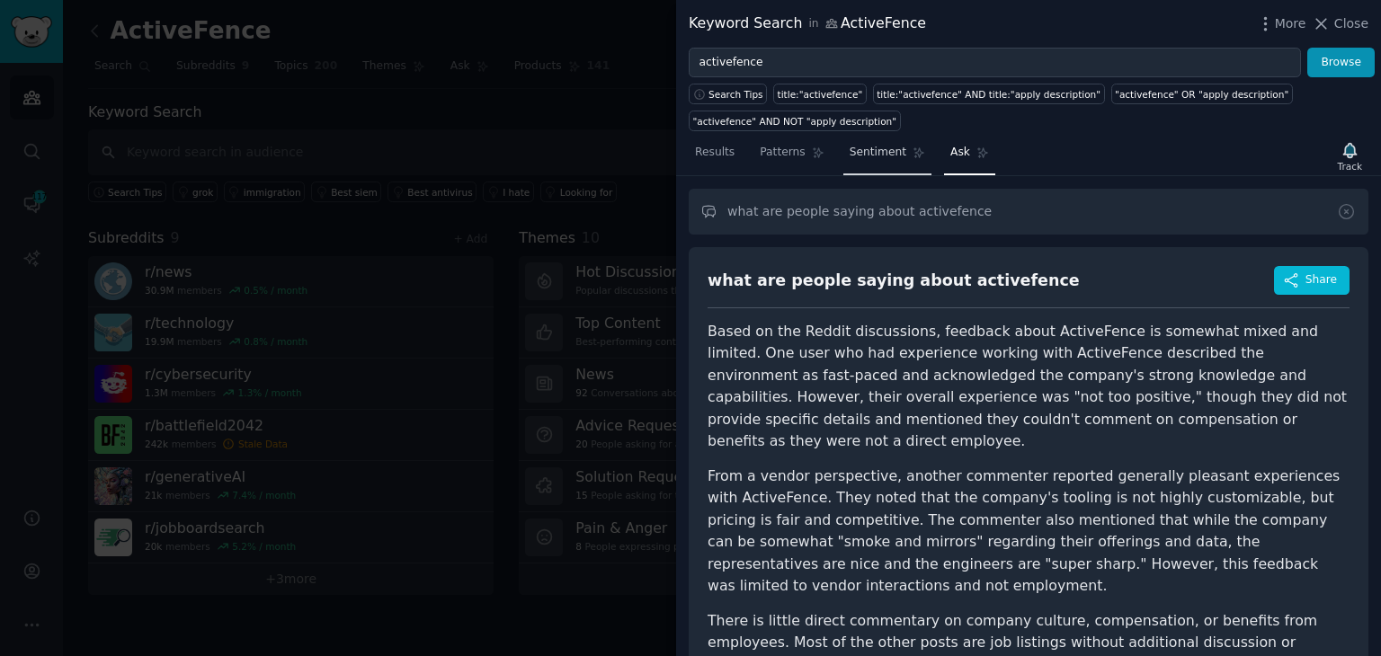
click at [863, 158] on span "Sentiment" at bounding box center [877, 153] width 57 height 16
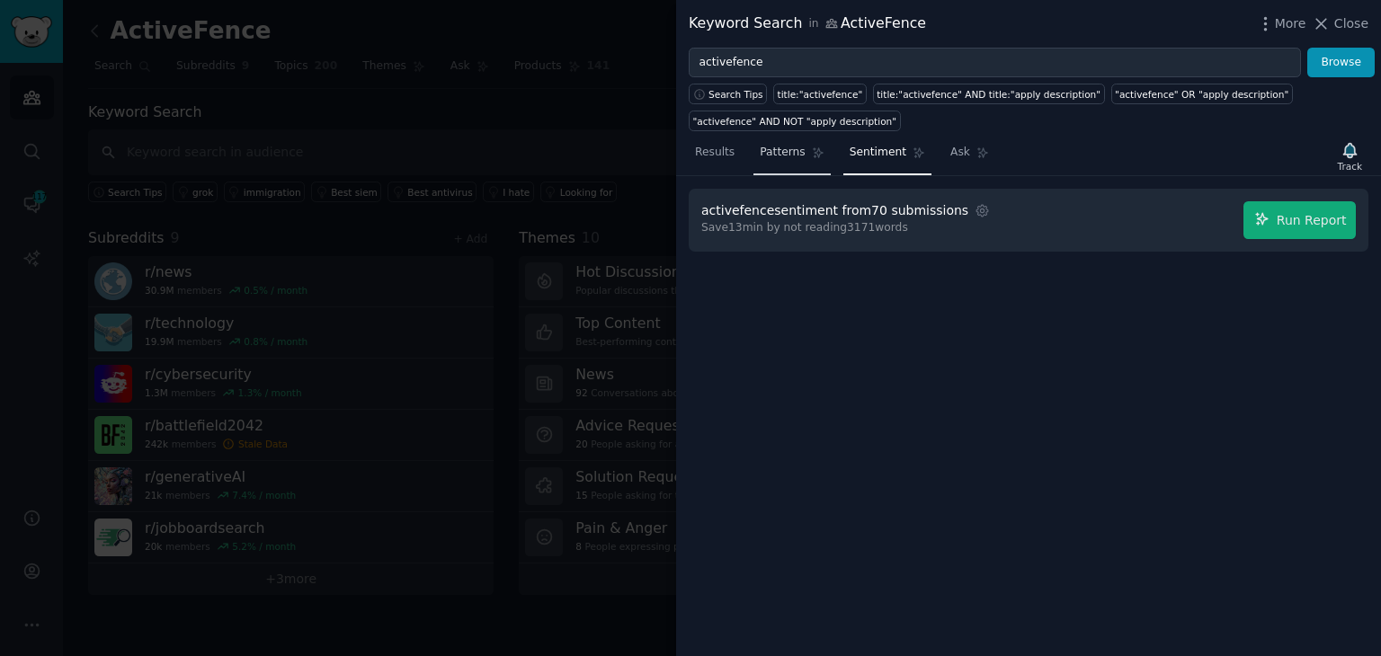
click at [767, 153] on span "Patterns" at bounding box center [782, 153] width 45 height 16
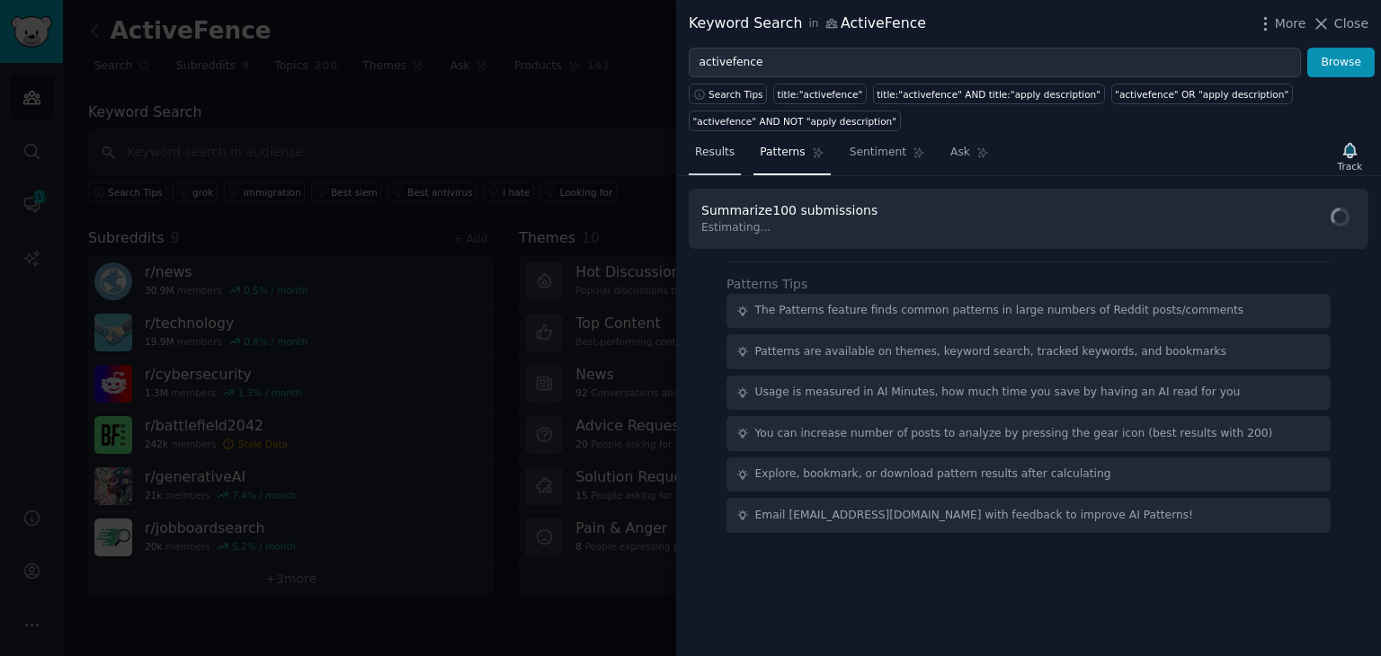
click at [726, 155] on span "Results" at bounding box center [715, 153] width 40 height 16
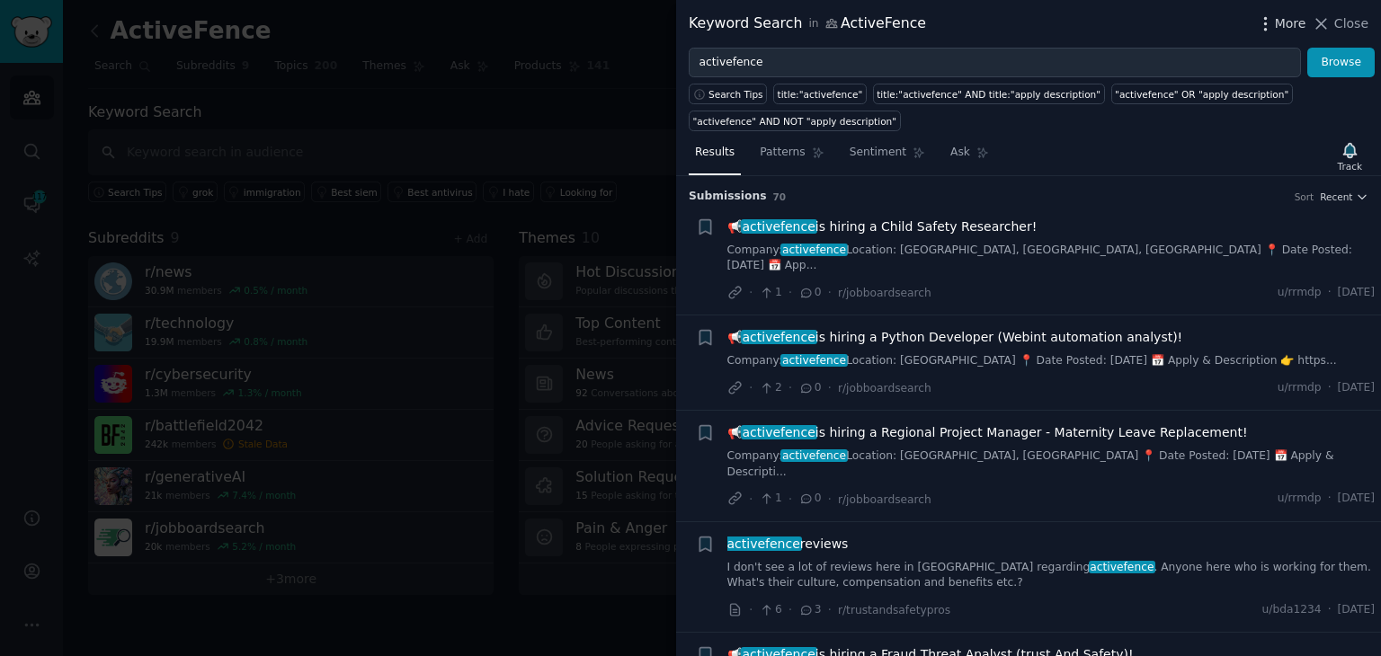
click at [1266, 22] on icon "button" at bounding box center [1265, 23] width 2 height 13
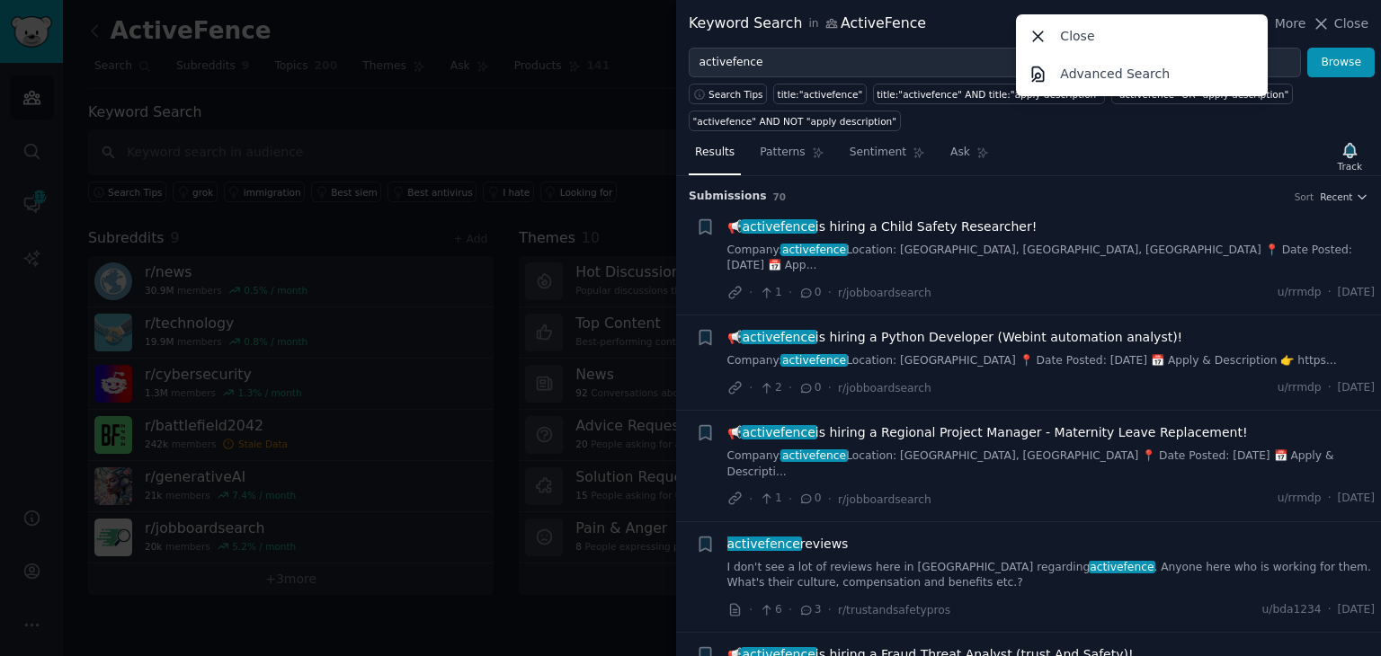
click at [1197, 145] on div "Results Patterns Sentiment Ask Track" at bounding box center [1028, 157] width 705 height 39
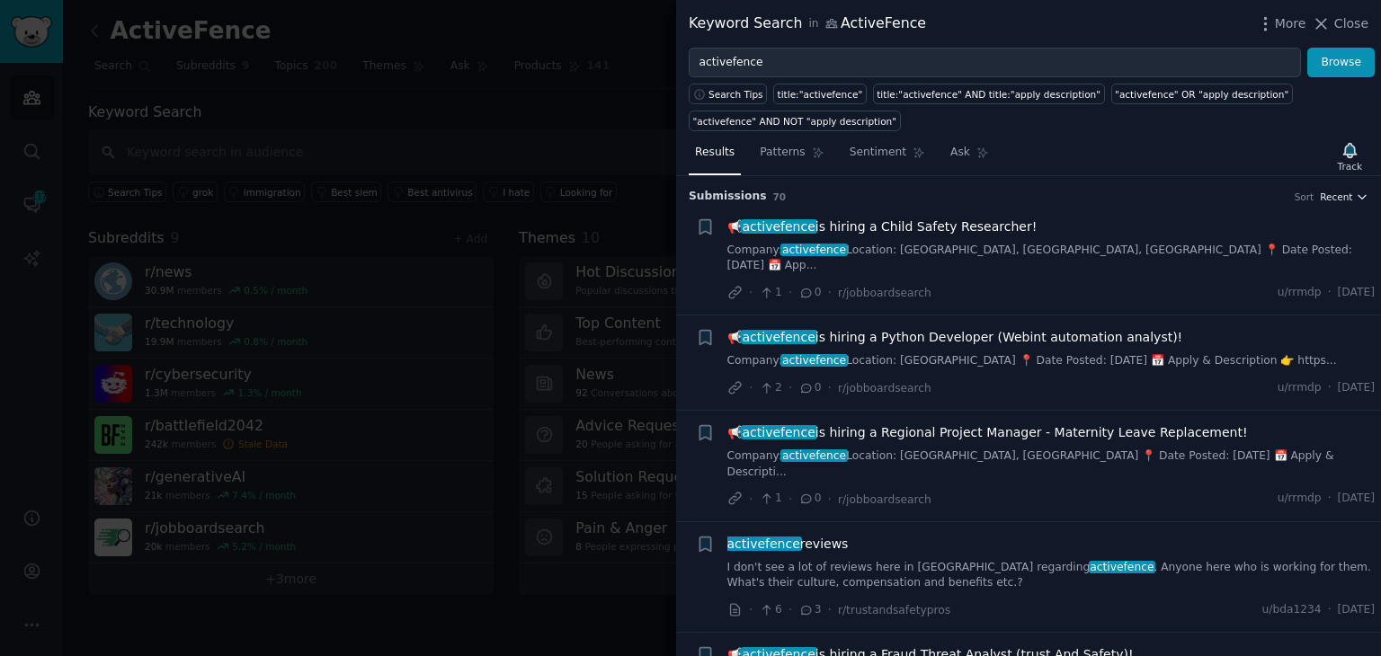
click at [1342, 191] on span "Recent" at bounding box center [1336, 197] width 32 height 13
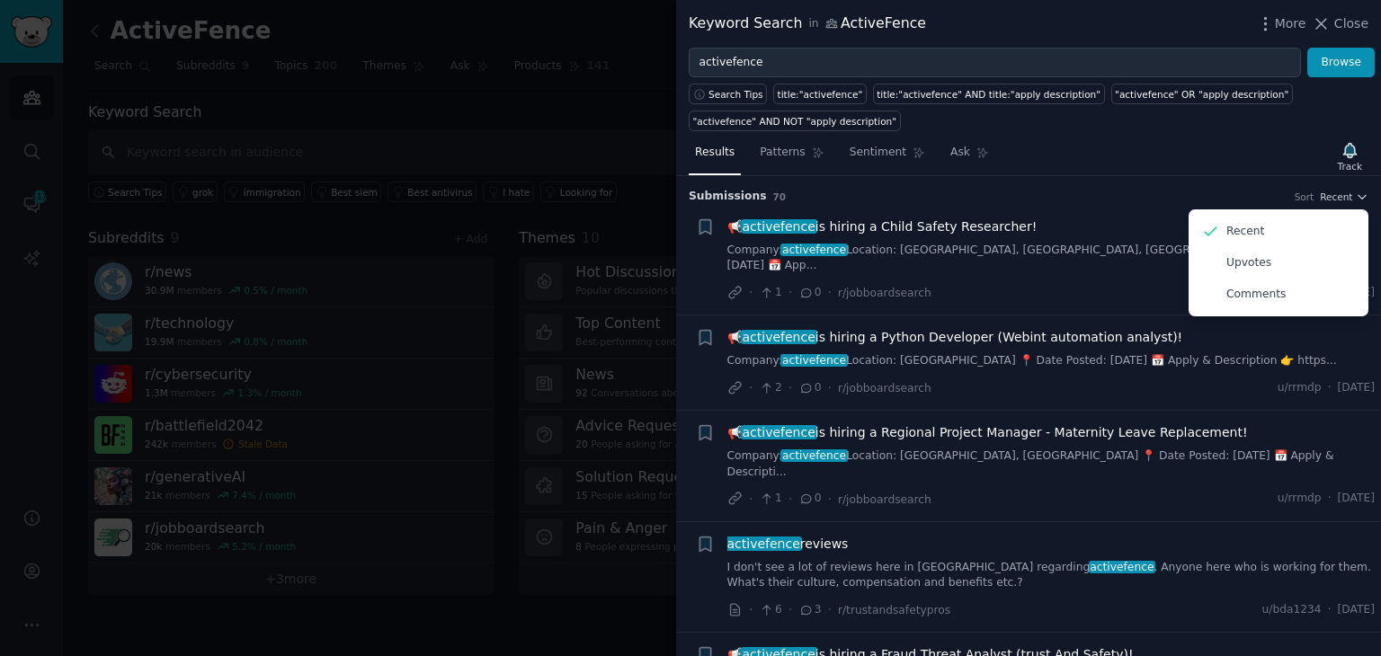
click at [1251, 140] on div "Results Patterns Sentiment Ask Track" at bounding box center [1028, 157] width 705 height 39
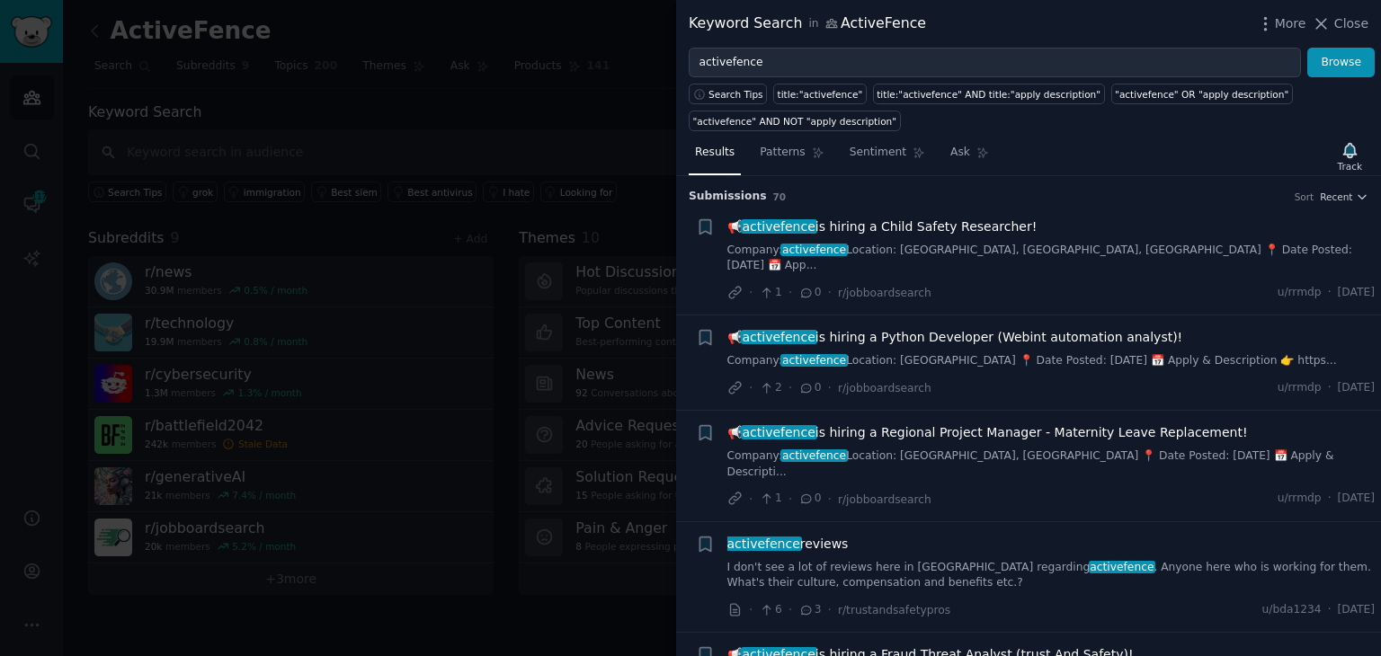
scroll to position [90, 0]
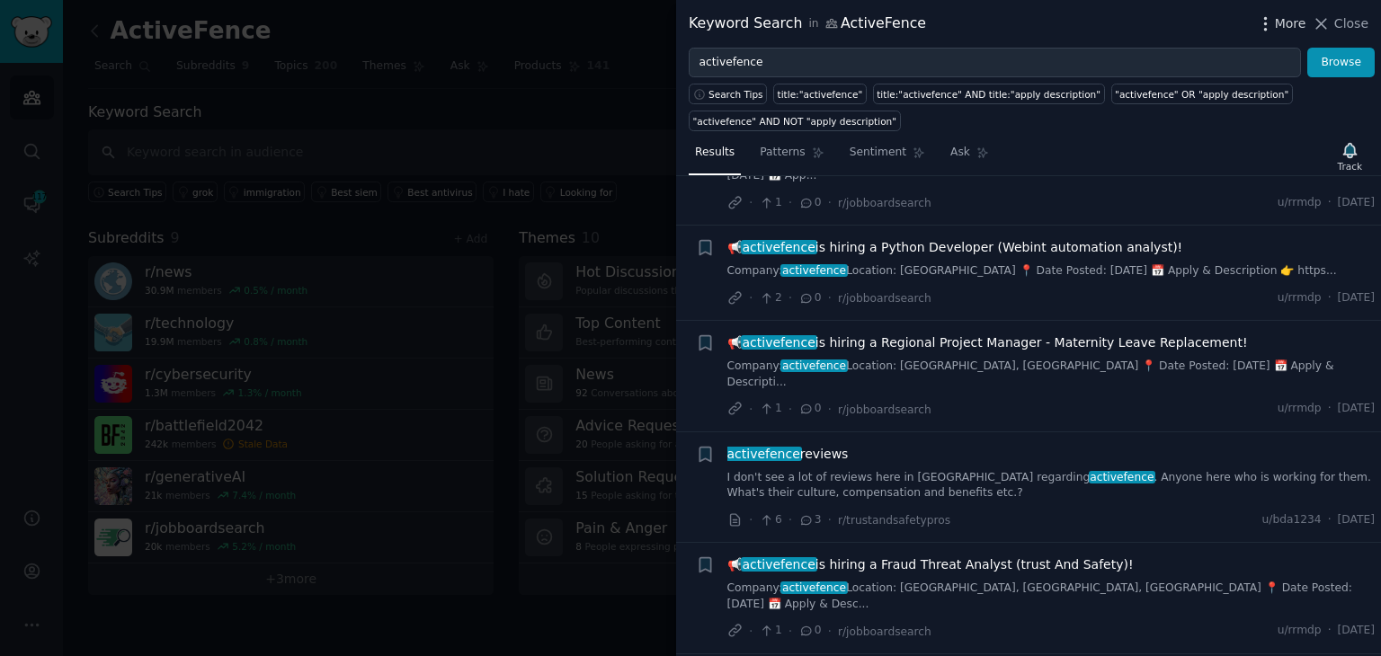
click at [1299, 26] on span "More" at bounding box center [1290, 23] width 31 height 19
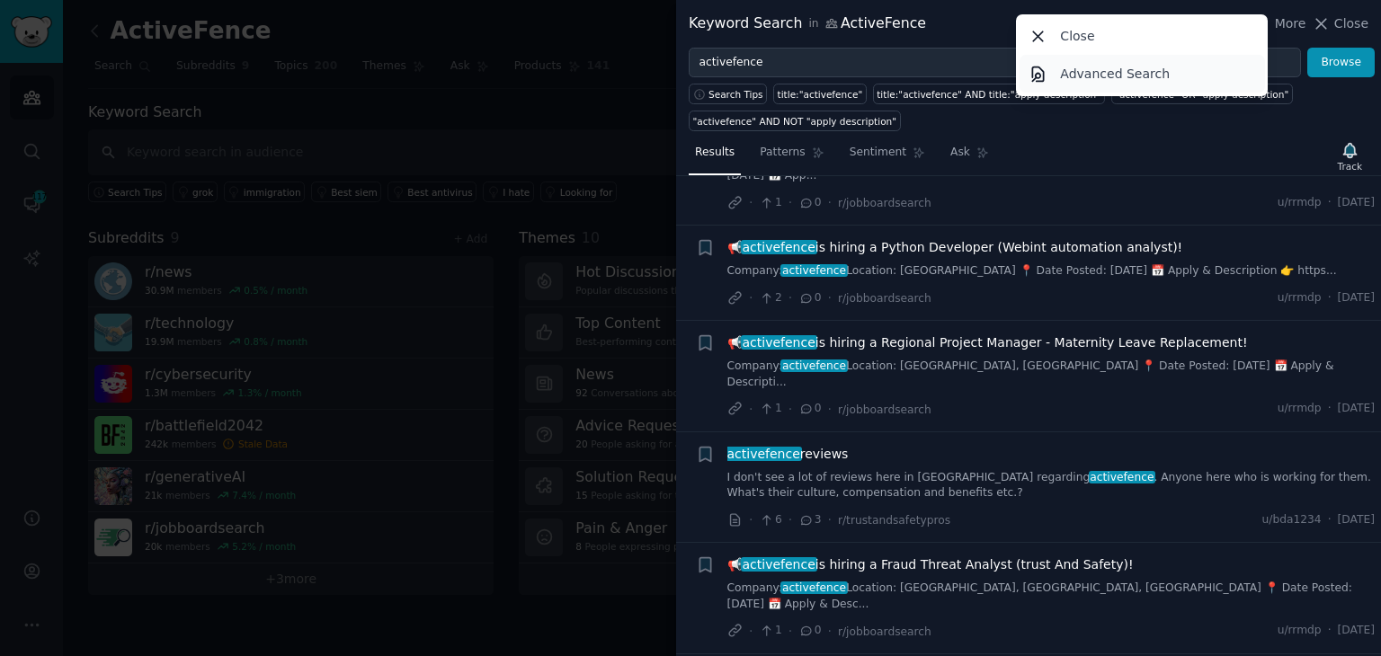
click at [1136, 73] on p "Advanced Search" at bounding box center [1115, 74] width 110 height 19
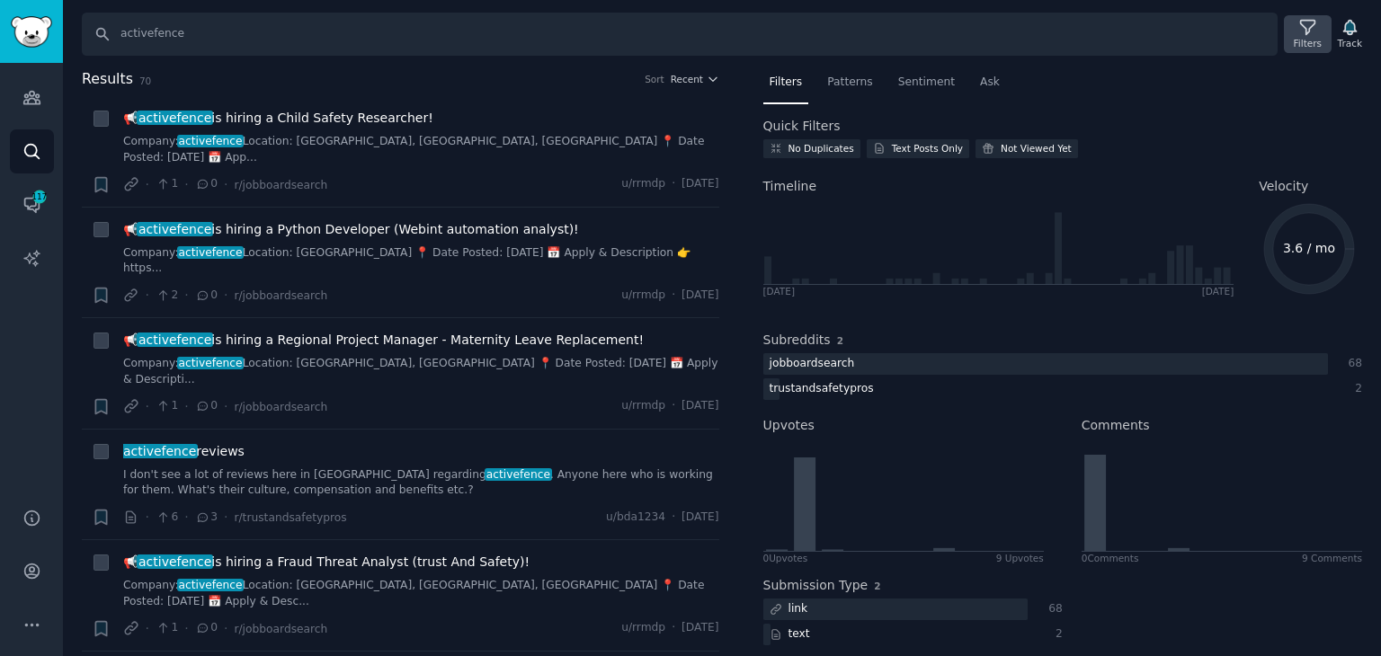
click at [1308, 37] on div "Filters" at bounding box center [1307, 43] width 28 height 13
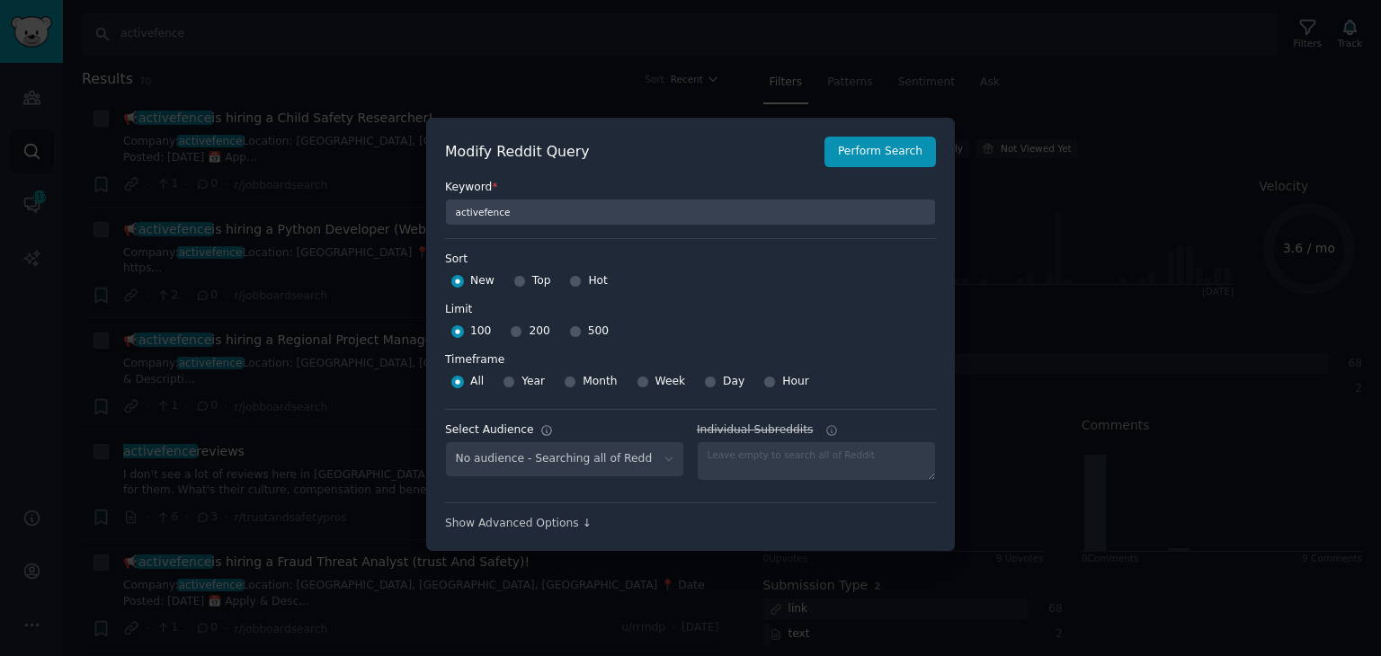
select select "c7e4c06f92"
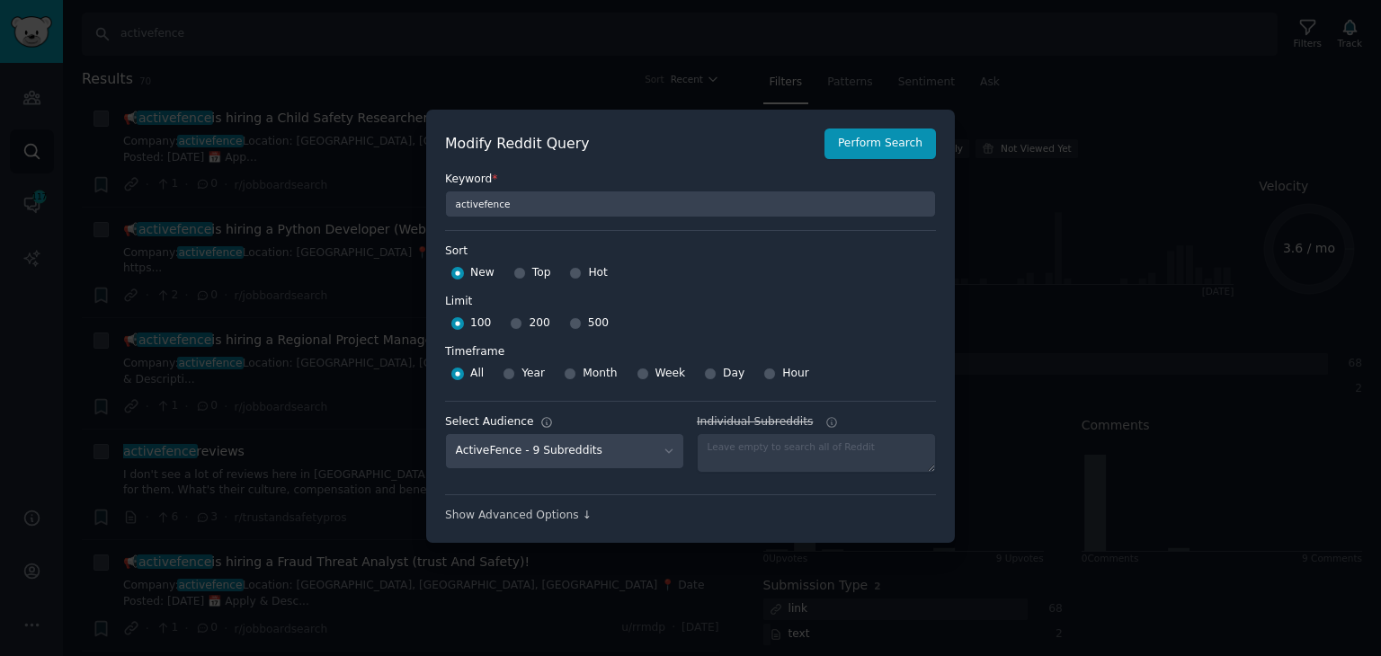
scroll to position [13, 0]
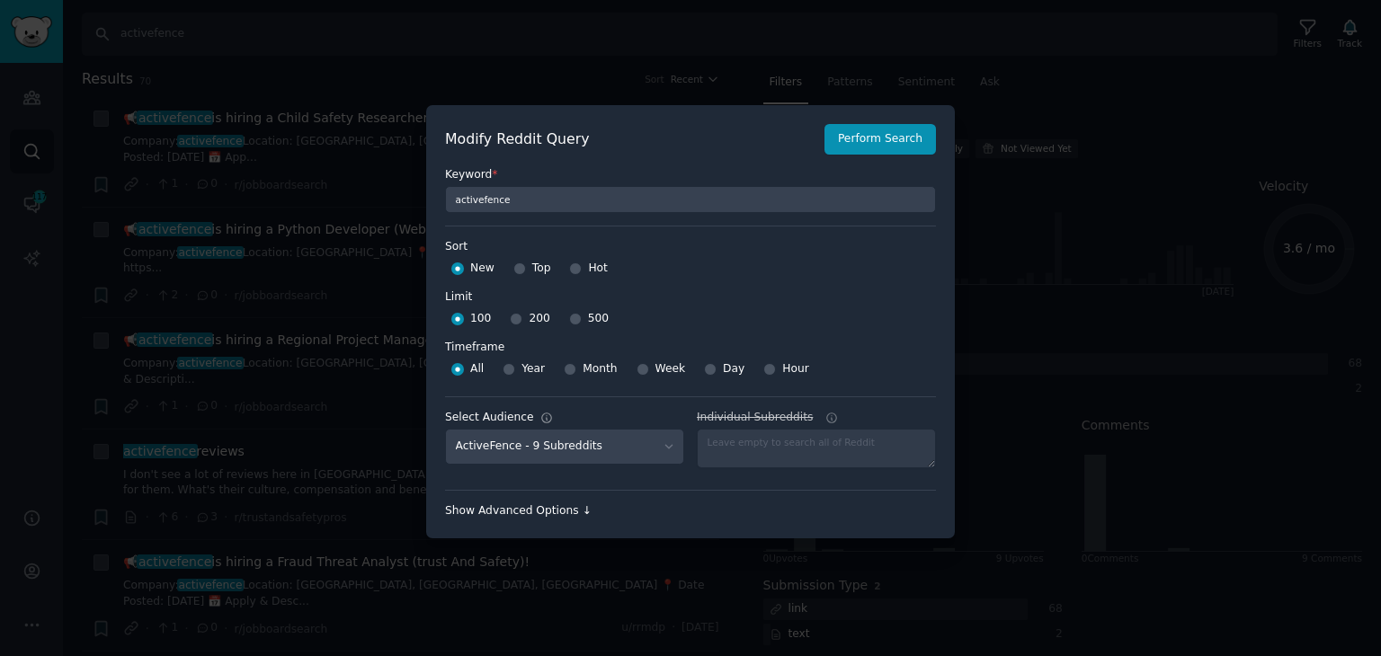
click at [549, 503] on div "Show Advanced Options ↓" at bounding box center [690, 511] width 491 height 16
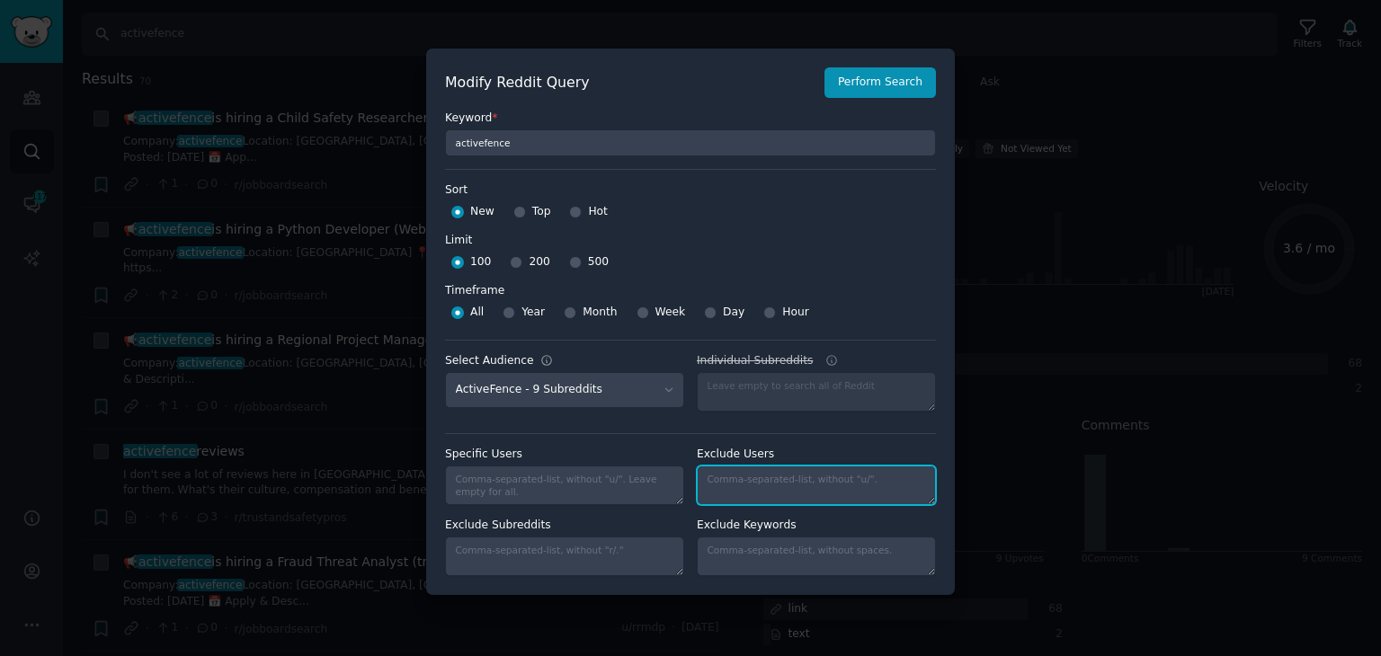
click at [719, 470] on textarea "Individual Subreddits" at bounding box center [816, 486] width 239 height 40
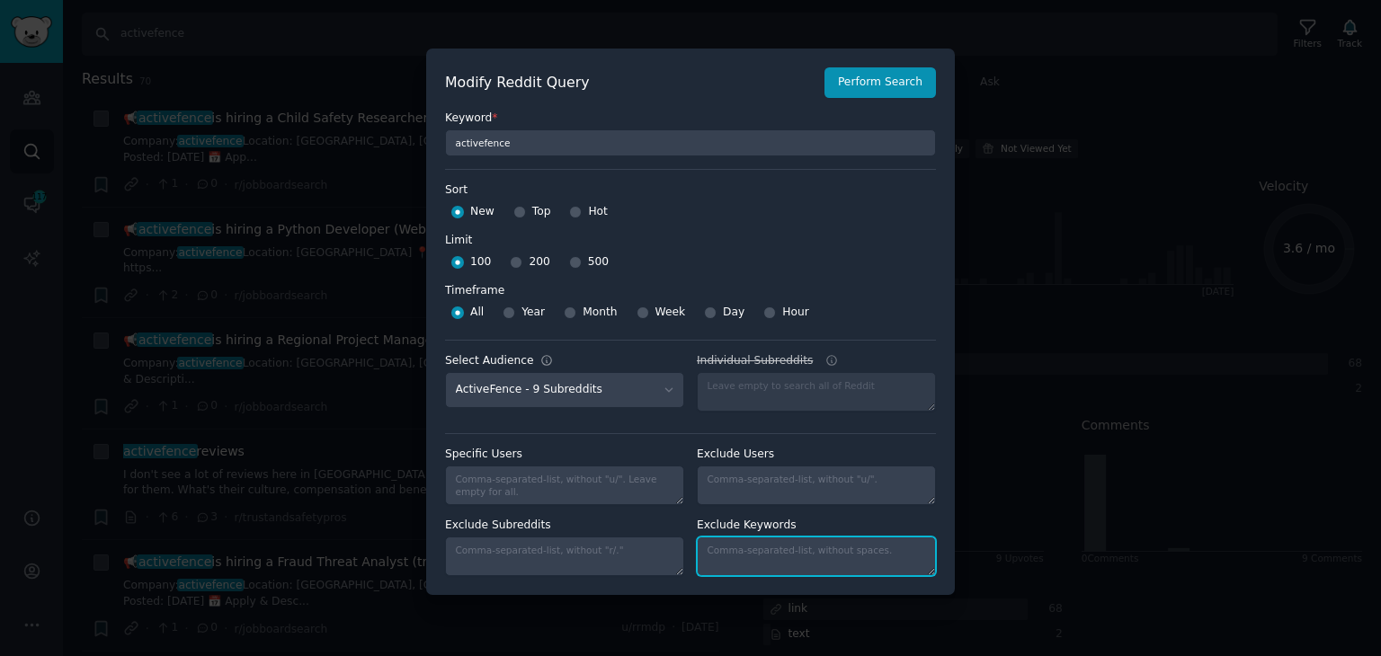
click at [730, 555] on textarea "Individual Subreddits" at bounding box center [816, 557] width 239 height 40
type textarea "hiring"
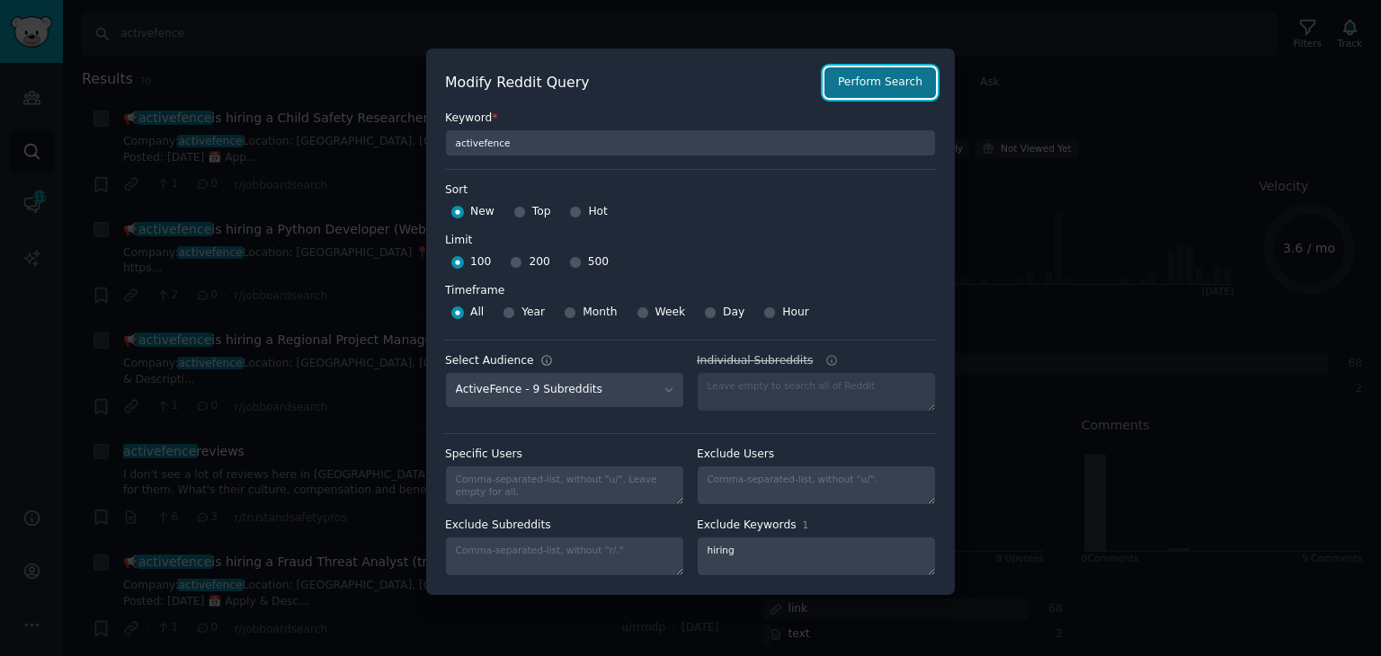
click at [865, 87] on button "Perform Search" at bounding box center [879, 82] width 111 height 31
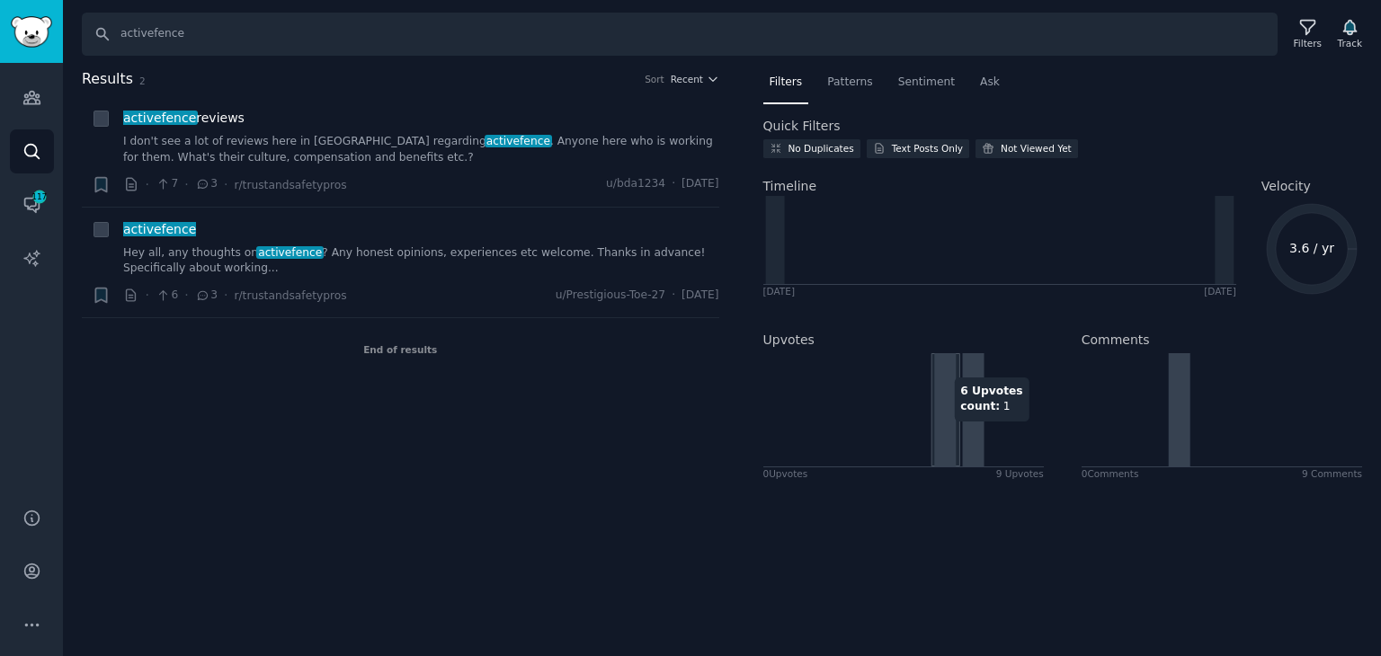
click at [947, 429] on icon at bounding box center [945, 409] width 22 height 113
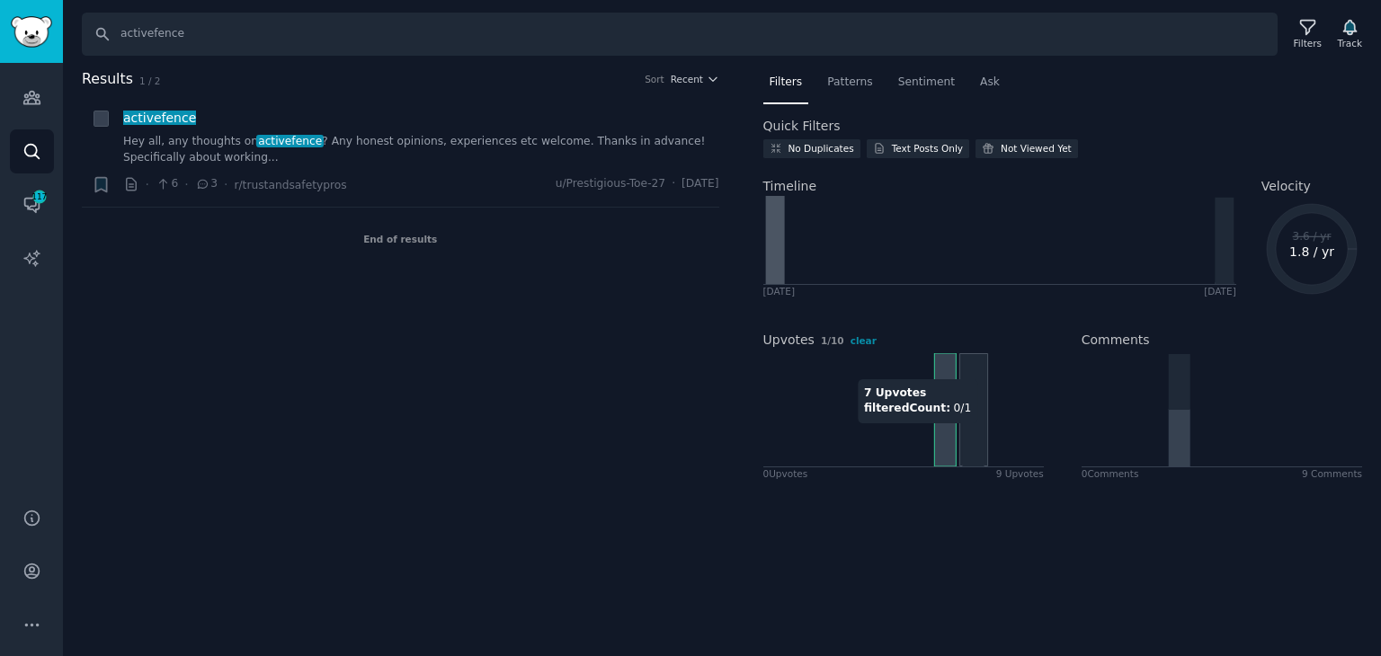
click at [964, 431] on icon at bounding box center [973, 410] width 22 height 111
